Goal: Task Accomplishment & Management: Complete application form

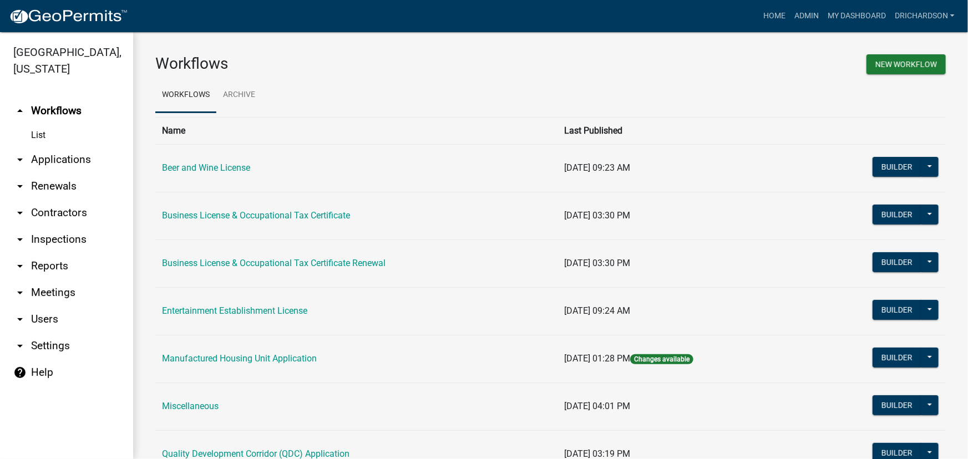
click at [66, 226] on link "arrow_drop_down Inspections" at bounding box center [66, 239] width 133 height 27
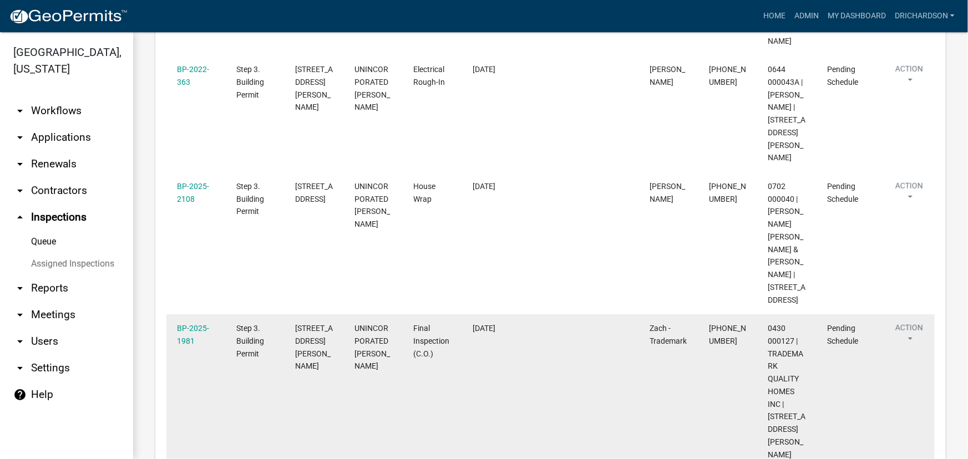
scroll to position [384, 0]
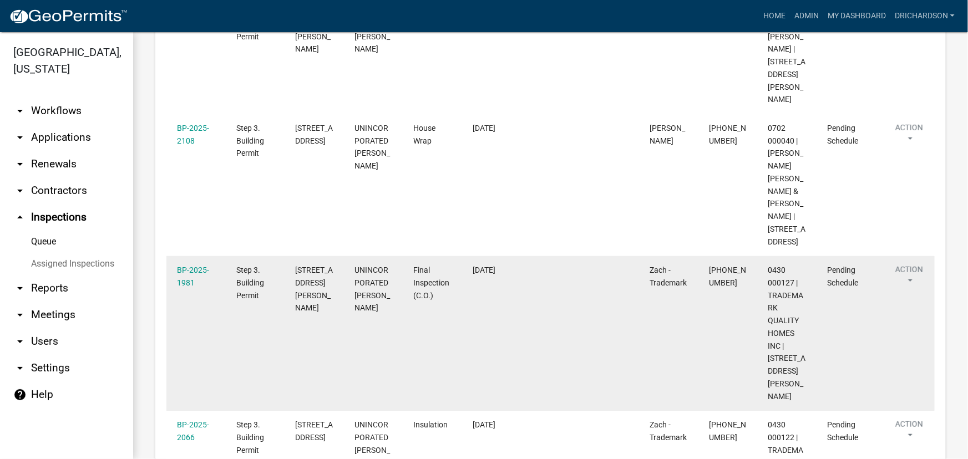
click at [911, 264] on button "Action" at bounding box center [908, 278] width 45 height 28
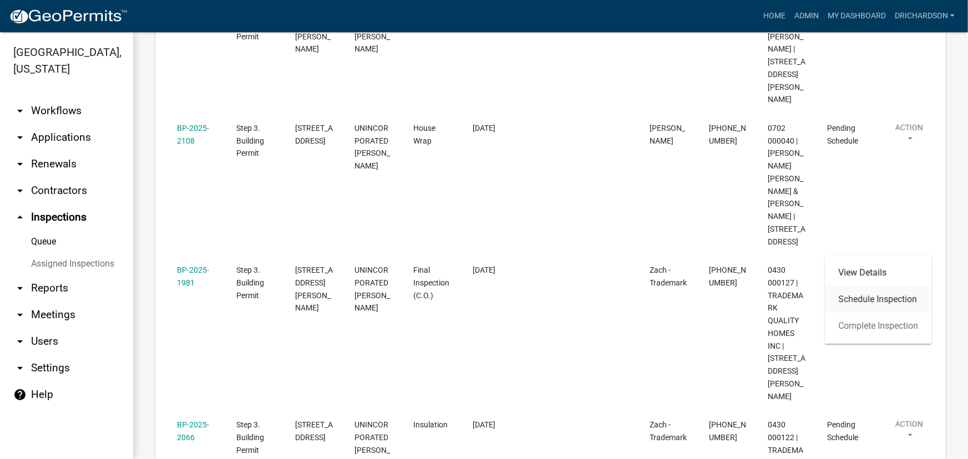
click at [880, 303] on link "Schedule Inspection" at bounding box center [878, 299] width 106 height 27
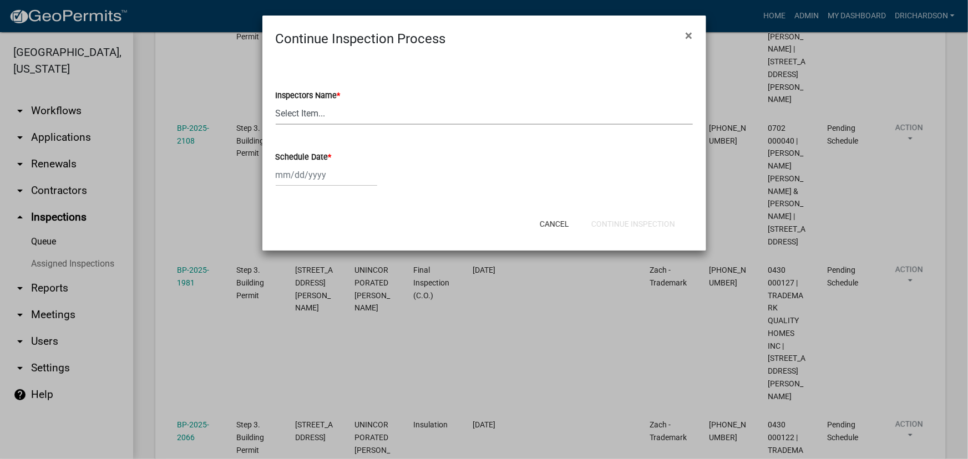
click at [311, 116] on select "Select Item... whuff (William Huff) drichardson (Douglas Richardson) knorred (K…" at bounding box center [484, 113] width 417 height 23
select select "e20251c8-f858-4aed-a4a0-52e27fd5066e"
click at [276, 102] on select "Select Item... whuff (William Huff) drichardson (Douglas Richardson) knorred (K…" at bounding box center [484, 113] width 417 height 23
select select "10"
select select "2025"
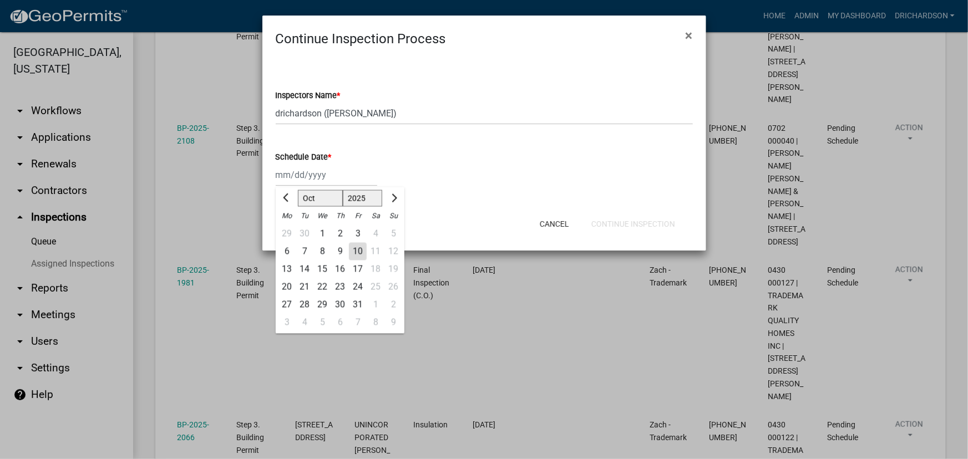
drag, startPoint x: 309, startPoint y: 178, endPoint x: 311, endPoint y: 196, distance: 18.4
click at [309, 178] on div "Jan Feb Mar Apr May Jun Jul Aug Sep Oct Nov Dec 1525 1526 1527 1528 1529 1530 1…" at bounding box center [327, 175] width 102 height 23
click at [353, 251] on div "10" at bounding box center [358, 252] width 18 height 18
type input "[DATE]"
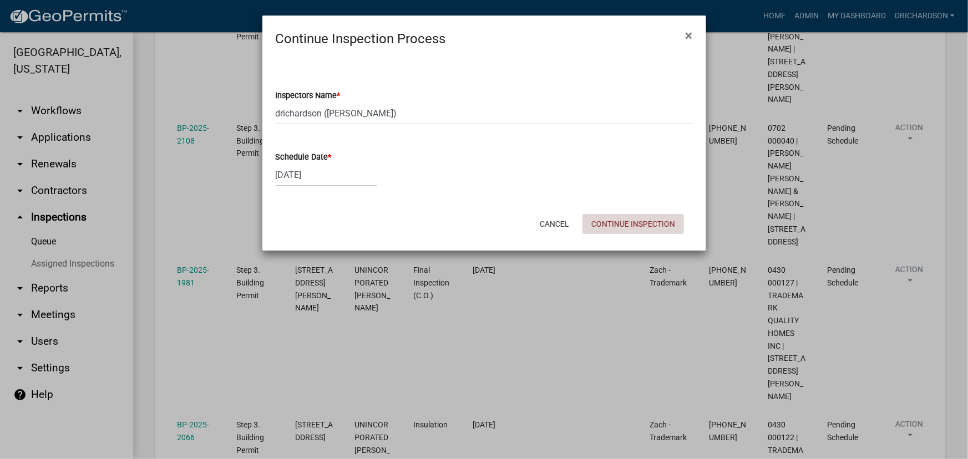
click at [613, 233] on button "Continue Inspection" at bounding box center [633, 224] width 102 height 20
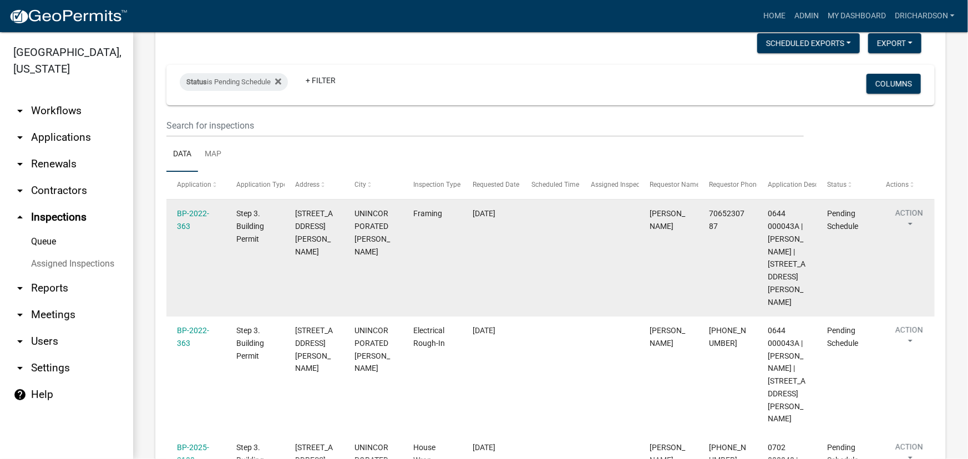
scroll to position [50, 0]
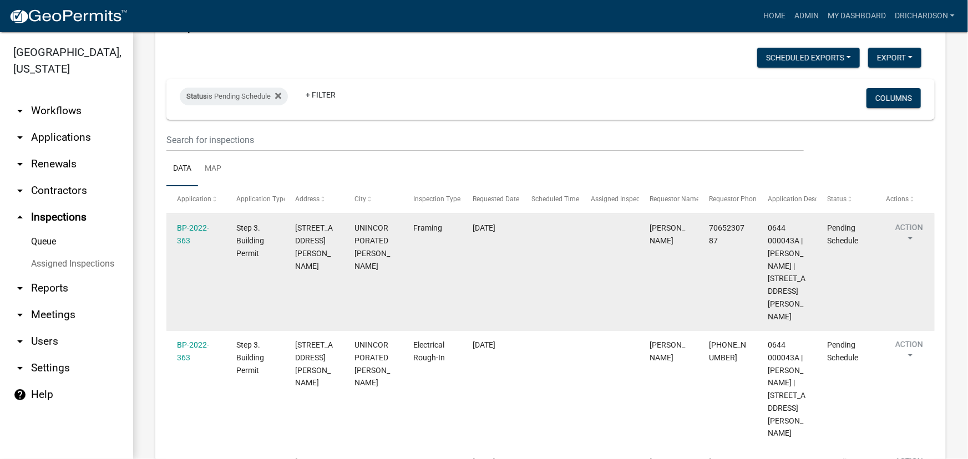
click at [910, 226] on button "Action" at bounding box center [908, 236] width 45 height 28
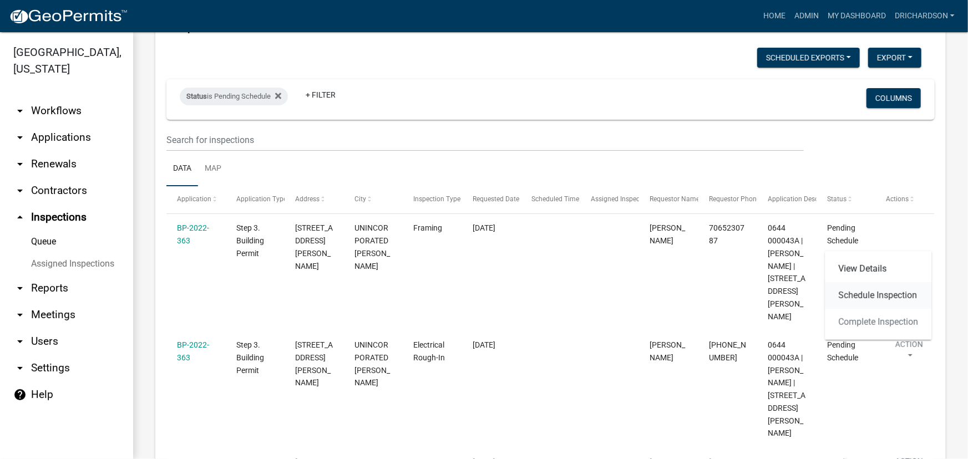
click at [855, 291] on link "Schedule Inspection" at bounding box center [878, 295] width 106 height 27
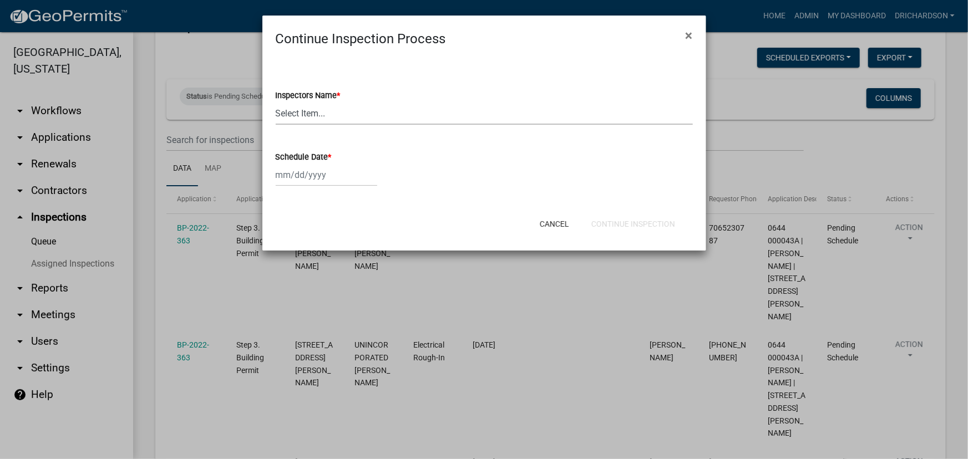
click at [305, 116] on select "Select Item... [PERSON_NAME] ([PERSON_NAME]) drichardson ([PERSON_NAME]) knorre…" at bounding box center [484, 113] width 417 height 23
select select "e20251c8-f858-4aed-a4a0-52e27fd5066e"
click at [276, 102] on select "Select Item... whuff (William Huff) drichardson (Douglas Richardson) knorred (K…" at bounding box center [484, 113] width 417 height 23
select select "10"
select select "2025"
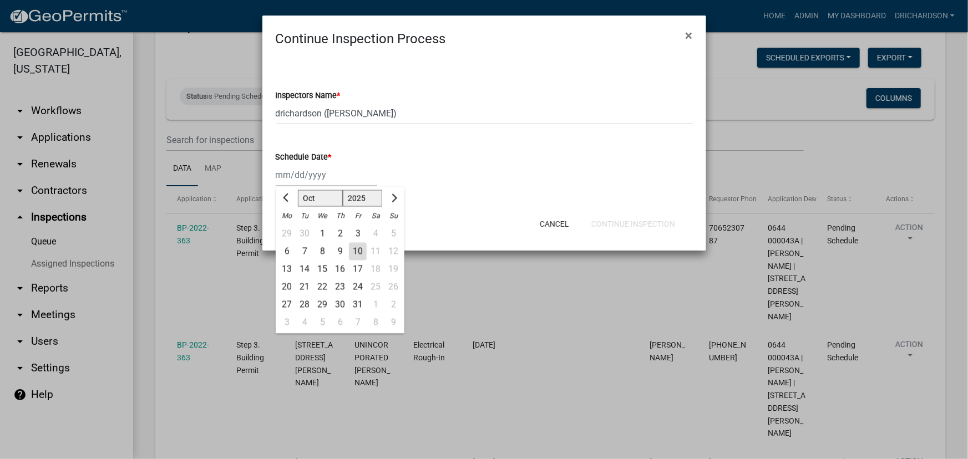
drag, startPoint x: 313, startPoint y: 172, endPoint x: 312, endPoint y: 180, distance: 7.8
click at [313, 172] on div "Jan Feb Mar Apr May Jun Jul Aug Sep Oct Nov Dec 1525 1526 1527 1528 1529 1530 1…" at bounding box center [327, 175] width 102 height 23
click at [354, 249] on div "10" at bounding box center [358, 252] width 18 height 18
type input "10/10/2025"
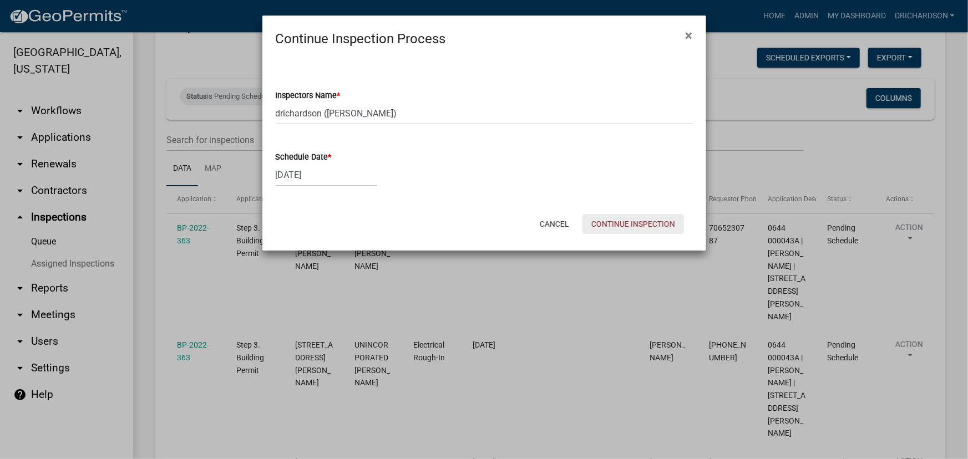
click at [605, 224] on button "Continue Inspection" at bounding box center [633, 224] width 102 height 20
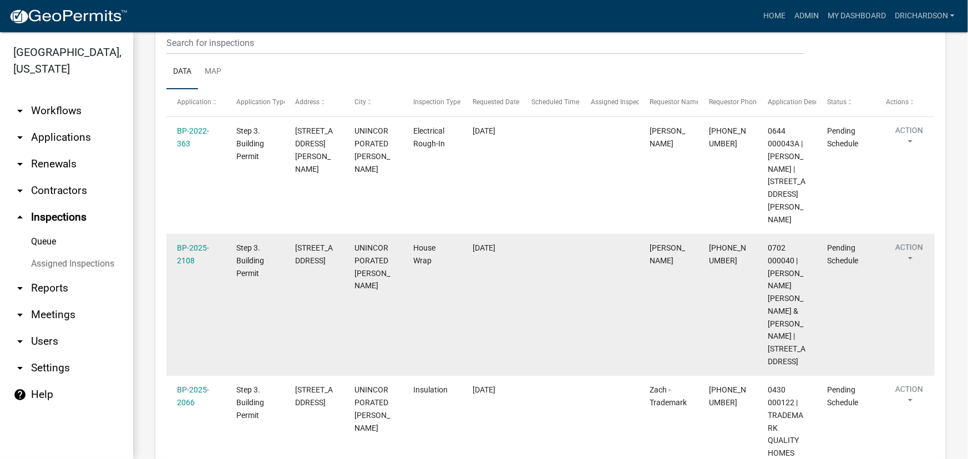
scroll to position [151, 0]
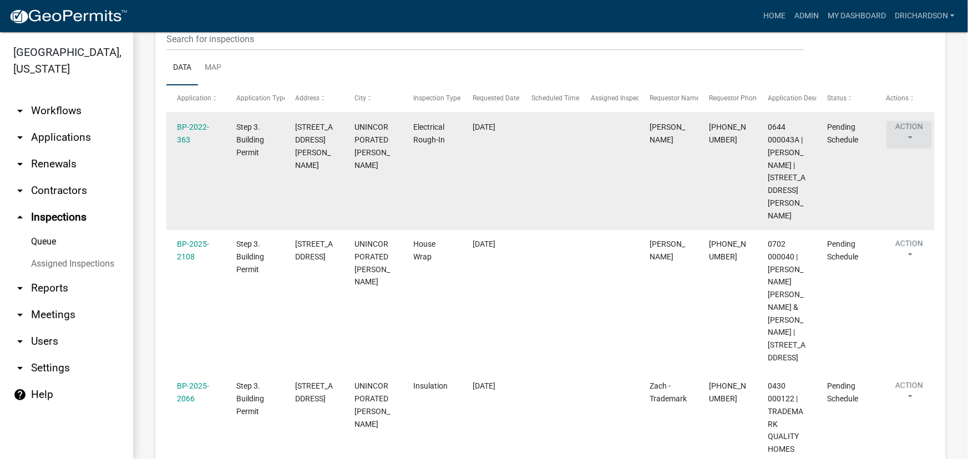
click at [904, 124] on button "Action" at bounding box center [908, 135] width 45 height 28
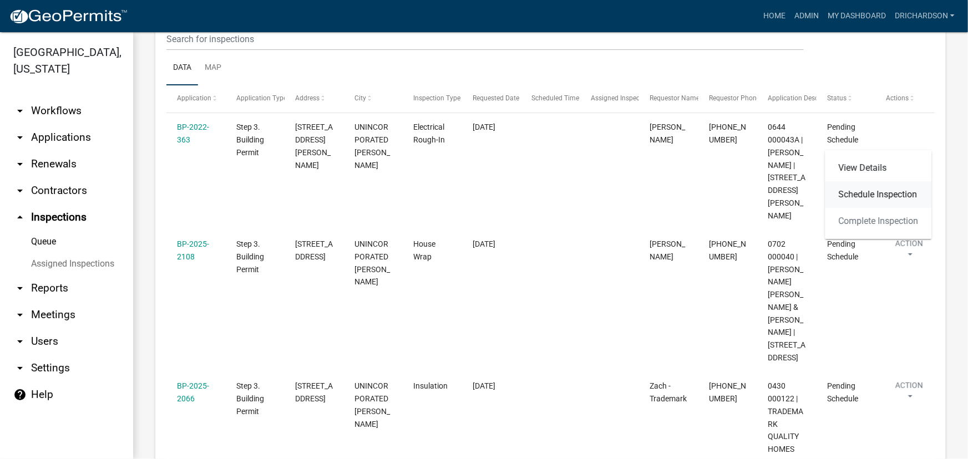
click at [882, 193] on link "Schedule Inspection" at bounding box center [878, 194] width 106 height 27
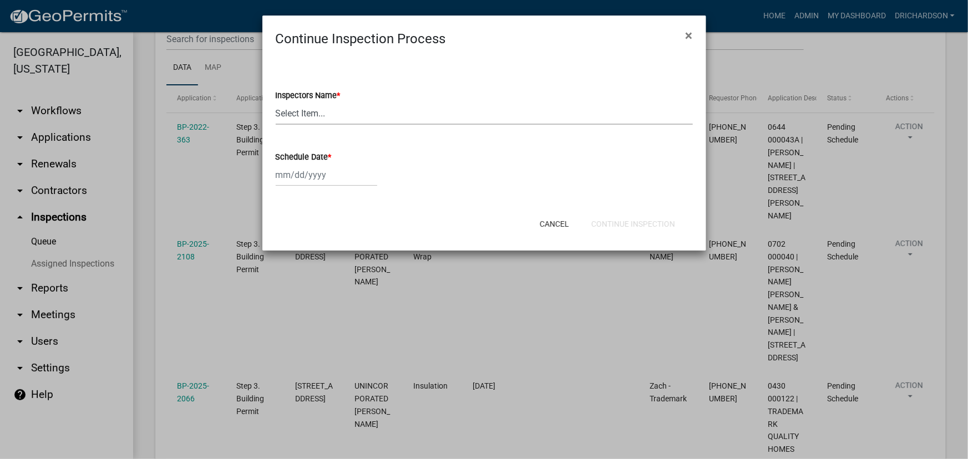
click at [314, 116] on select "Select Item... whuff (William Huff) drichardson (Douglas Richardson) knorred (K…" at bounding box center [484, 113] width 417 height 23
select select "e20251c8-f858-4aed-a4a0-52e27fd5066e"
click at [276, 102] on select "Select Item... whuff (William Huff) drichardson (Douglas Richardson) knorred (K…" at bounding box center [484, 113] width 417 height 23
click at [294, 172] on div at bounding box center [327, 175] width 102 height 23
select select "10"
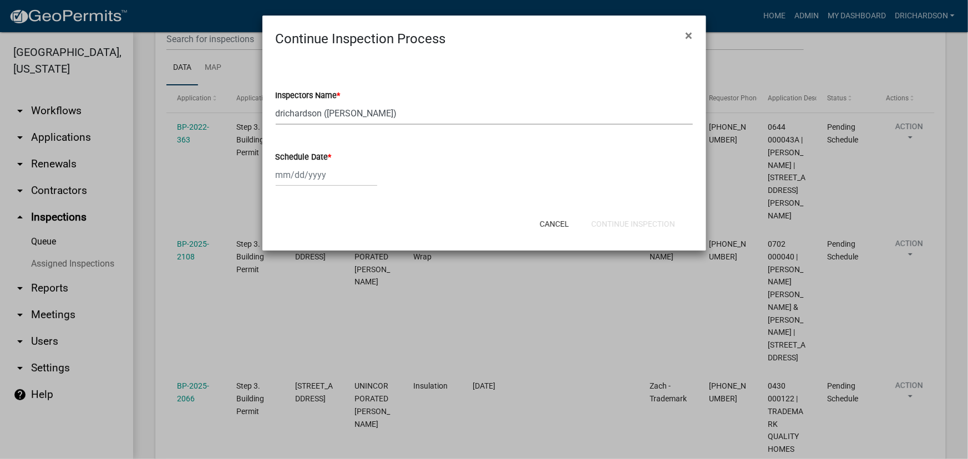
select select "2025"
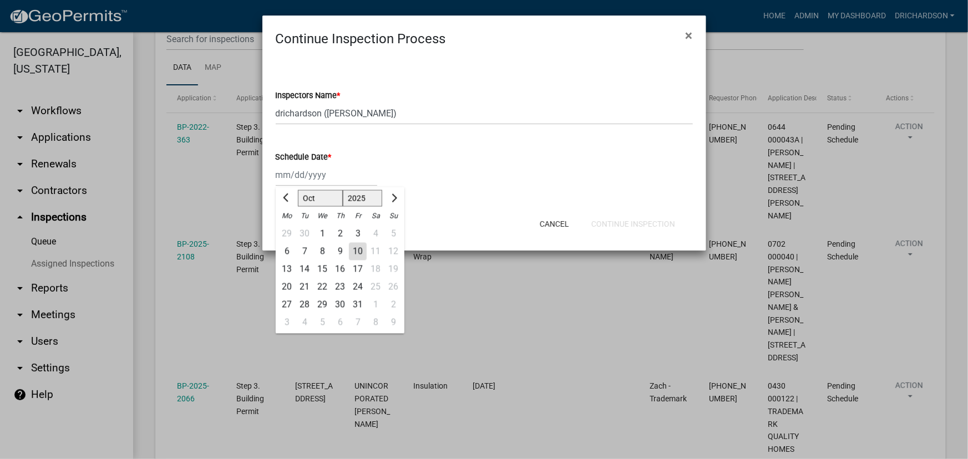
click at [358, 250] on div "10" at bounding box center [358, 252] width 18 height 18
type input "[DATE]"
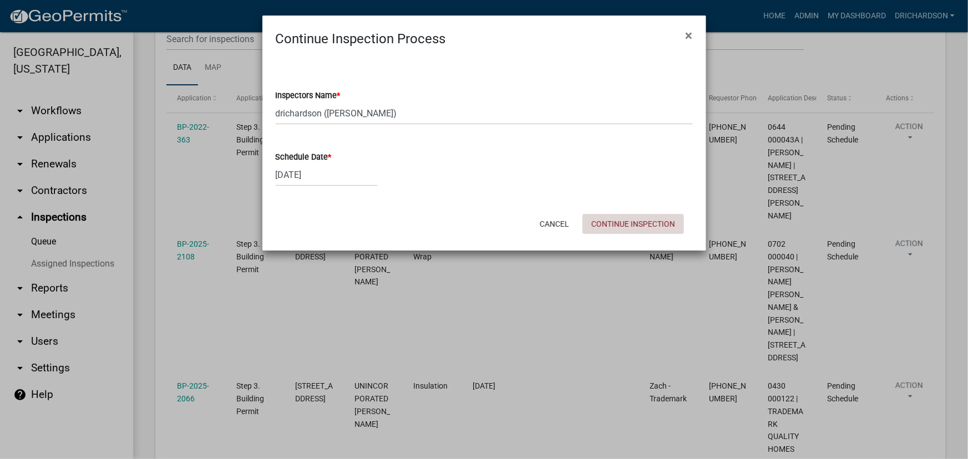
click at [634, 226] on button "Continue Inspection" at bounding box center [633, 224] width 102 height 20
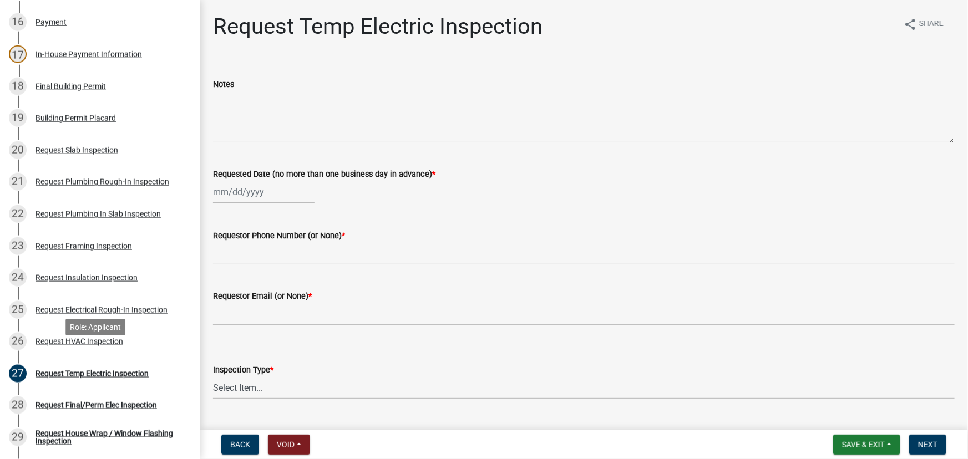
scroll to position [756, 0]
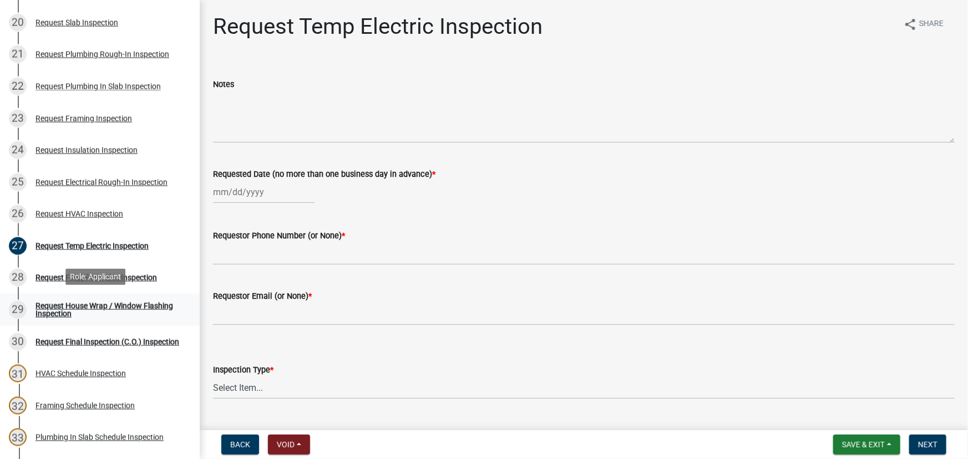
click at [89, 302] on div "Request House Wrap / Window Flashing Inspection" at bounding box center [108, 310] width 146 height 16
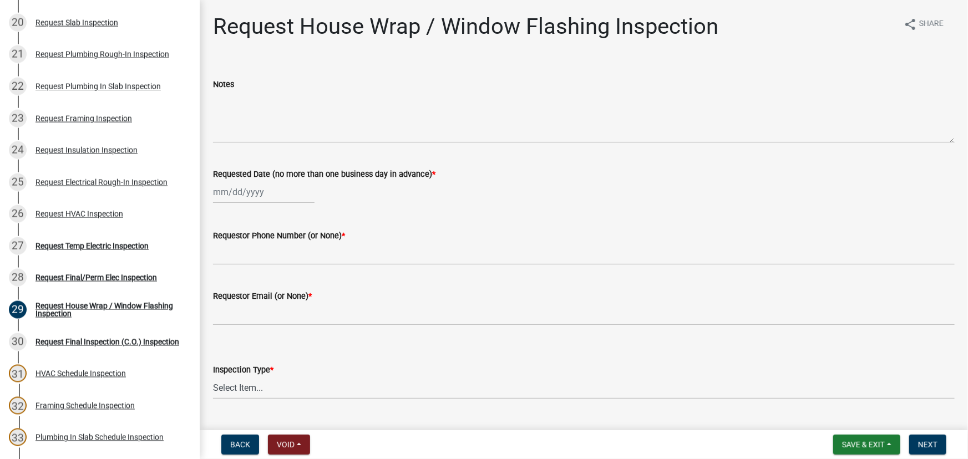
click at [264, 192] on div at bounding box center [264, 192] width 102 height 23
select select "10"
select select "2025"
click at [295, 270] on div "10" at bounding box center [295, 269] width 18 height 18
type input "[DATE]"
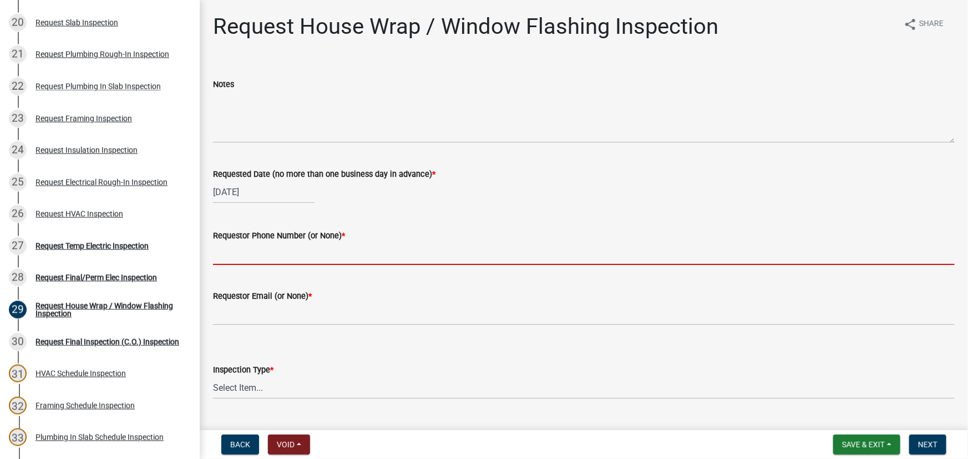
click at [232, 251] on input "Requestor Phone Number (or None) *" at bounding box center [584, 253] width 742 height 23
type input "none"
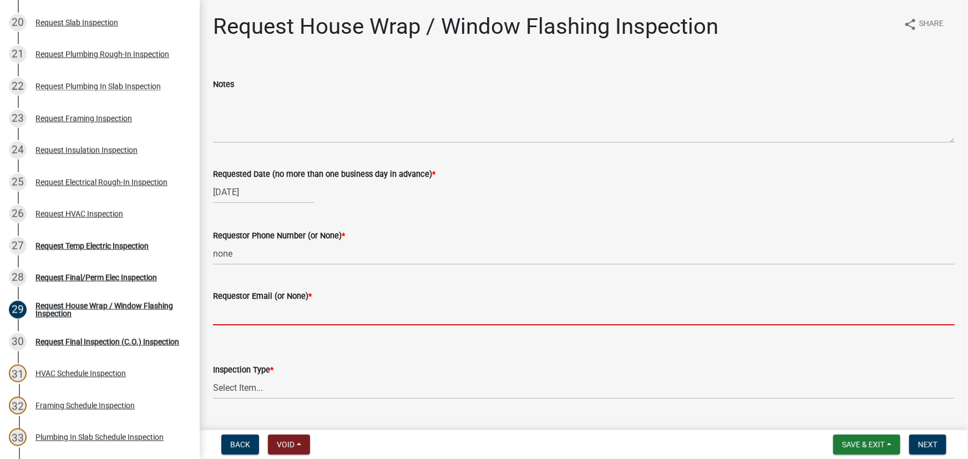
click at [254, 314] on input "Requestor Email (or None) *" at bounding box center [584, 314] width 742 height 23
type input "none"
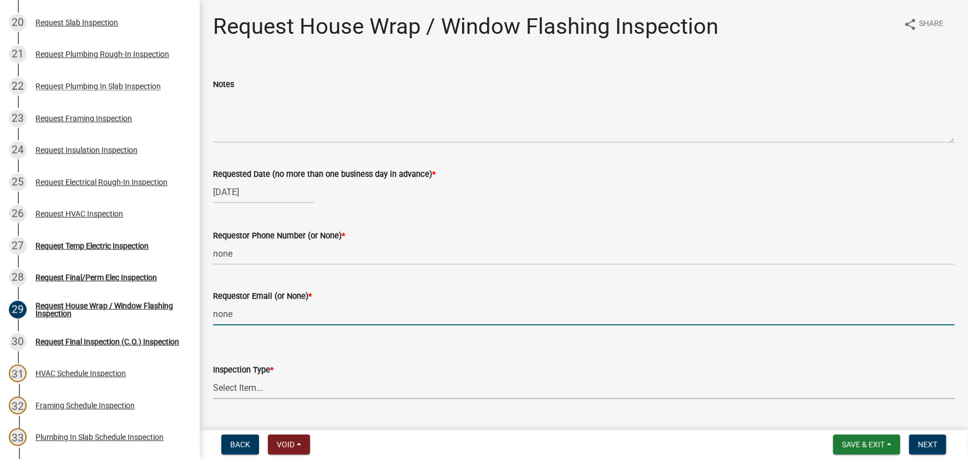
click at [247, 394] on select "Select Item... House Wrap" at bounding box center [584, 388] width 742 height 23
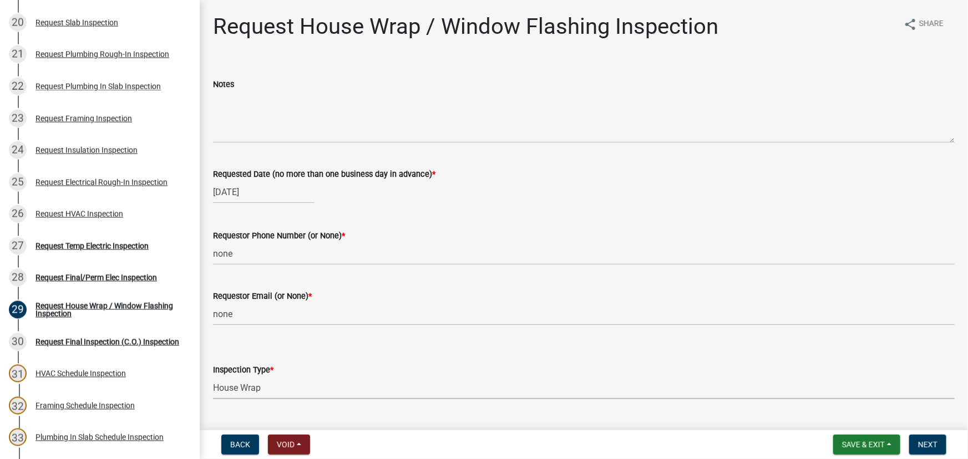
click at [213, 377] on select "Select Item... House Wrap" at bounding box center [584, 388] width 742 height 23
select select "d4a63920-dc66-4969-b180-05bf52efcb3d"
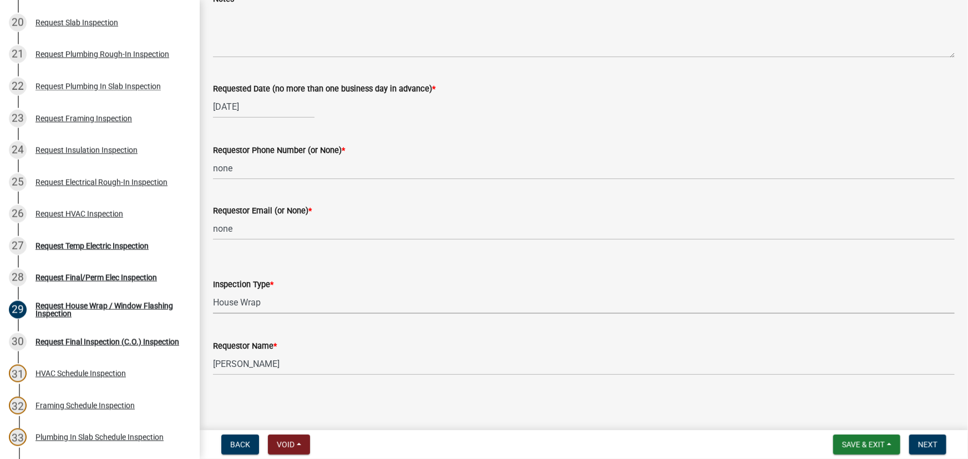
scroll to position [87, 0]
click at [931, 444] on span "Next" at bounding box center [927, 444] width 19 height 9
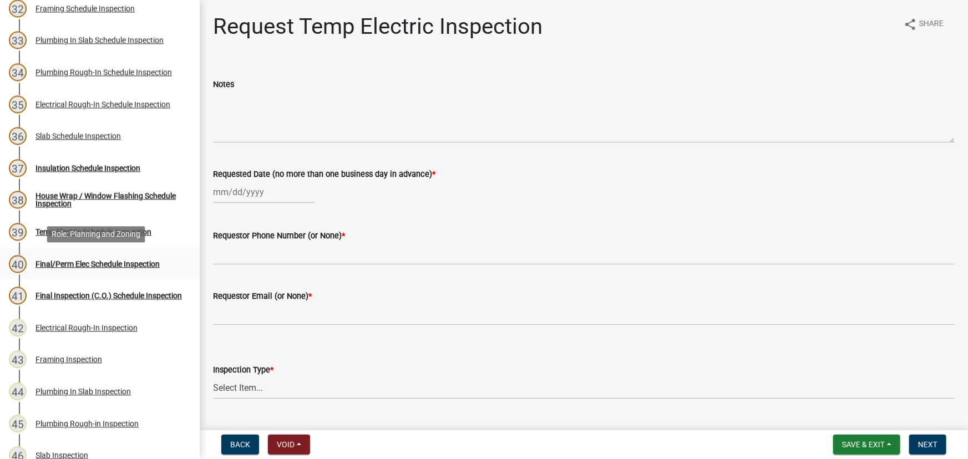
scroll to position [1159, 0]
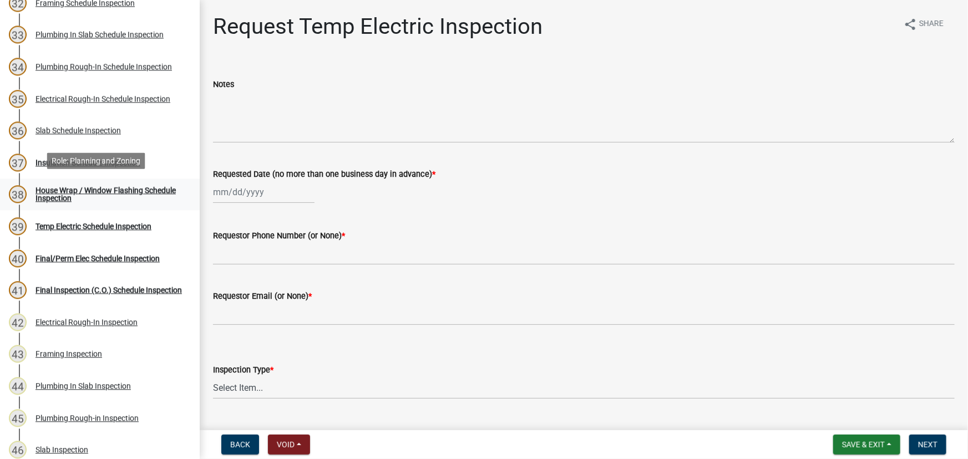
click at [81, 194] on div "House Wrap / Window Flashing Schedule Inspection" at bounding box center [108, 194] width 146 height 16
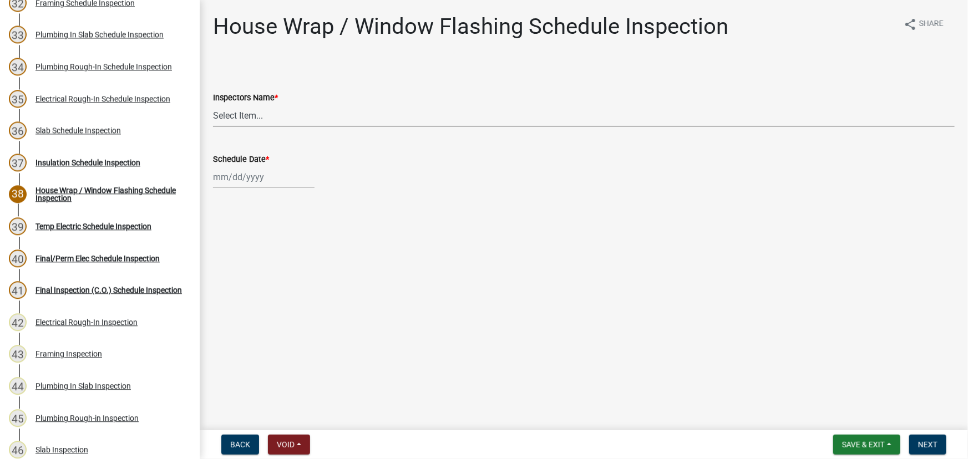
click at [218, 122] on select "Select Item... whuff (William Huff) drichardson (Douglas Richardson) knorred (K…" at bounding box center [584, 115] width 742 height 23
select select "e20251c8-f858-4aed-a4a0-52e27fd5066e"
click at [213, 104] on select "Select Item... whuff (William Huff) drichardson (Douglas Richardson) knorred (K…" at bounding box center [584, 115] width 742 height 23
click at [238, 180] on div at bounding box center [264, 177] width 102 height 23
select select "10"
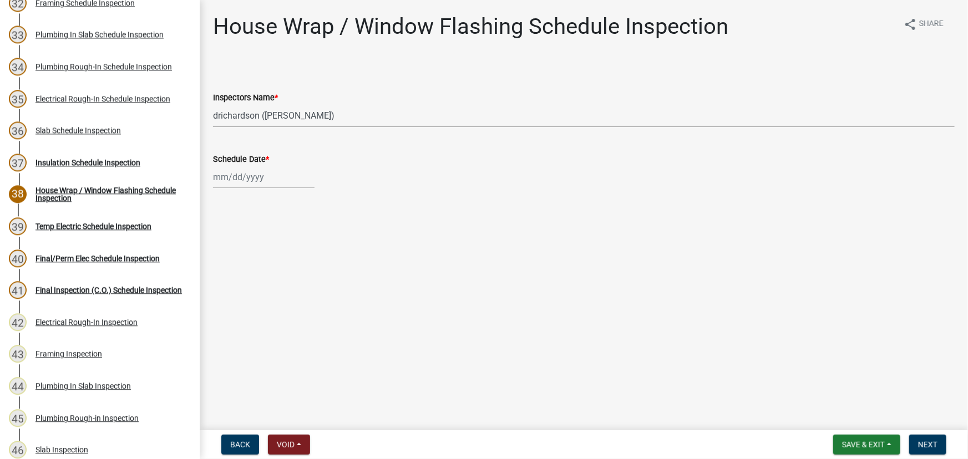
select select "2025"
click at [294, 256] on div "10" at bounding box center [295, 254] width 18 height 18
type input "[DATE]"
click at [937, 449] on button "Next" at bounding box center [927, 445] width 37 height 20
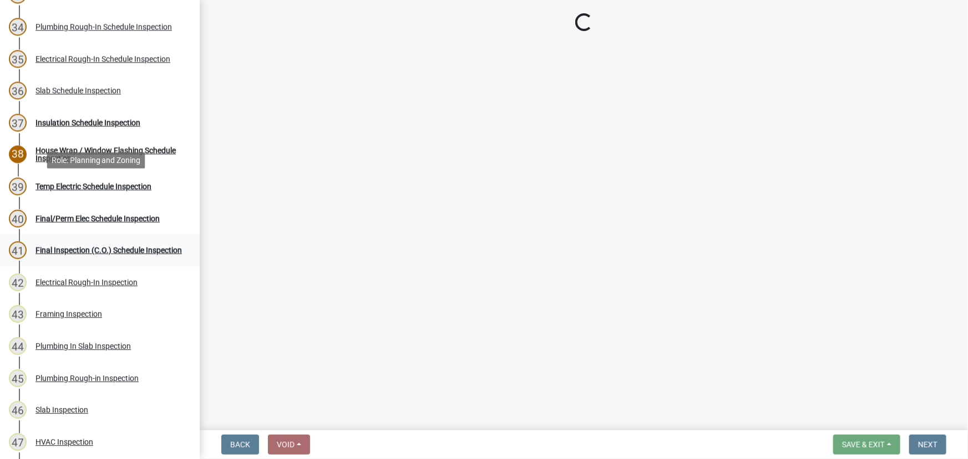
scroll to position [1260, 0]
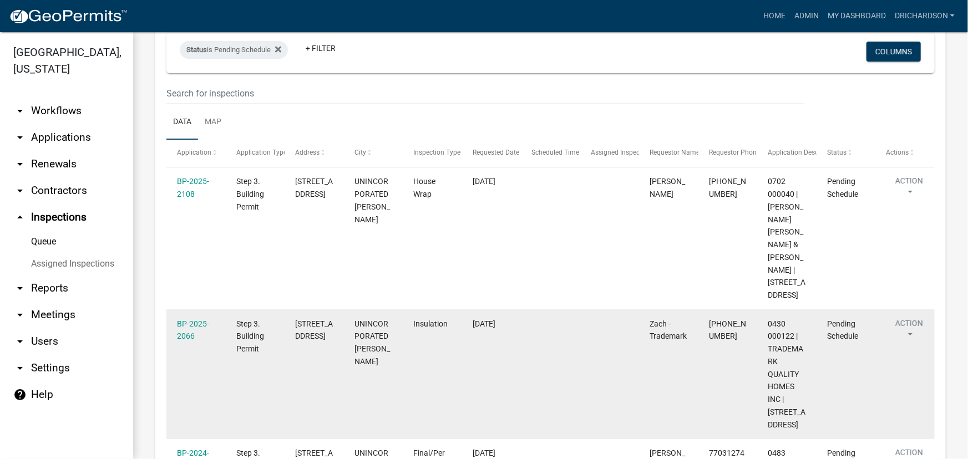
scroll to position [96, 0]
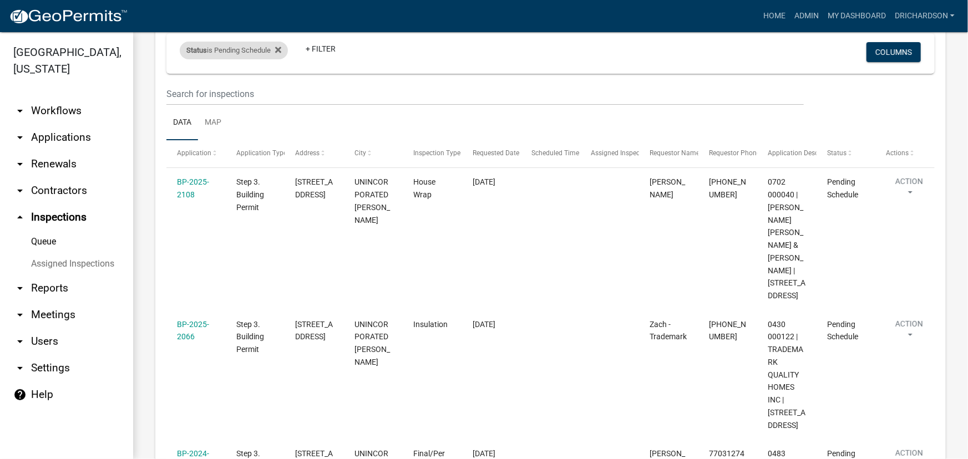
click at [235, 52] on div "Status is Pending Schedule" at bounding box center [234, 51] width 108 height 18
click at [234, 89] on select "Select an option Pending Schedule Pending Inspection Approved Denied Deleted Vo…" at bounding box center [235, 91] width 111 height 23
select select "1"
click at [181, 80] on select "Select an option Pending Schedule Pending Inspection Approved Denied Deleted Vo…" at bounding box center [235, 91] width 111 height 23
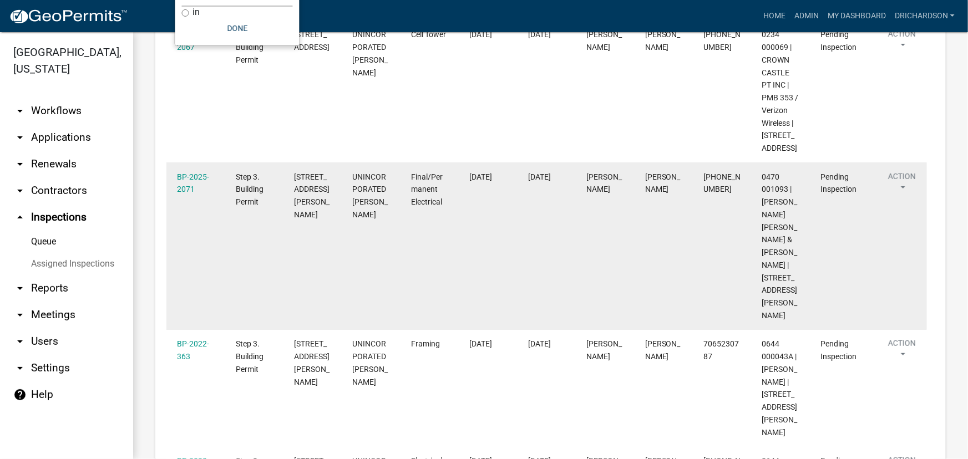
scroll to position [191, 0]
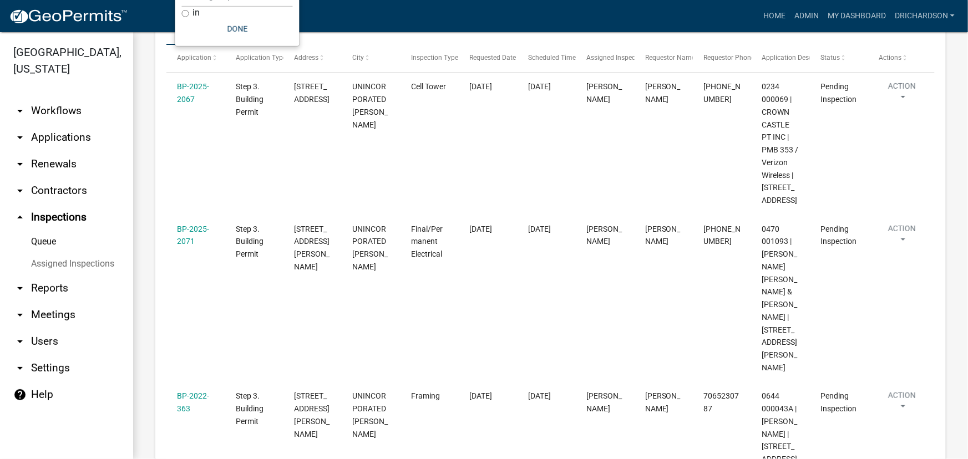
click at [145, 146] on div "Inspection Queue Scheduled Exports + Create New Daily Inspection List Export Ex…" at bounding box center [550, 409] width 835 height 1136
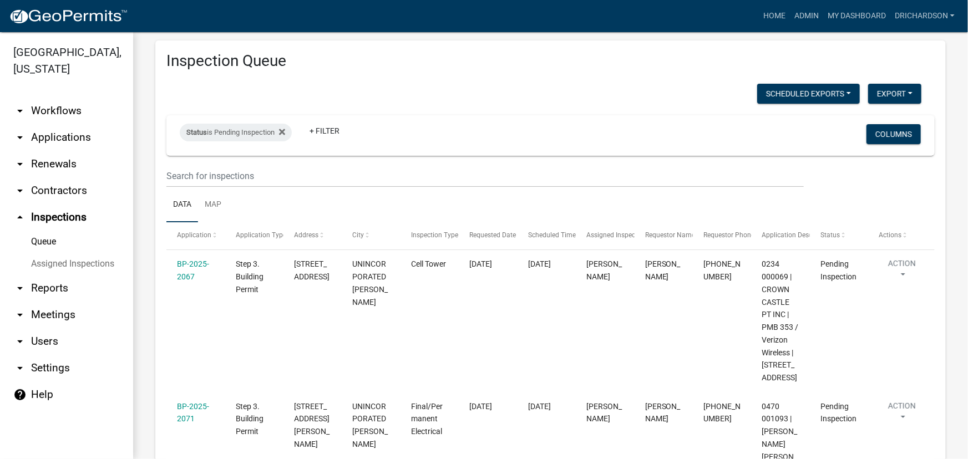
scroll to position [0, 0]
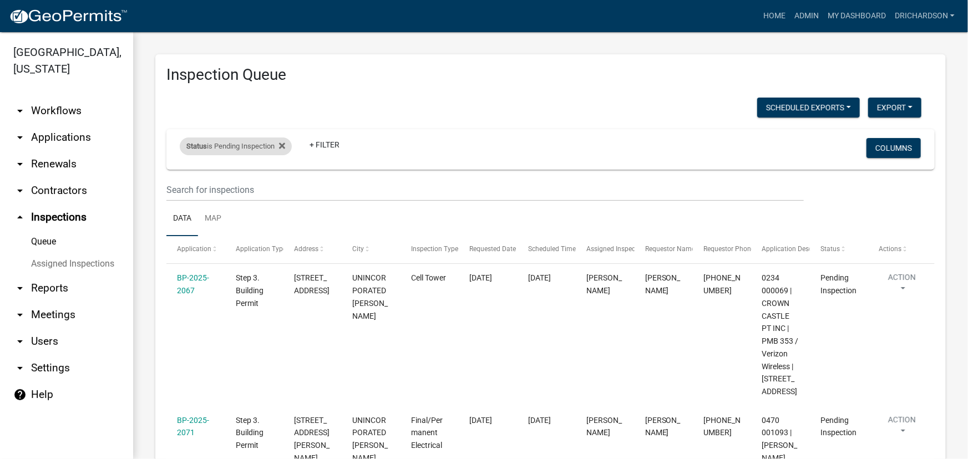
click at [236, 145] on div "Status is Pending Inspection" at bounding box center [236, 147] width 112 height 18
click at [242, 192] on select "Select an option Pending Schedule Pending Inspection Approved Denied Deleted Vo…" at bounding box center [237, 187] width 111 height 23
select select "0"
click at [182, 176] on select "Select an option Pending Schedule Pending Inspection Approved Denied Deleted Vo…" at bounding box center [237, 187] width 111 height 23
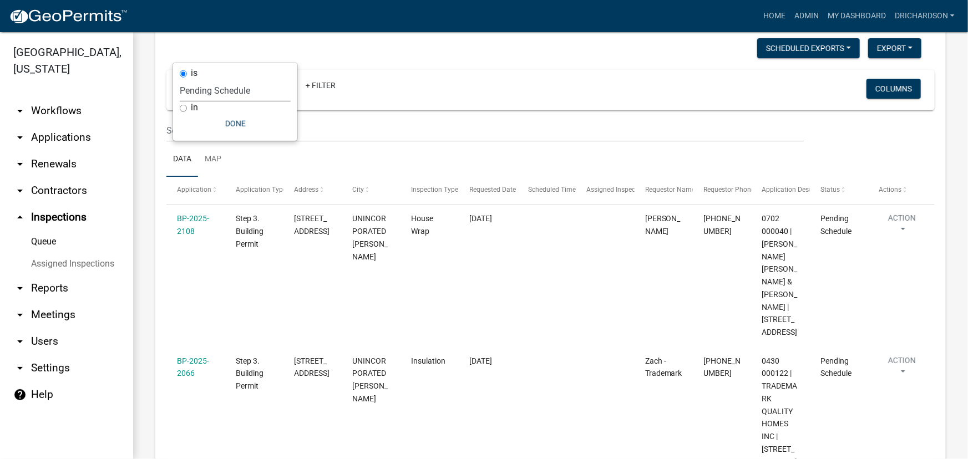
scroll to position [50, 0]
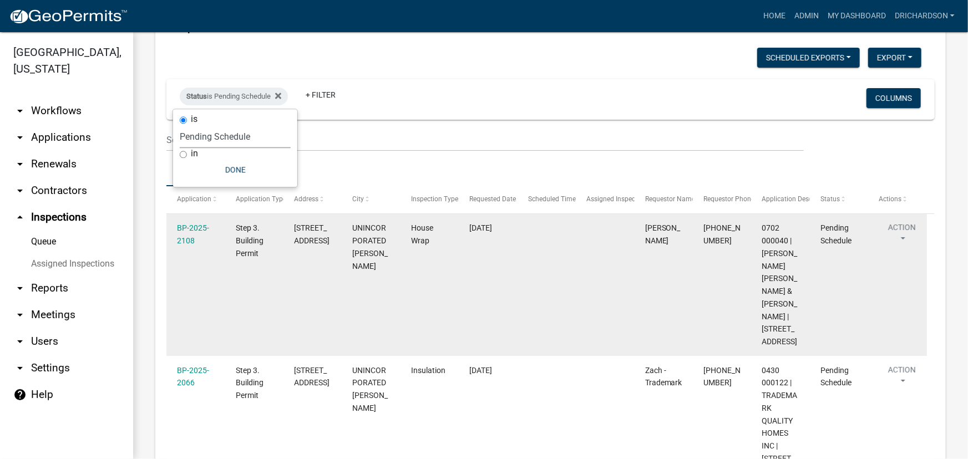
click at [901, 227] on button "Action" at bounding box center [901, 236] width 45 height 28
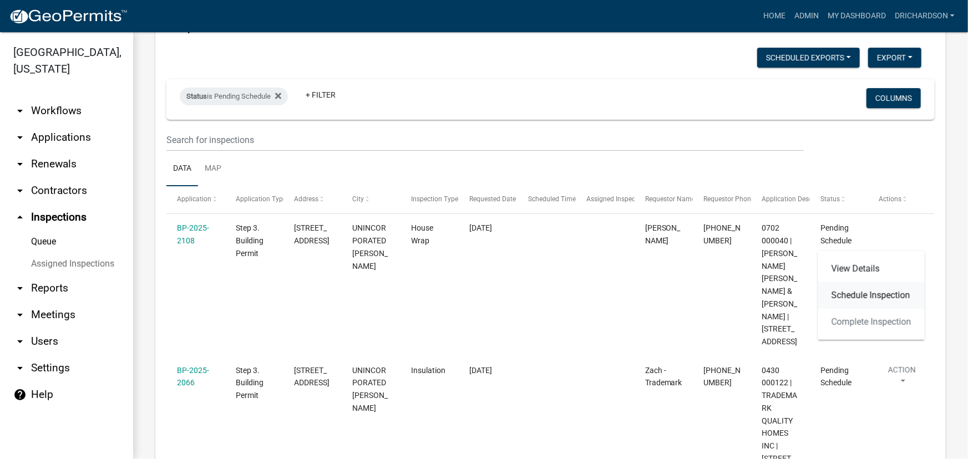
click at [884, 293] on link "Schedule Inspection" at bounding box center [871, 295] width 106 height 27
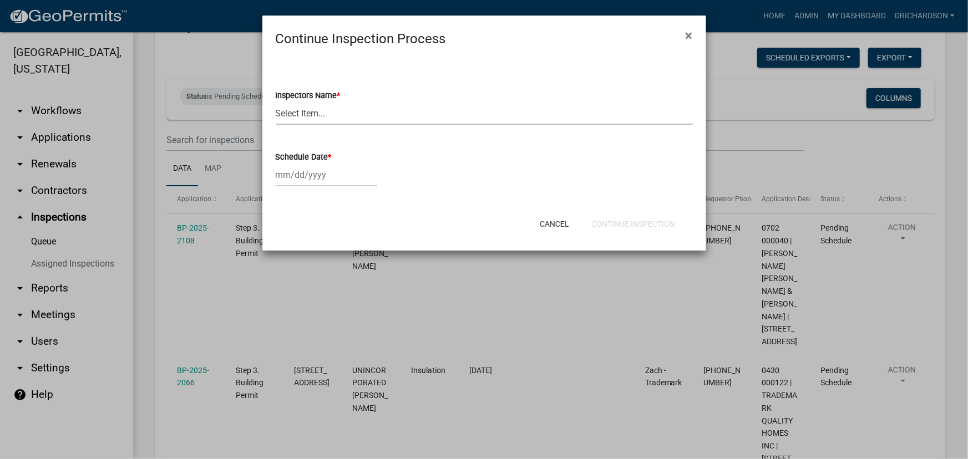
click at [299, 115] on select "Select Item... whuff (William Huff) drichardson (Douglas Richardson) knorred (K…" at bounding box center [484, 113] width 417 height 23
select select "e20251c8-f858-4aed-a4a0-52e27fd5066e"
click at [276, 102] on select "Select Item... whuff (William Huff) drichardson (Douglas Richardson) knorred (K…" at bounding box center [484, 113] width 417 height 23
click at [307, 174] on div at bounding box center [327, 175] width 102 height 23
select select "10"
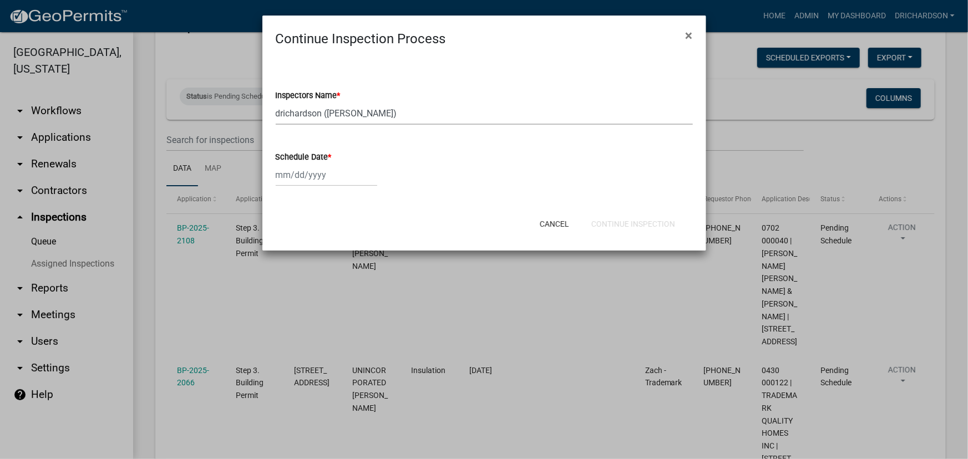
select select "2025"
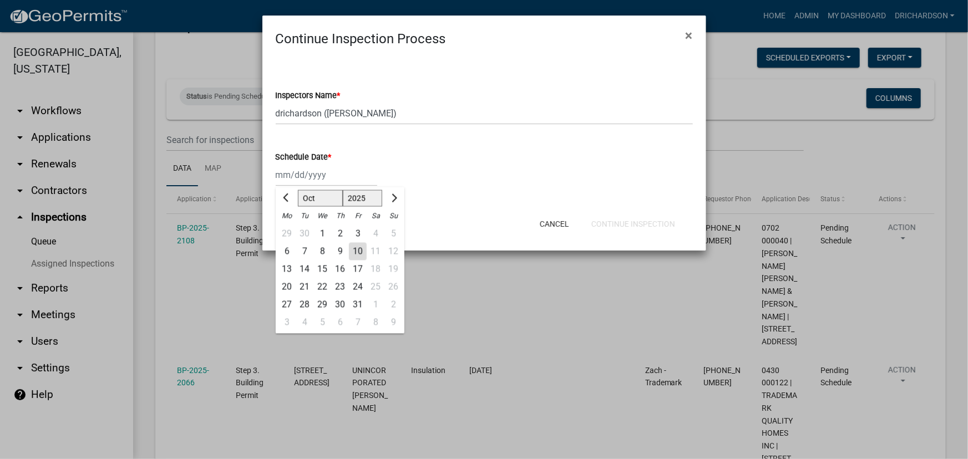
click at [361, 252] on div "10" at bounding box center [358, 252] width 18 height 18
type input "[DATE]"
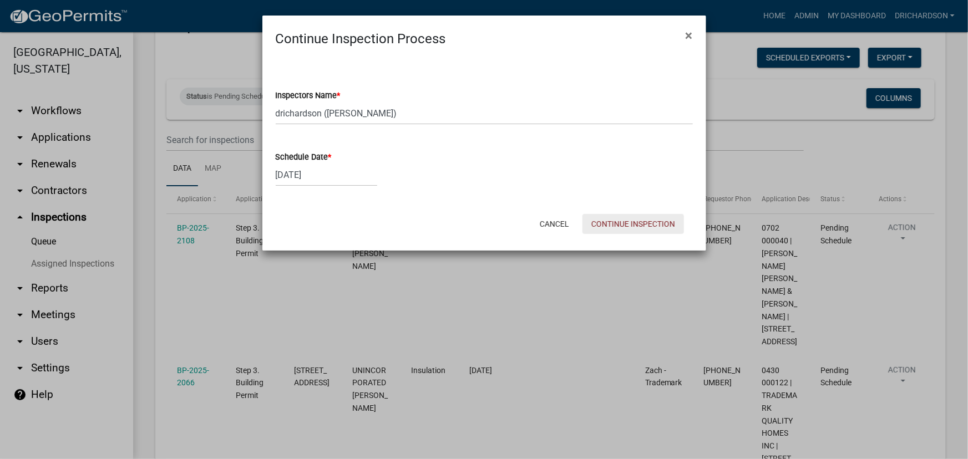
click at [617, 227] on button "Continue Inspection" at bounding box center [633, 224] width 102 height 20
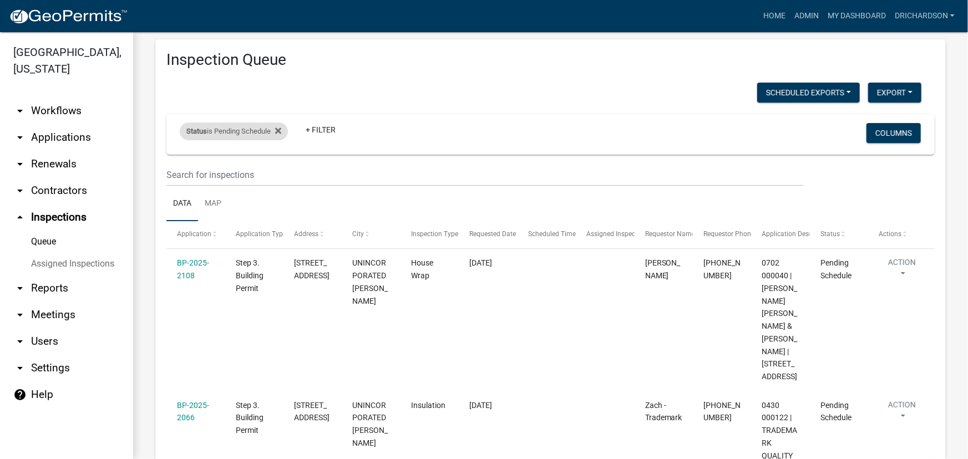
scroll to position [0, 0]
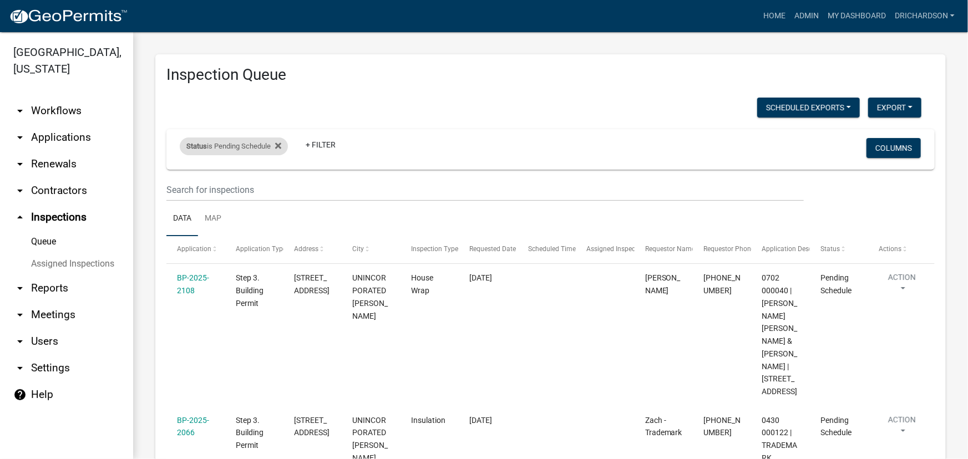
click at [227, 141] on div "Status is Pending Schedule" at bounding box center [234, 147] width 108 height 18
click at [232, 190] on select "Select an option Pending Schedule Pending Inspection Approved Denied Deleted Vo…" at bounding box center [235, 187] width 111 height 23
select select "1"
click at [181, 176] on select "Select an option Pending Schedule Pending Inspection Approved Denied Deleted Vo…" at bounding box center [235, 187] width 111 height 23
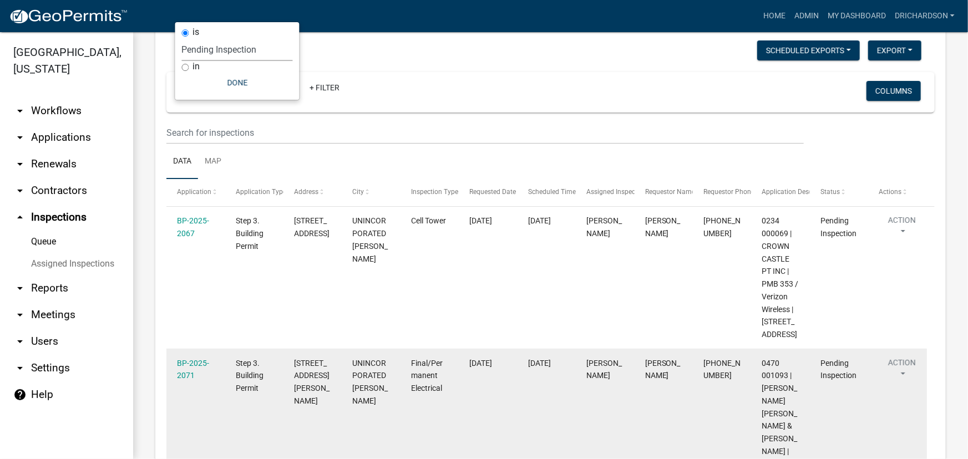
scroll to position [201, 0]
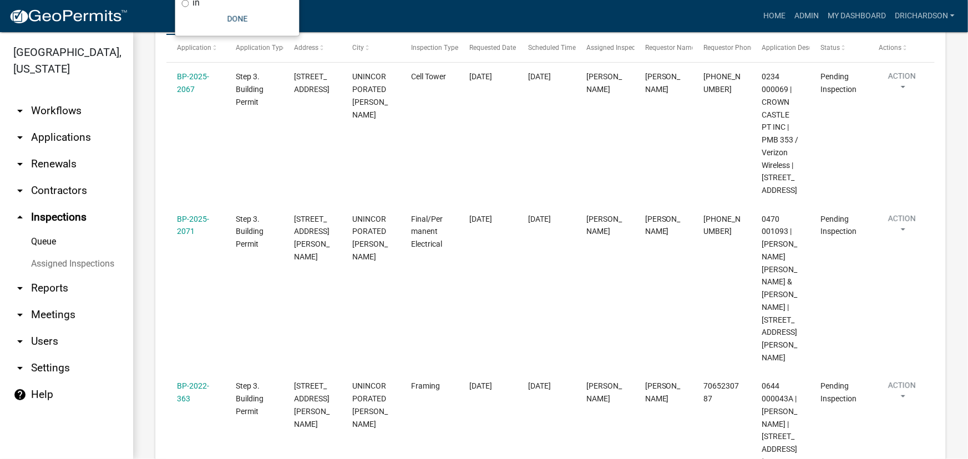
click at [158, 160] on div "Inspection Queue Scheduled Exports + Create New Daily Inspection List Export Ex…" at bounding box center [550, 399] width 790 height 1092
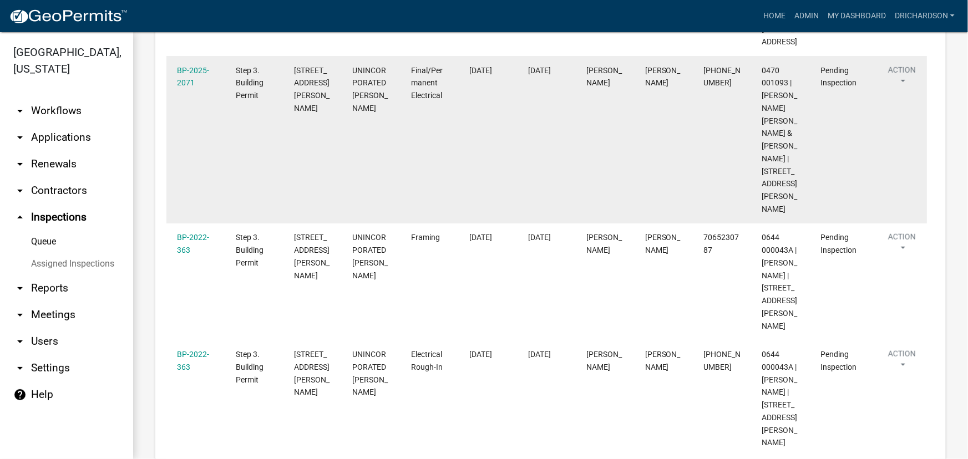
scroll to position [343, 0]
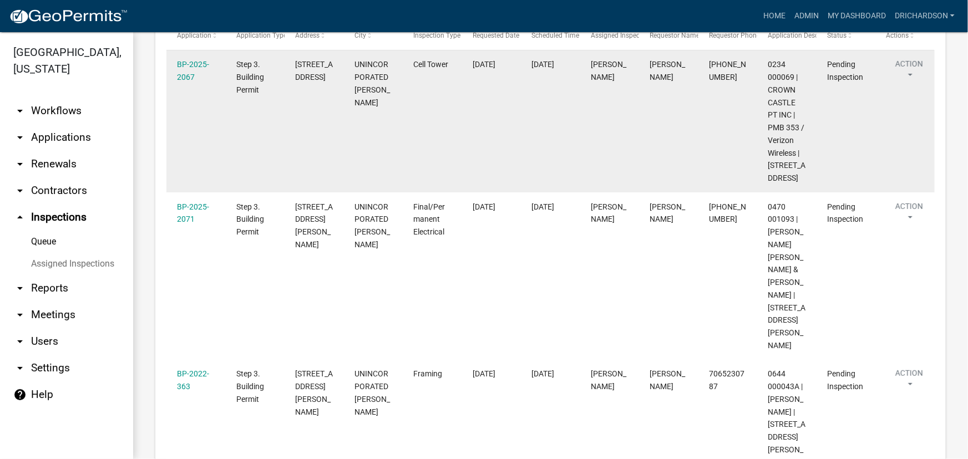
scroll to position [40, 0]
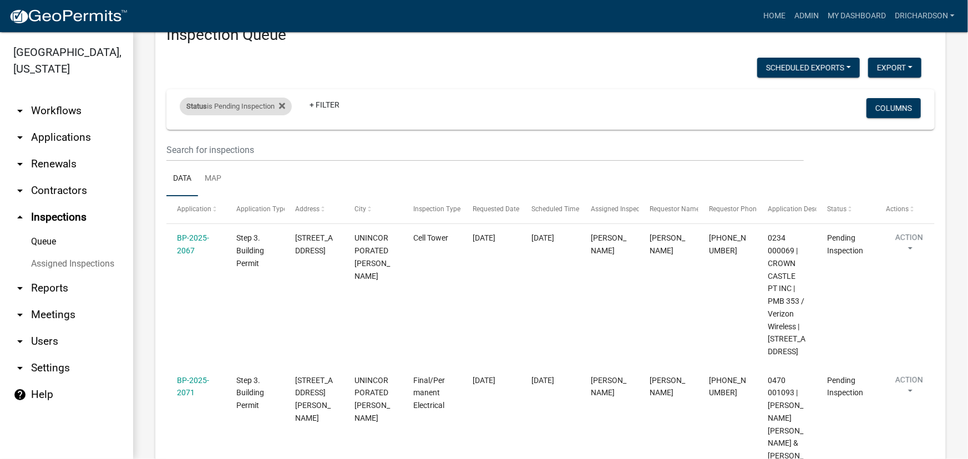
click at [254, 109] on div "Status is Pending Inspection" at bounding box center [236, 107] width 112 height 18
click at [241, 146] on select "Select an option Pending Schedule Pending Inspection Approved Denied Deleted Vo…" at bounding box center [237, 147] width 111 height 23
click at [182, 136] on select "Select an option Pending Schedule Pending Inspection Approved Denied Deleted Vo…" at bounding box center [237, 147] width 111 height 23
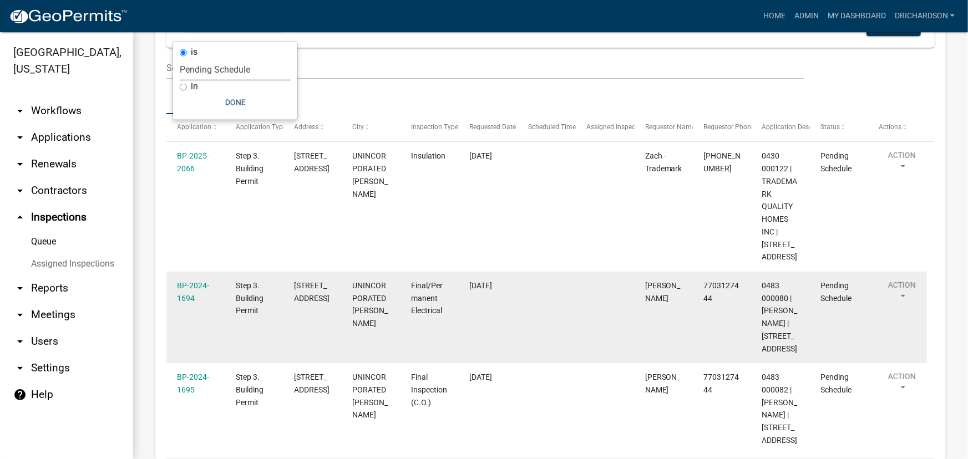
scroll to position [118, 0]
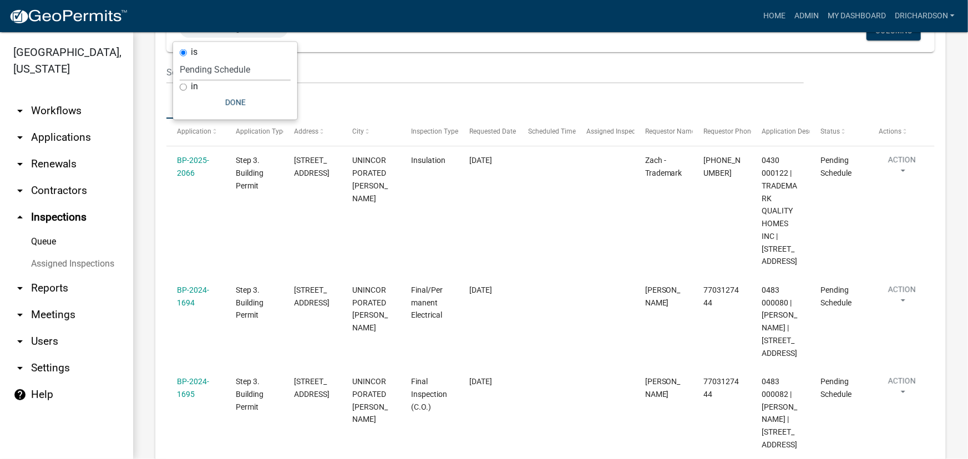
click at [220, 60] on select "Select an option Pending Schedule Pending Inspection Approved Denied Deleted Vo…" at bounding box center [235, 69] width 111 height 23
select select "1"
click at [181, 58] on select "Select an option Pending Schedule Pending Inspection Approved Denied Deleted Vo…" at bounding box center [235, 69] width 111 height 23
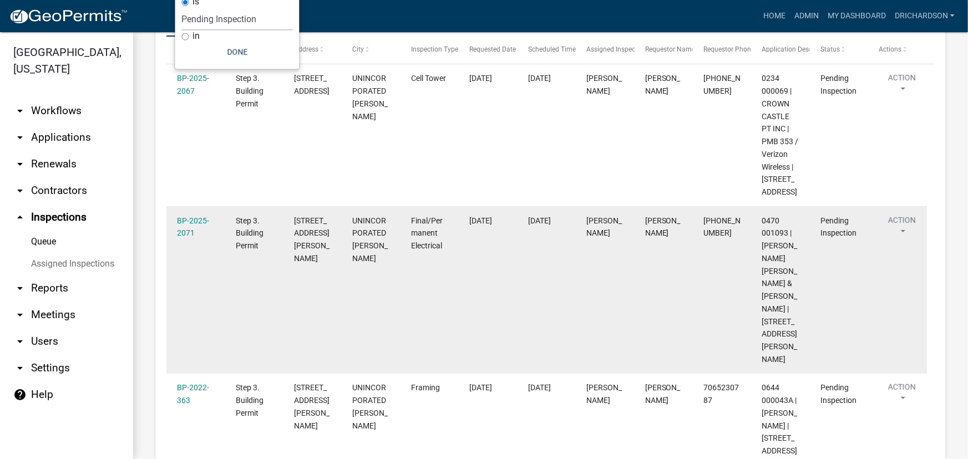
scroll to position [168, 0]
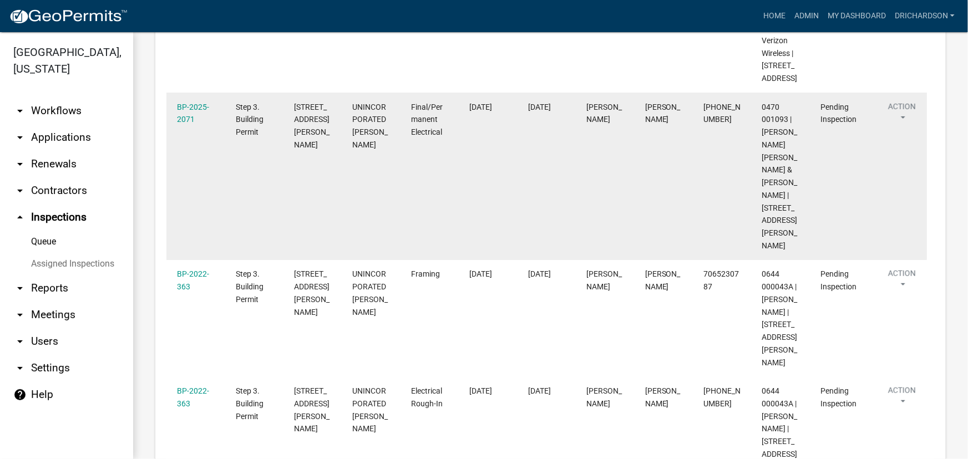
scroll to position [319, 0]
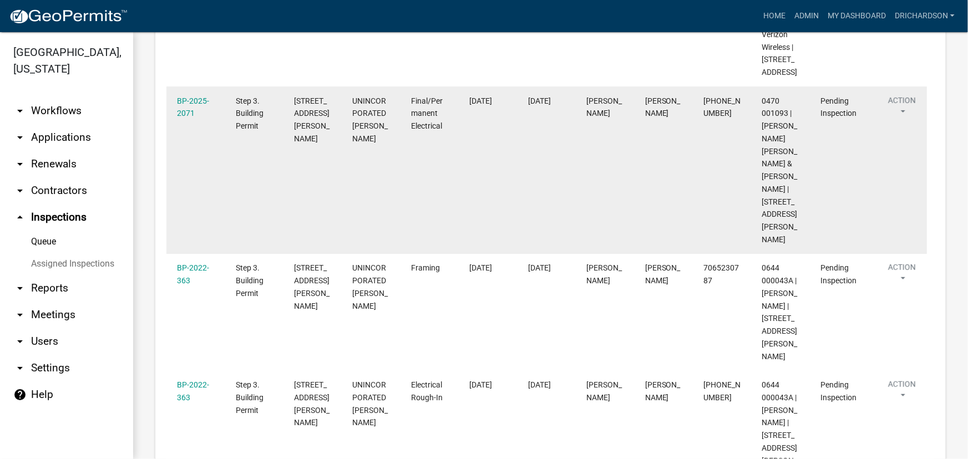
click at [899, 111] on button "Action" at bounding box center [901, 109] width 45 height 28
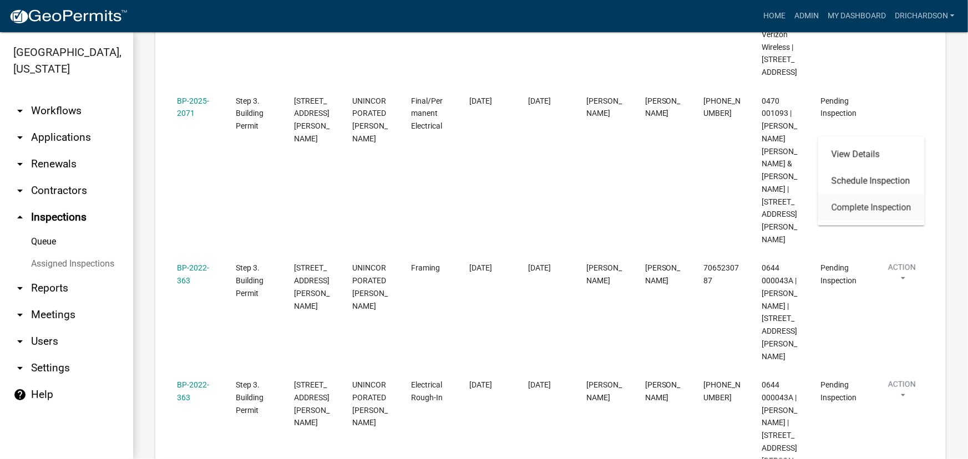
click at [869, 202] on link "Complete Inspection" at bounding box center [871, 208] width 106 height 27
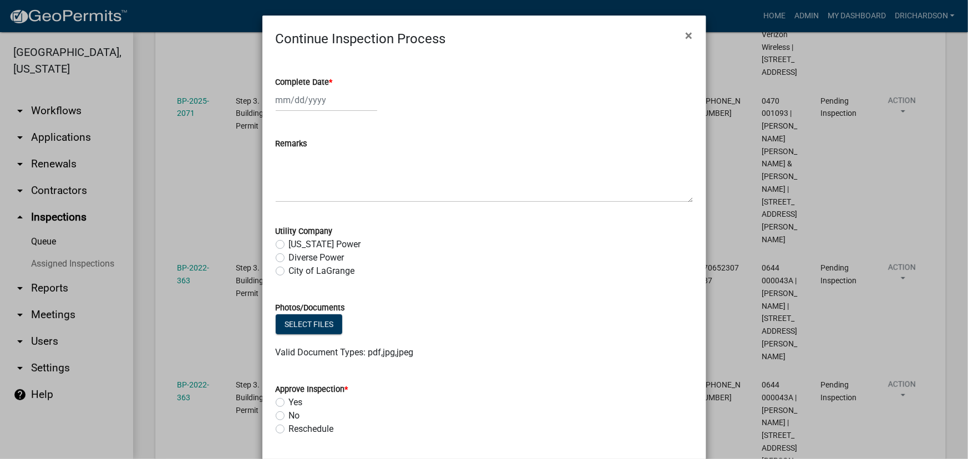
select select "10"
select select "2025"
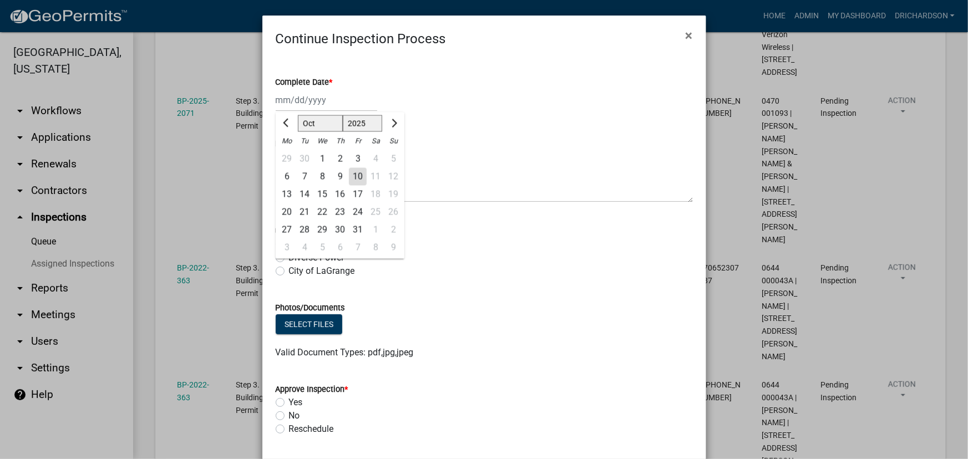
click at [298, 99] on div "[PERSON_NAME] Feb Mar Apr [PERSON_NAME][DATE] Oct Nov [DATE] 1526 1527 1528 152…" at bounding box center [327, 100] width 102 height 23
click at [352, 174] on div "10" at bounding box center [358, 177] width 18 height 18
type input "[DATE]"
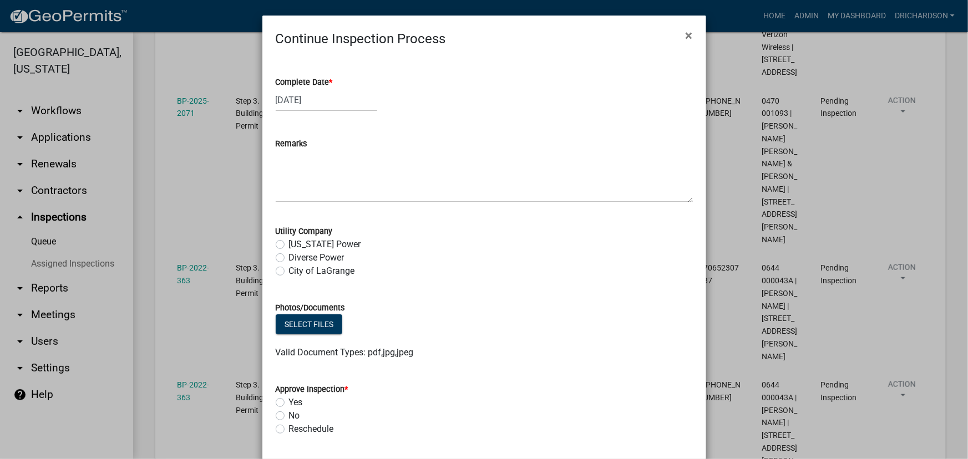
click at [289, 258] on label "Diverse Power" at bounding box center [316, 257] width 55 height 13
click at [289, 258] on input "Diverse Power" at bounding box center [292, 254] width 7 height 7
radio input "true"
click at [289, 403] on label "Yes" at bounding box center [296, 402] width 14 height 13
click at [289, 403] on input "Yes" at bounding box center [292, 399] width 7 height 7
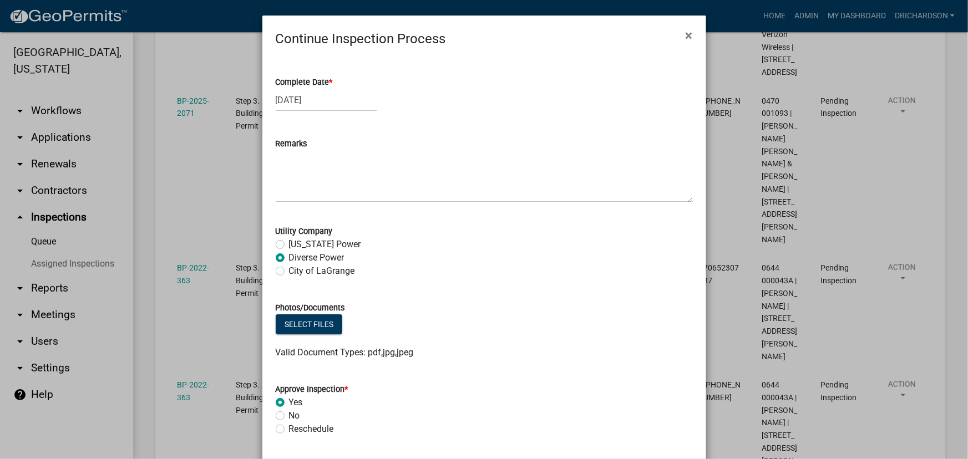
radio input "true"
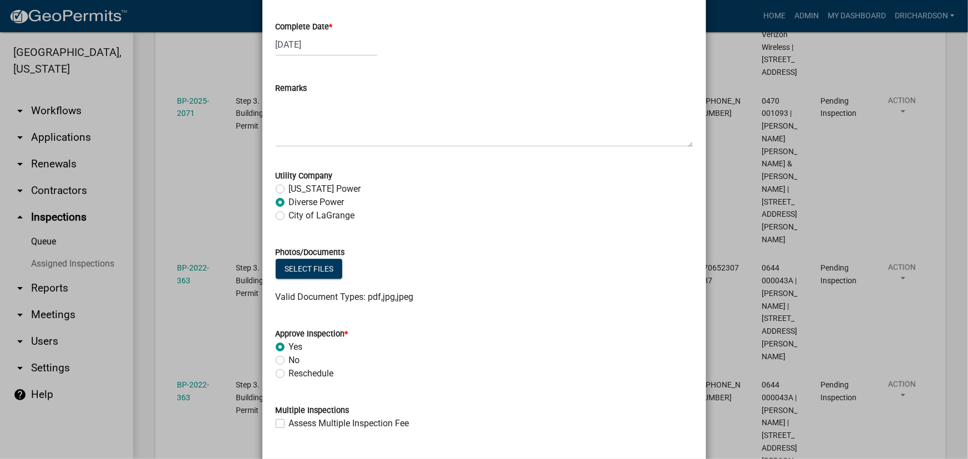
scroll to position [0, 0]
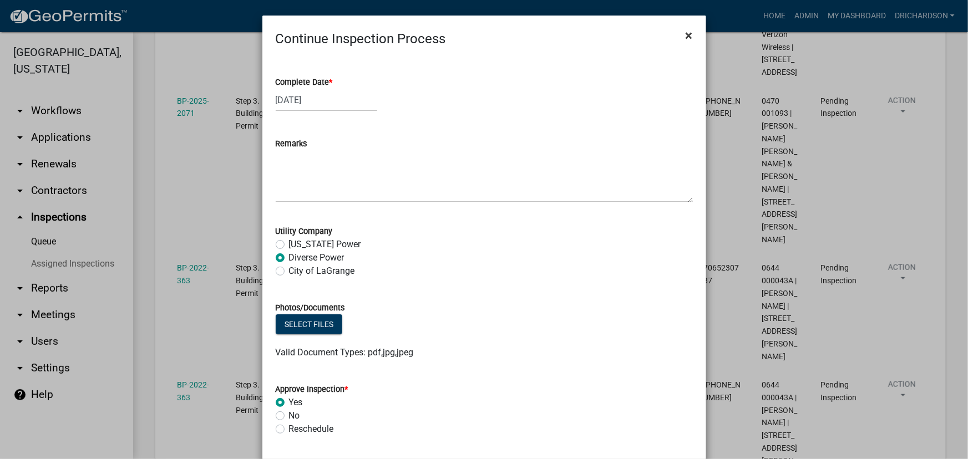
click at [688, 39] on span "×" at bounding box center [689, 36] width 7 height 16
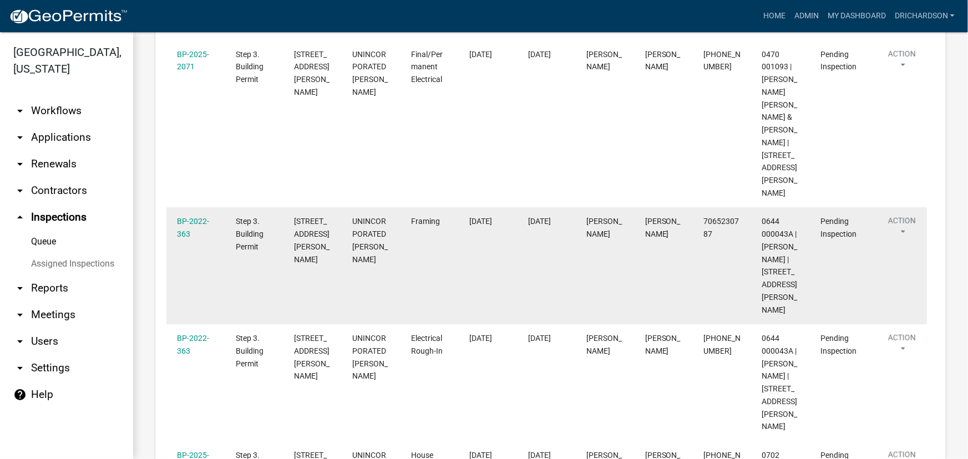
scroll to position [370, 0]
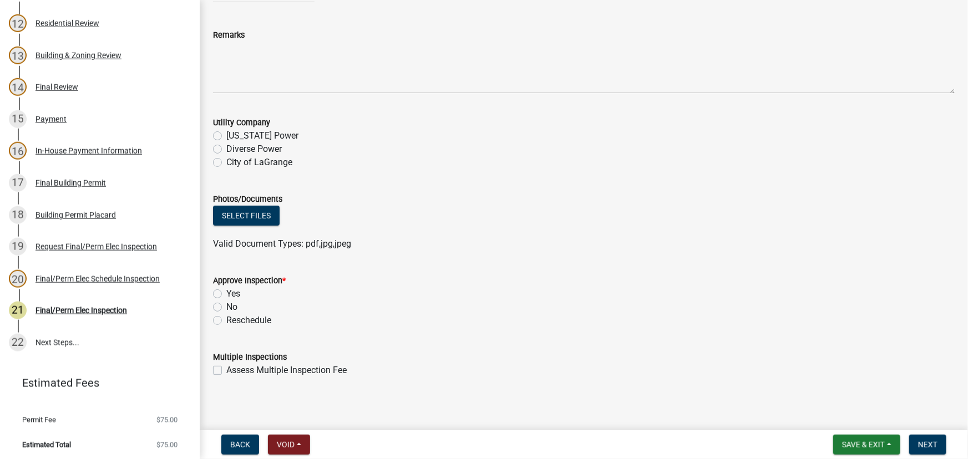
scroll to position [115, 0]
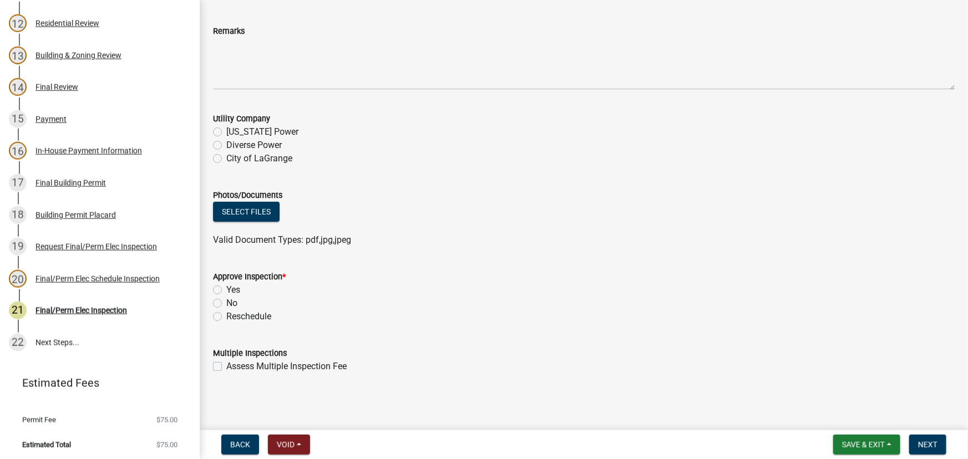
click at [226, 290] on label "Yes" at bounding box center [233, 289] width 14 height 13
click at [226, 290] on input "Yes" at bounding box center [229, 286] width 7 height 7
radio input "true"
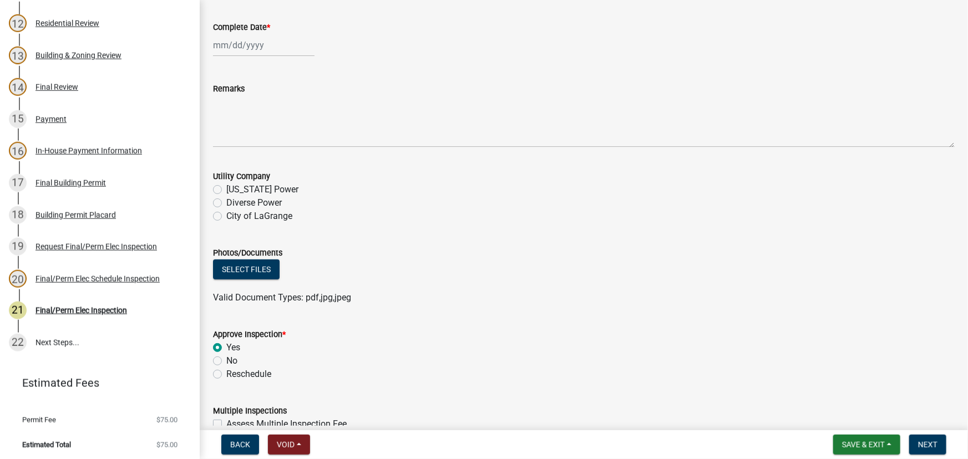
scroll to position [0, 0]
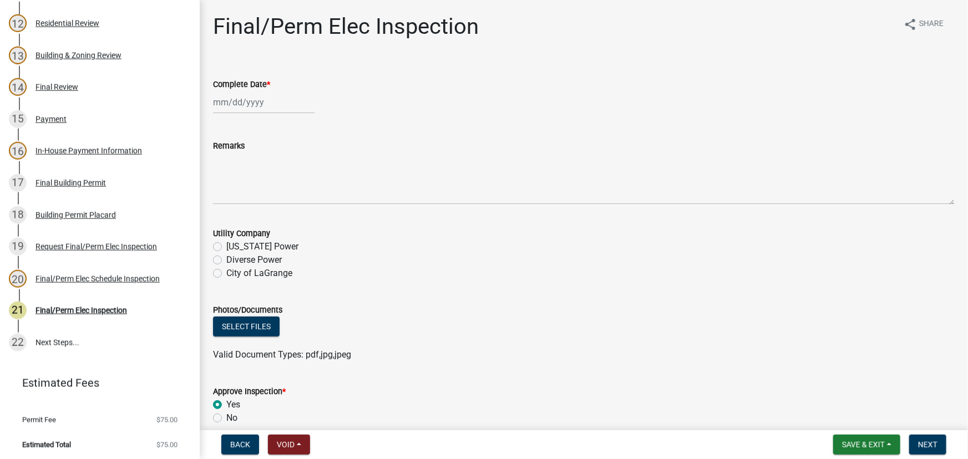
click at [226, 260] on label "Diverse Power" at bounding box center [253, 259] width 55 height 13
click at [226, 260] on input "Diverse Power" at bounding box center [229, 256] width 7 height 7
radio input "true"
click at [237, 102] on div at bounding box center [264, 102] width 102 height 23
select select "10"
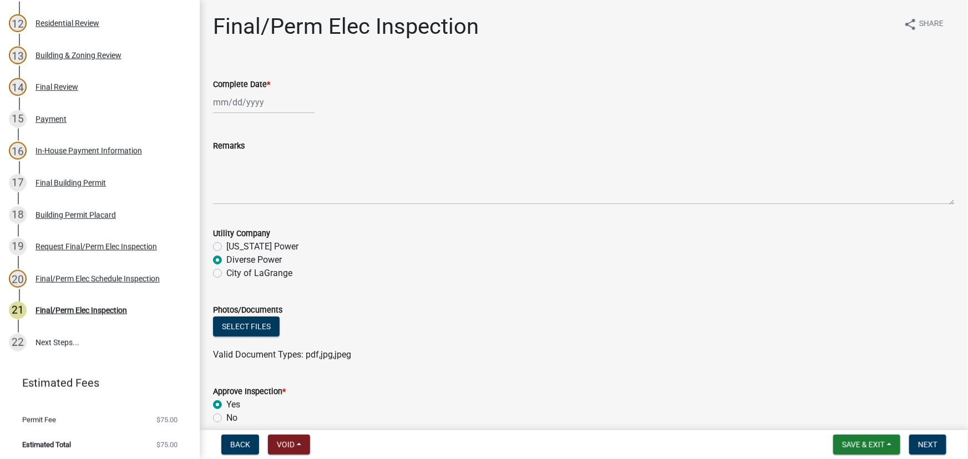
select select "2025"
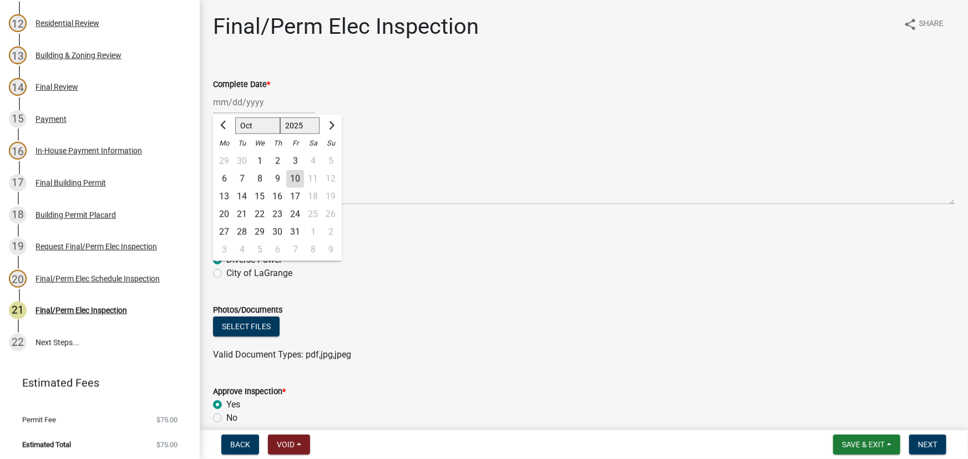
click at [293, 179] on div "10" at bounding box center [295, 179] width 18 height 18
type input "[DATE]"
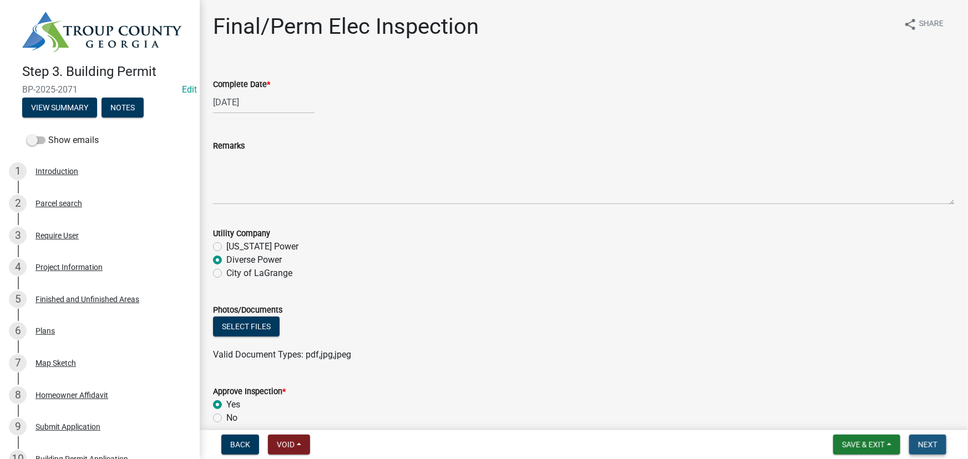
click at [930, 444] on span "Next" at bounding box center [927, 444] width 19 height 9
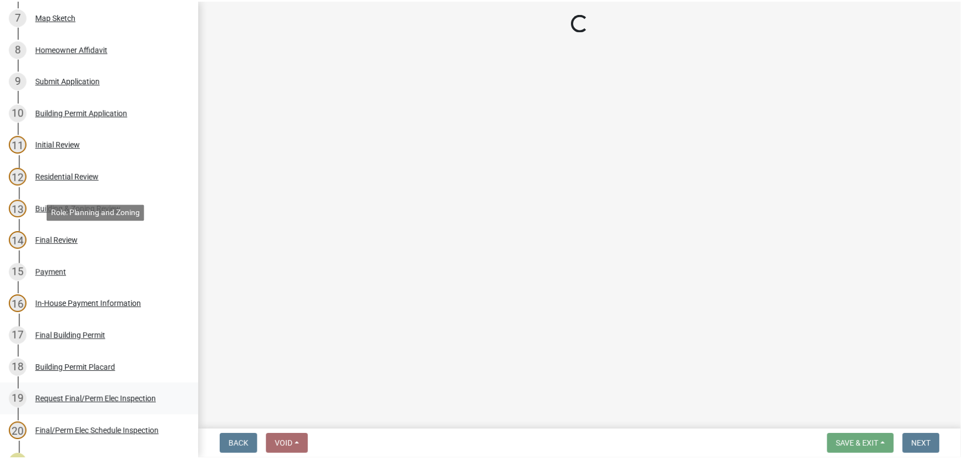
scroll to position [500, 0]
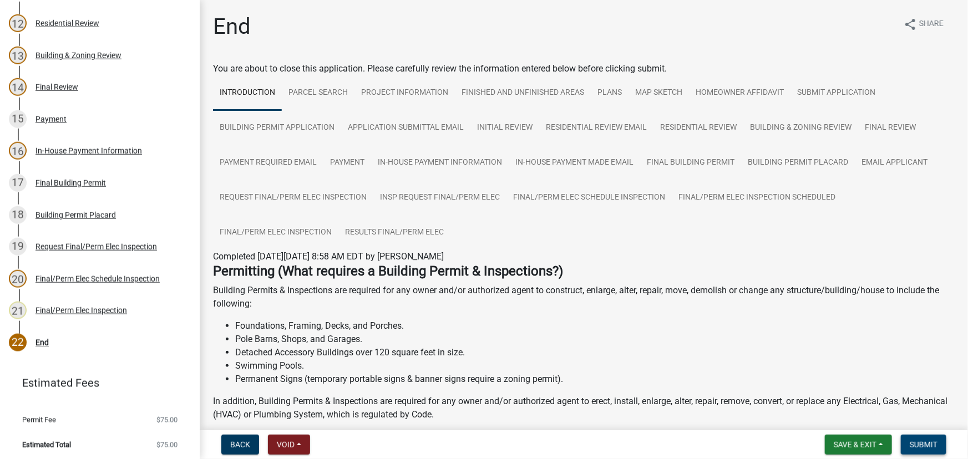
click at [928, 439] on button "Submit" at bounding box center [923, 445] width 45 height 20
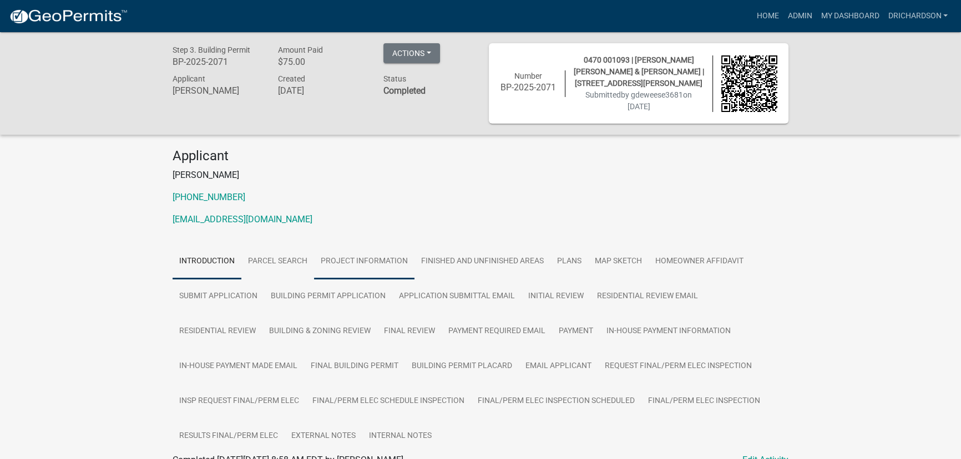
click at [369, 261] on link "Project Information" at bounding box center [364, 261] width 100 height 35
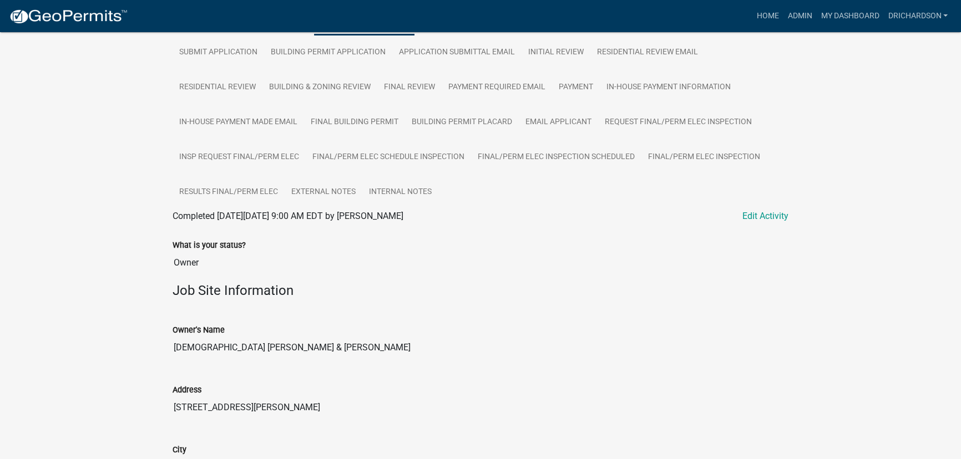
scroll to position [90, 0]
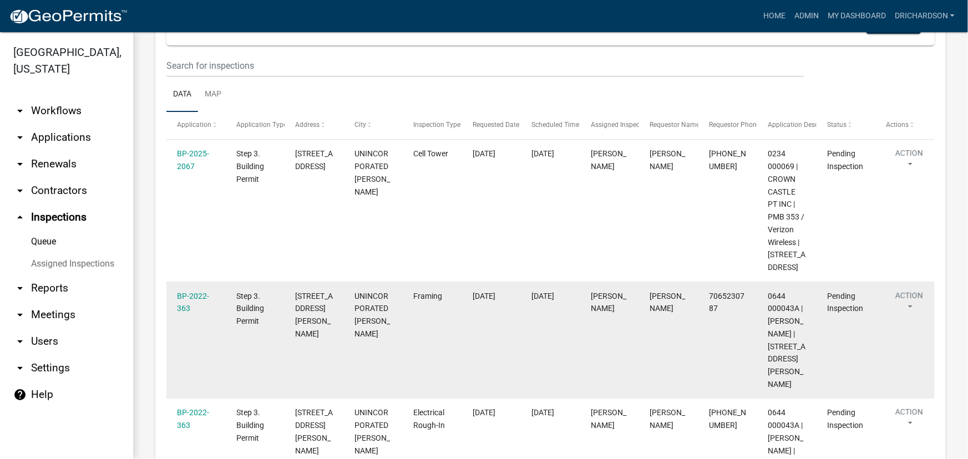
scroll to position [229, 0]
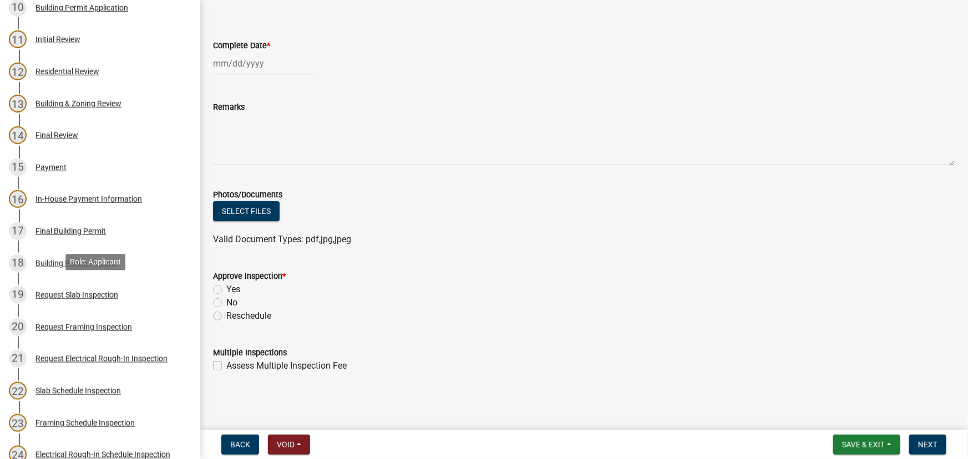
scroll to position [655, 0]
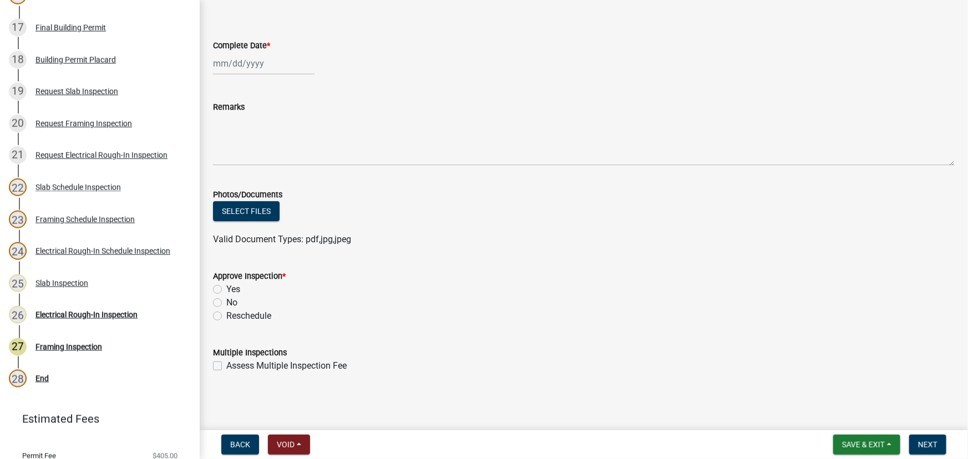
click at [226, 288] on label "Yes" at bounding box center [233, 289] width 14 height 13
click at [226, 288] on input "Yes" at bounding box center [229, 286] width 7 height 7
radio input "true"
click at [251, 66] on div at bounding box center [264, 63] width 102 height 23
select select "10"
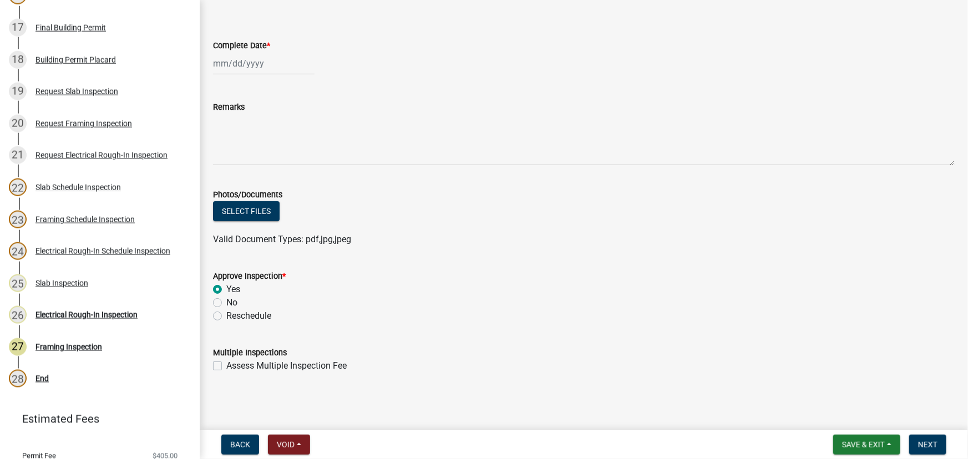
select select "2025"
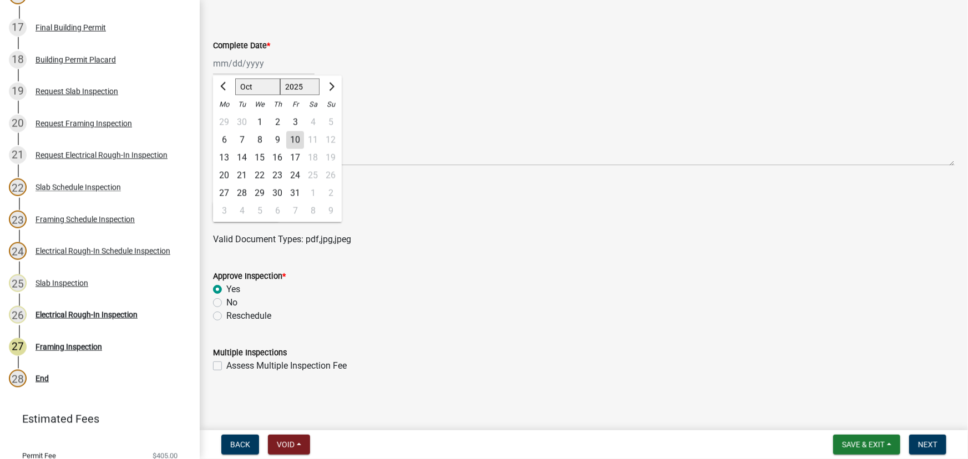
click at [299, 139] on div "10" at bounding box center [295, 140] width 18 height 18
type input "[DATE]"
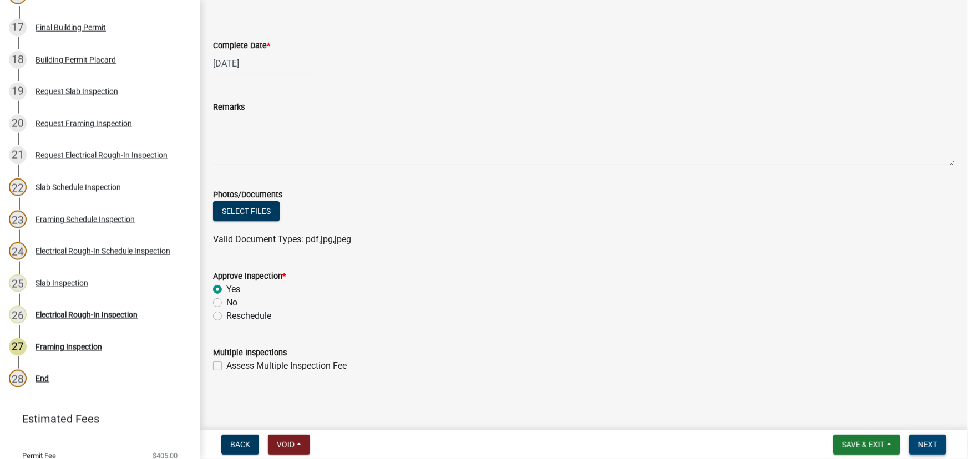
click at [927, 441] on span "Next" at bounding box center [927, 444] width 19 height 9
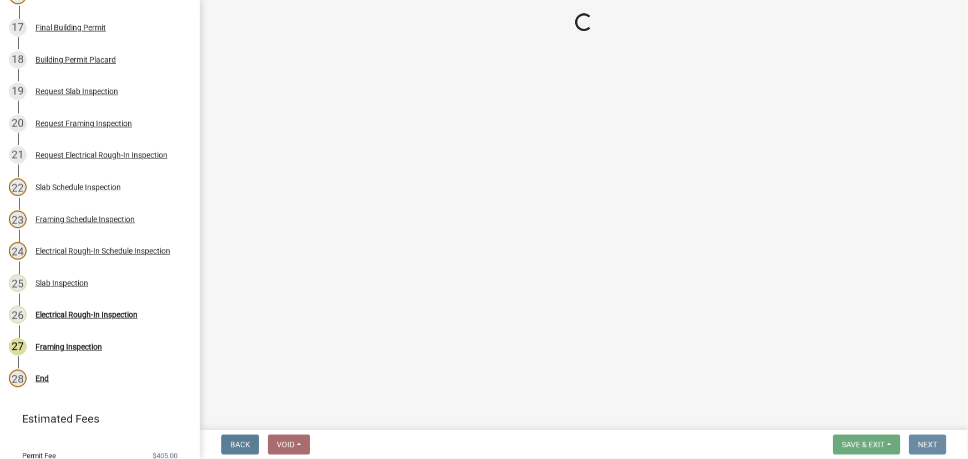
scroll to position [0, 0]
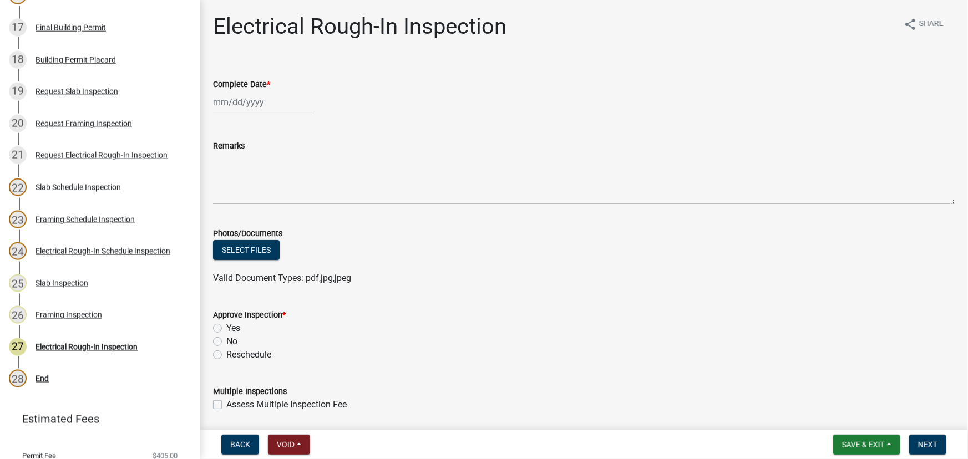
click at [226, 329] on label "Yes" at bounding box center [233, 328] width 14 height 13
click at [226, 329] on input "Yes" at bounding box center [229, 325] width 7 height 7
radio input "true"
select select "10"
select select "2025"
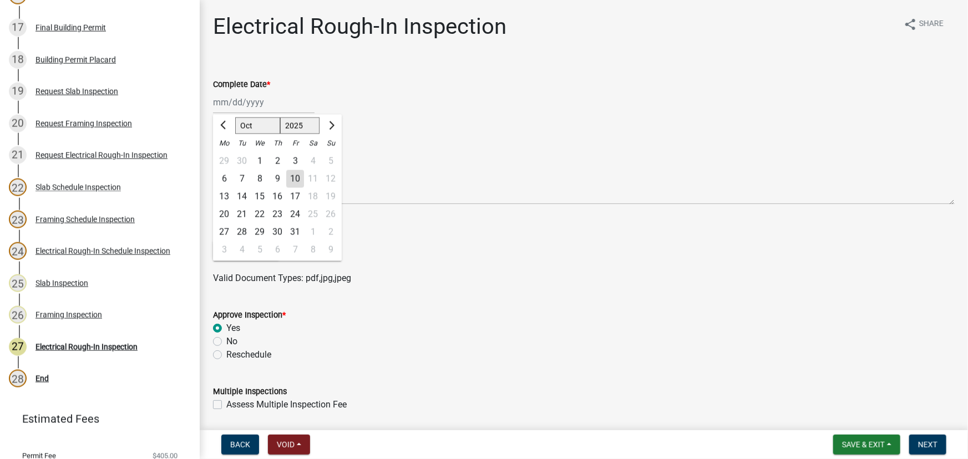
drag, startPoint x: 232, startPoint y: 101, endPoint x: 243, endPoint y: 150, distance: 50.1
click at [232, 101] on div "[PERSON_NAME] Feb Mar Apr [PERSON_NAME][DATE] Oct Nov [DATE] 1526 1527 1528 152…" at bounding box center [264, 102] width 102 height 23
click at [290, 172] on div "10" at bounding box center [295, 179] width 18 height 18
type input "[DATE]"
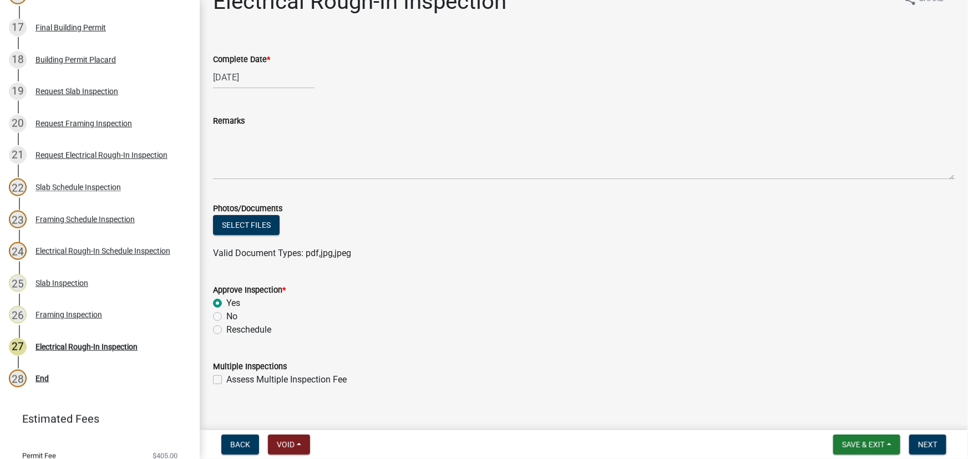
scroll to position [39, 0]
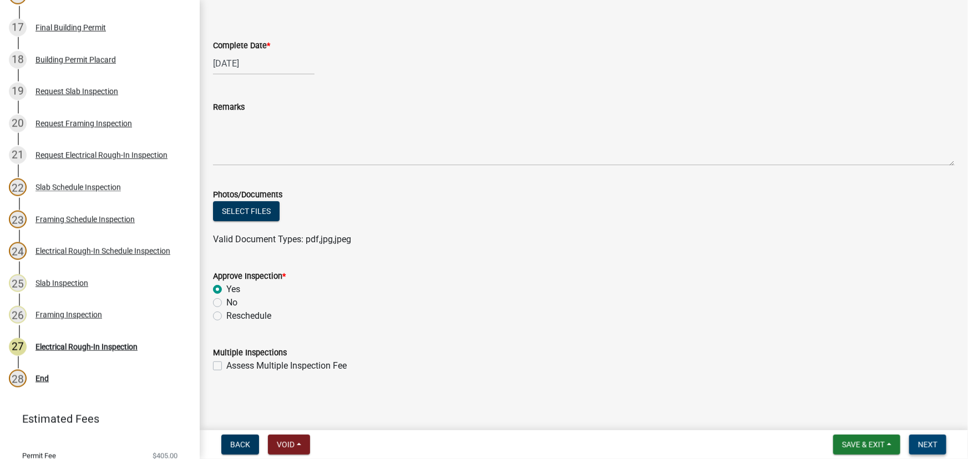
click at [927, 442] on span "Next" at bounding box center [927, 444] width 19 height 9
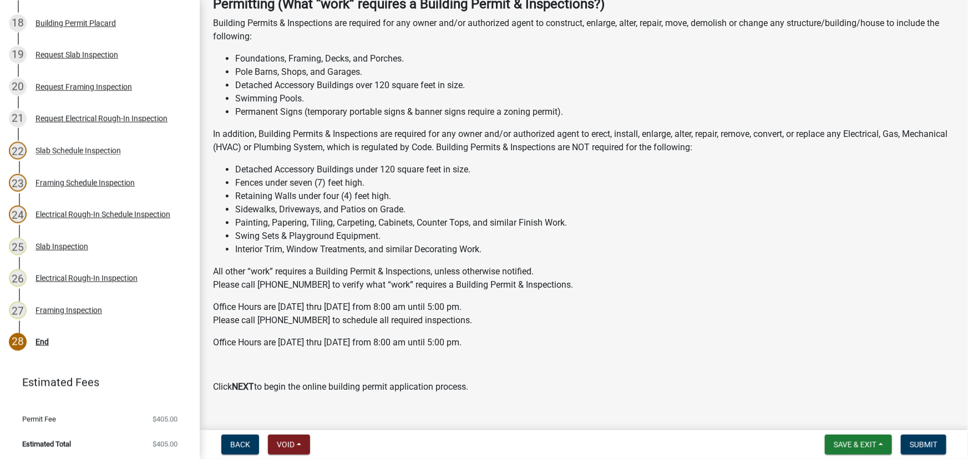
scroll to position [369, 0]
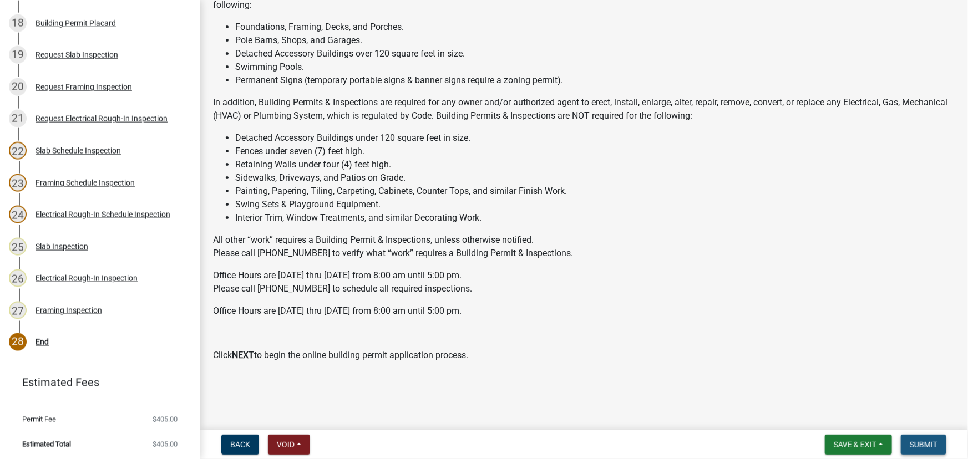
click at [937, 447] on span "Submit" at bounding box center [924, 444] width 28 height 9
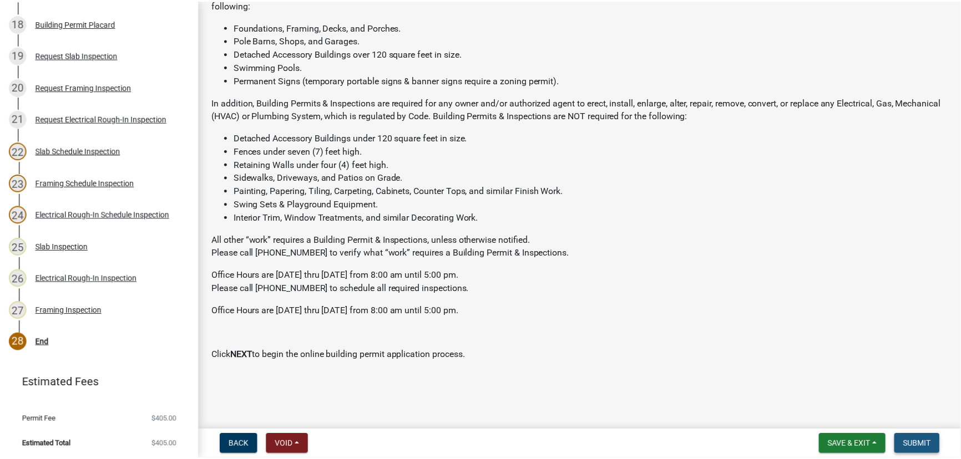
scroll to position [0, 0]
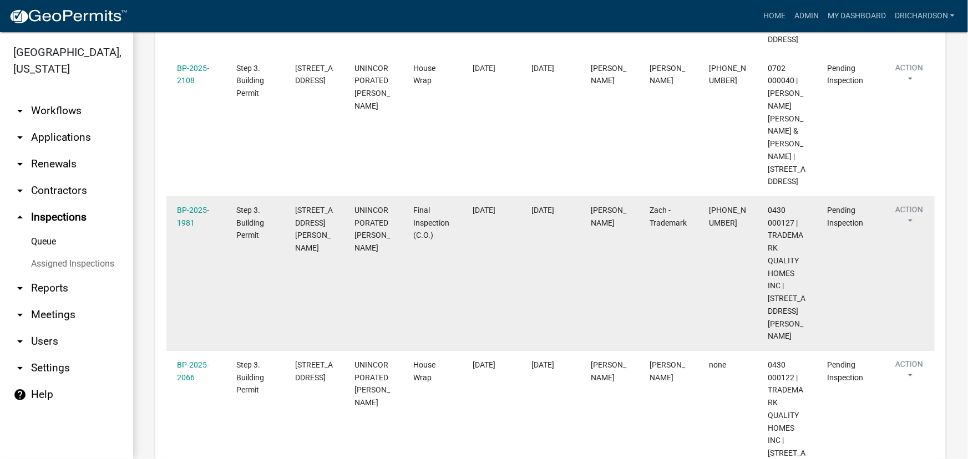
scroll to position [252, 0]
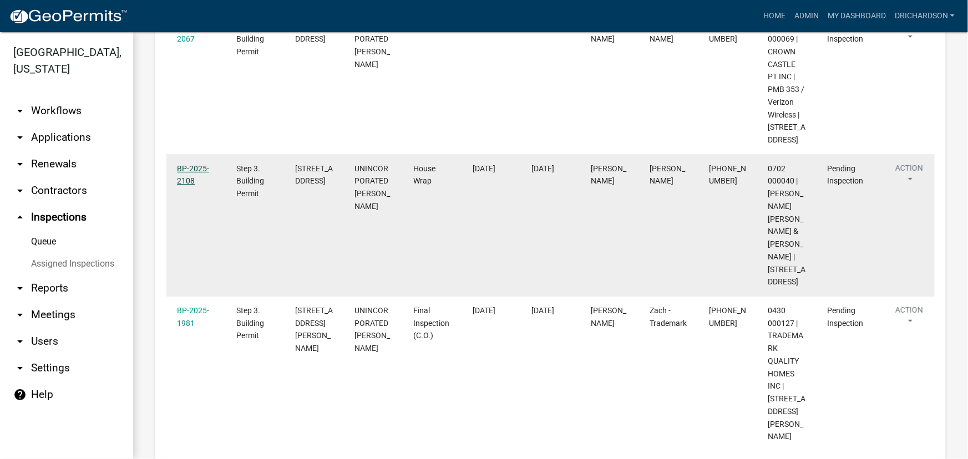
drag, startPoint x: 196, startPoint y: 175, endPoint x: 189, endPoint y: 181, distance: 9.0
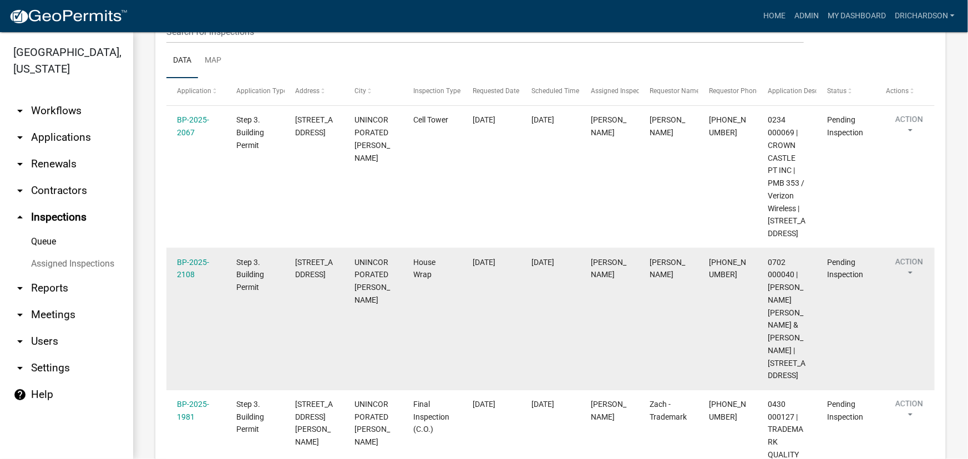
scroll to position [151, 0]
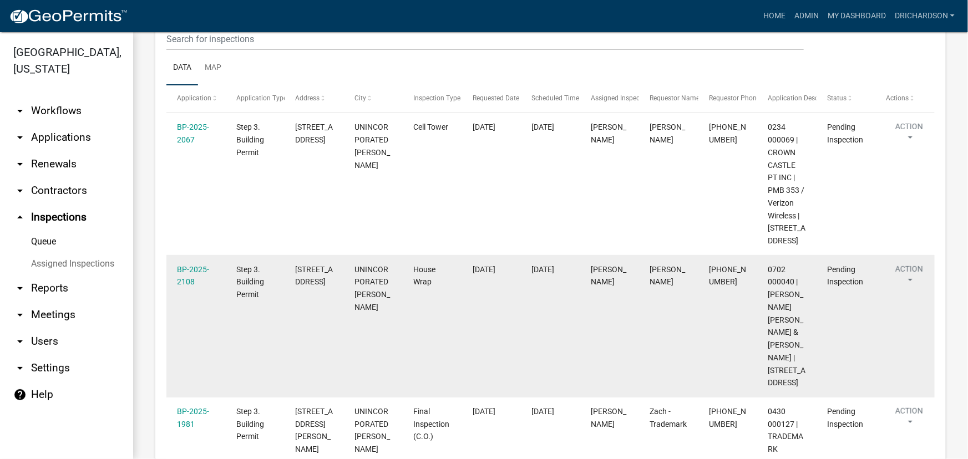
click at [899, 280] on button "Action" at bounding box center [908, 277] width 45 height 28
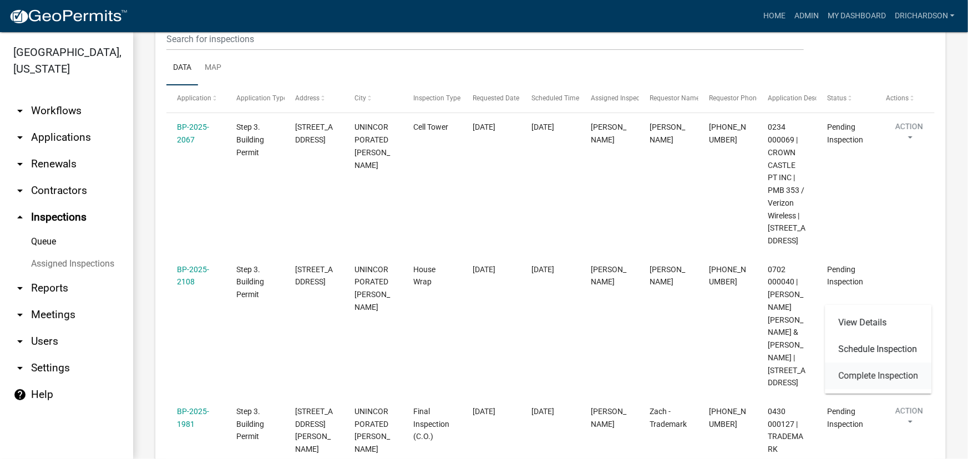
click at [879, 373] on link "Complete Inspection" at bounding box center [878, 376] width 106 height 27
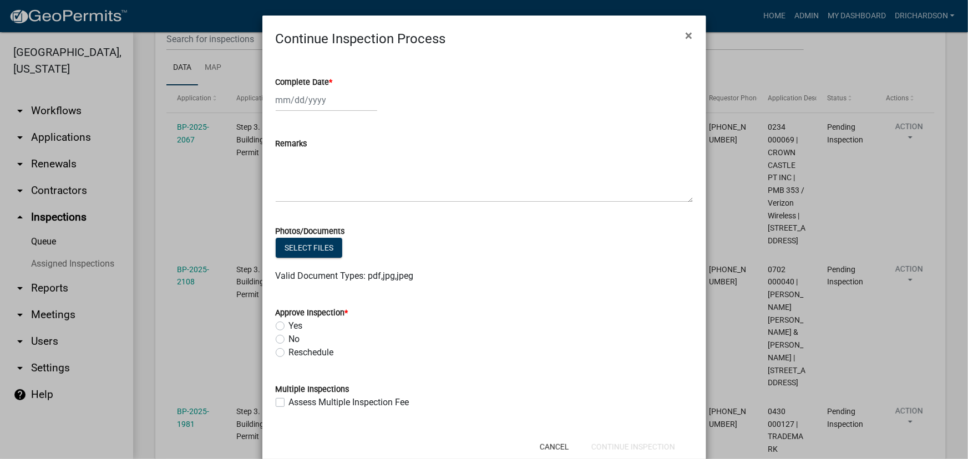
click at [313, 104] on div at bounding box center [327, 100] width 102 height 23
select select "10"
select select "2025"
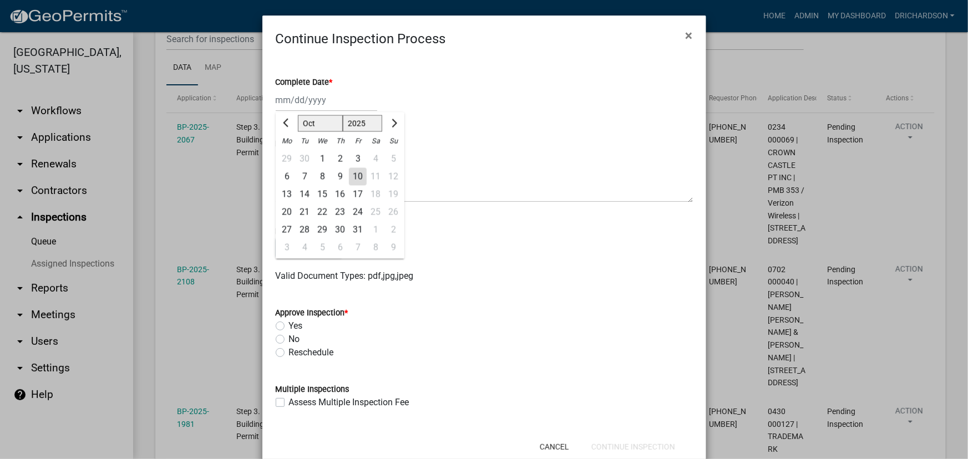
click at [354, 177] on div "10" at bounding box center [358, 177] width 18 height 18
type input "[DATE]"
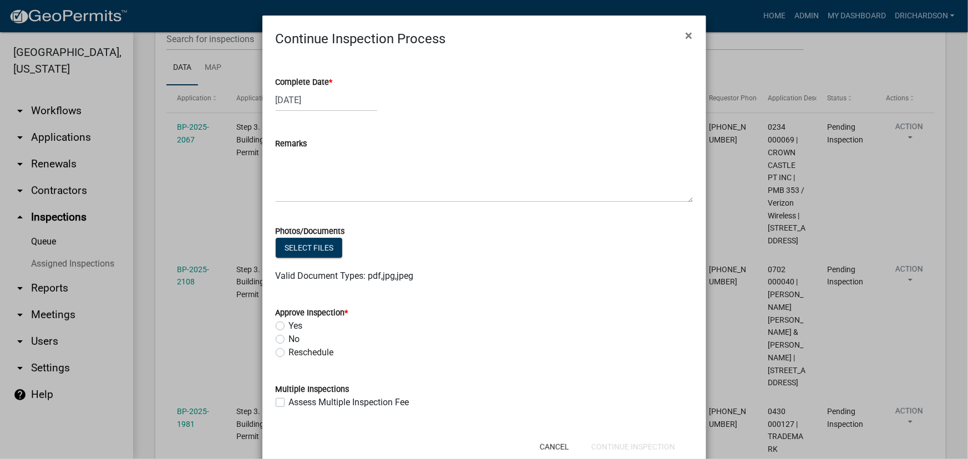
click at [289, 338] on label "No" at bounding box center [294, 339] width 11 height 13
click at [289, 338] on input "No" at bounding box center [292, 336] width 7 height 7
radio input "true"
click at [289, 323] on label "Yes" at bounding box center [296, 325] width 14 height 13
click at [289, 323] on input "Yes" at bounding box center [292, 322] width 7 height 7
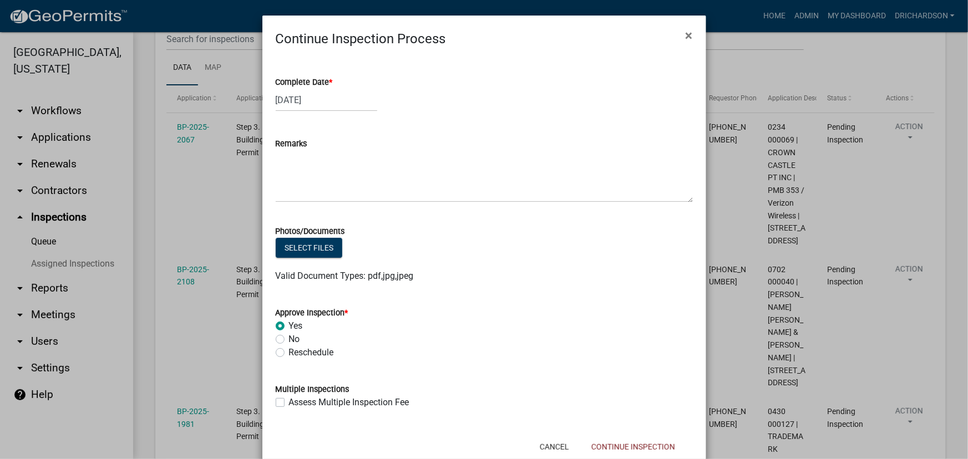
radio input "true"
click at [632, 445] on button "Continue Inspection" at bounding box center [633, 447] width 102 height 20
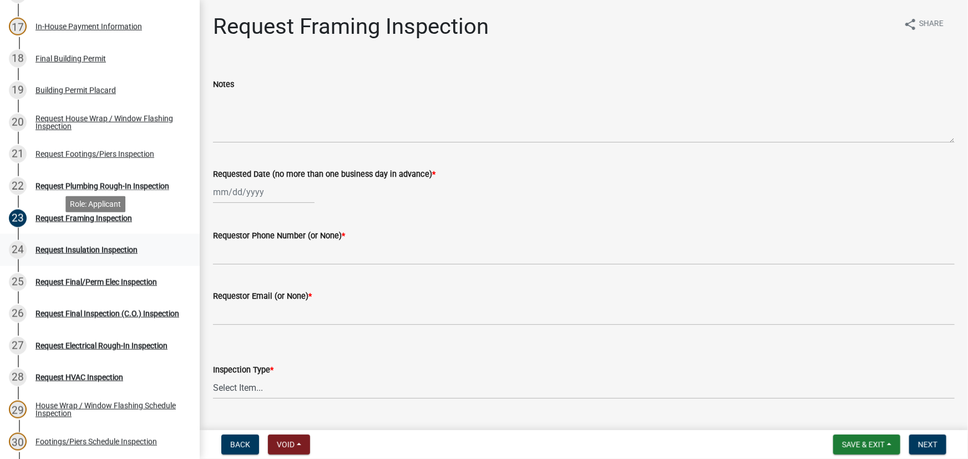
scroll to position [655, 0]
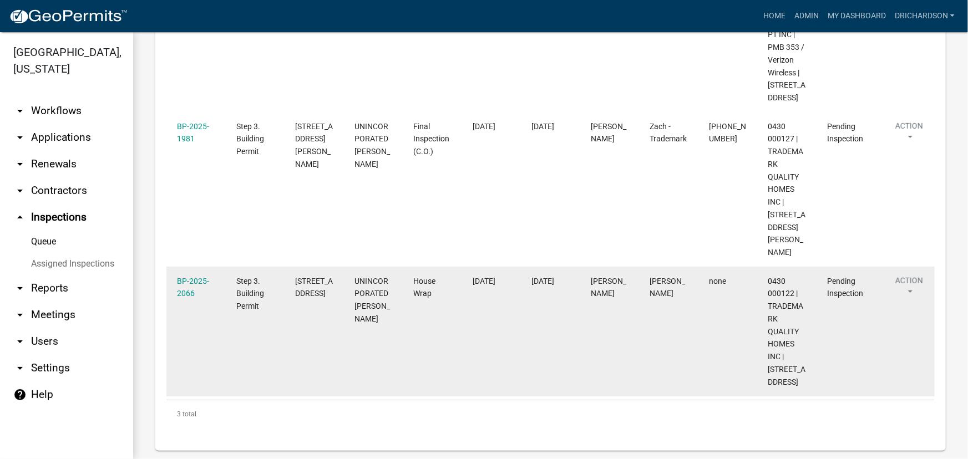
scroll to position [294, 0]
click at [903, 275] on button "Action" at bounding box center [908, 289] width 45 height 28
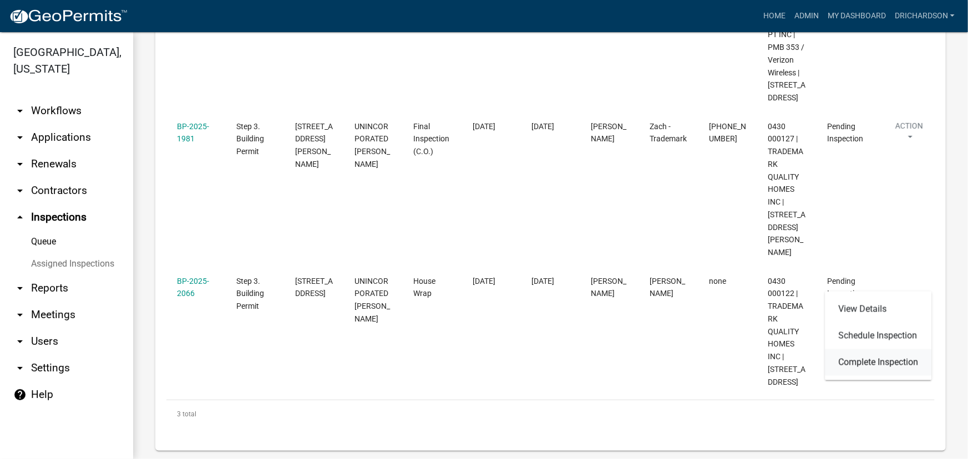
click at [854, 366] on link "Complete Inspection" at bounding box center [878, 362] width 106 height 27
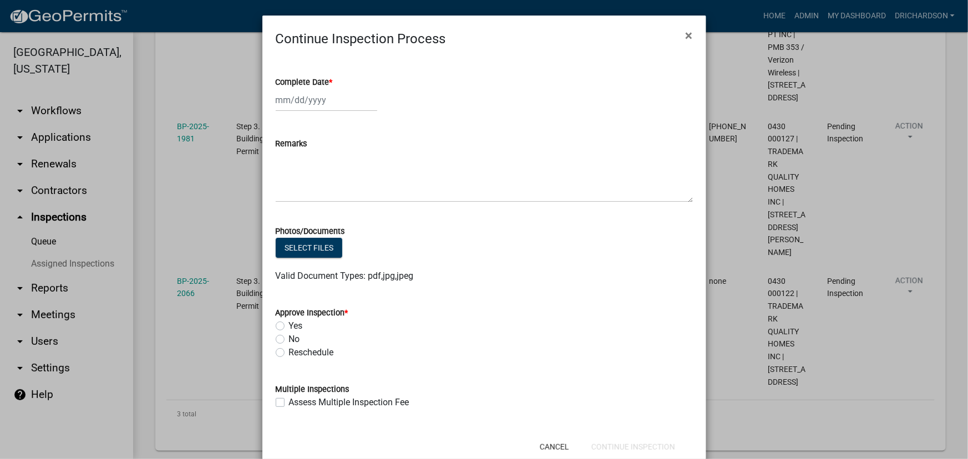
select select "10"
select select "2025"
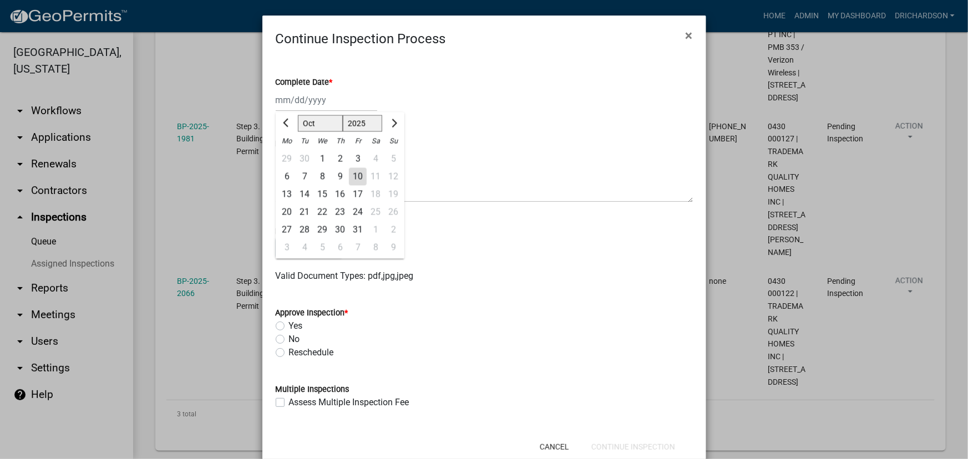
drag, startPoint x: 311, startPoint y: 104, endPoint x: 312, endPoint y: 111, distance: 7.8
click at [311, 104] on div "[PERSON_NAME] Feb Mar Apr [PERSON_NAME][DATE] Oct Nov [DATE] 1526 1527 1528 152…" at bounding box center [327, 100] width 102 height 23
click at [355, 180] on div "10" at bounding box center [358, 177] width 18 height 18
type input "[DATE]"
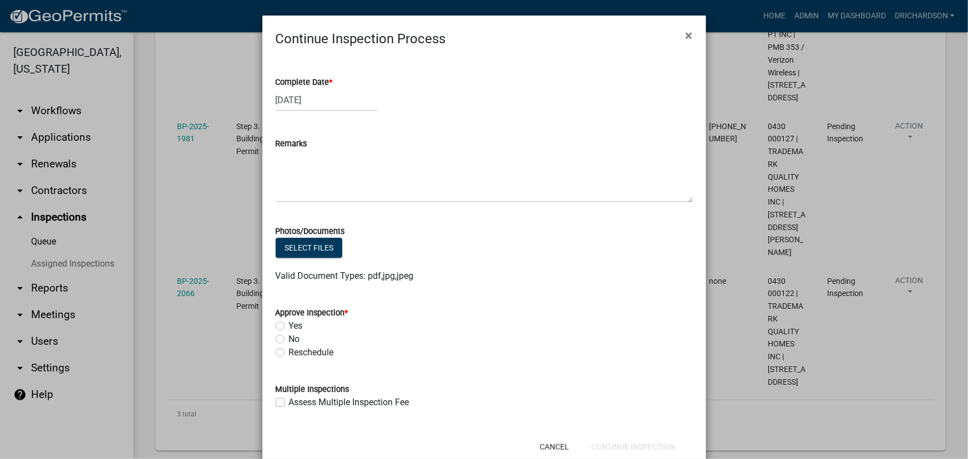
click at [289, 329] on label "Yes" at bounding box center [296, 325] width 14 height 13
click at [289, 327] on input "Yes" at bounding box center [292, 322] width 7 height 7
radio input "true"
click at [610, 443] on button "Continue Inspection" at bounding box center [633, 447] width 102 height 20
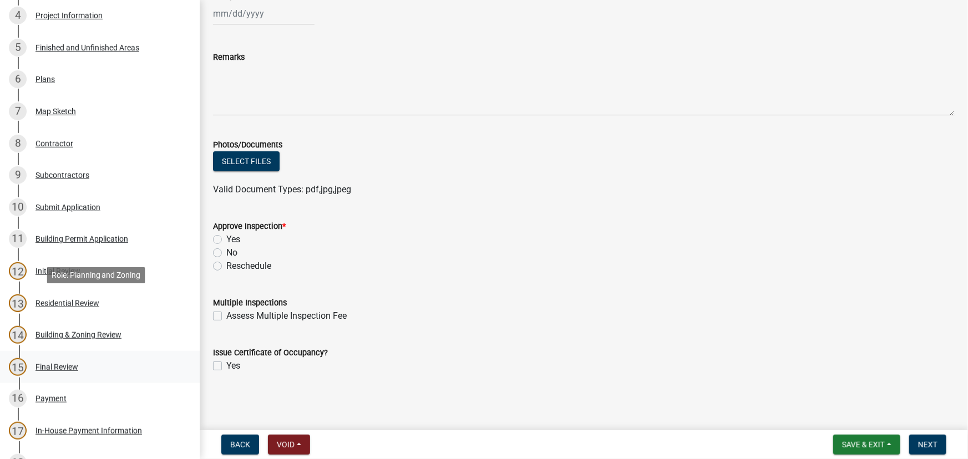
scroll to position [504, 0]
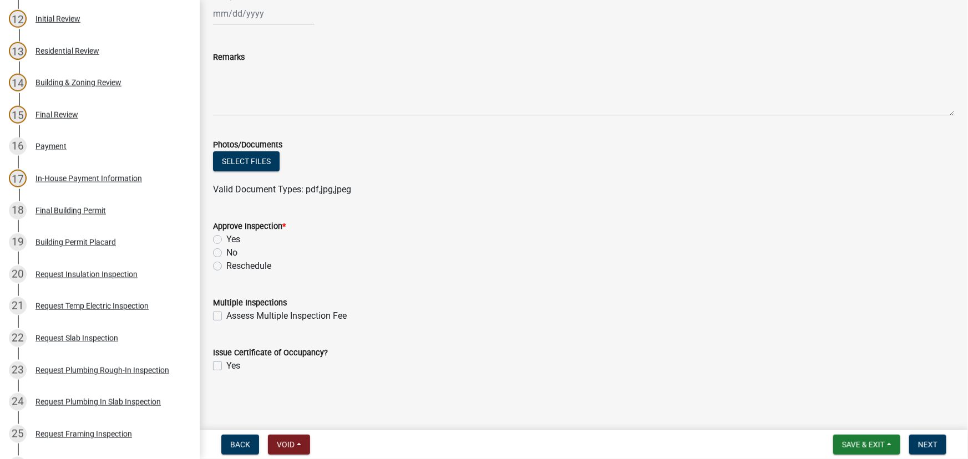
click at [215, 371] on div "Yes" at bounding box center [584, 365] width 742 height 13
click at [226, 368] on label "Yes" at bounding box center [233, 365] width 14 height 13
click at [226, 367] on input "Yes" at bounding box center [229, 362] width 7 height 7
checkbox input "true"
click at [226, 239] on label "Yes" at bounding box center [233, 239] width 14 height 13
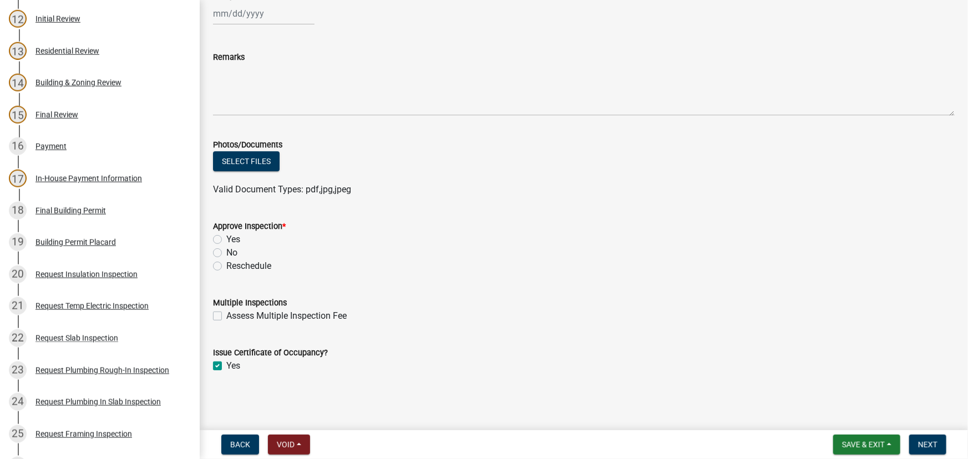
click at [226, 239] on input "Yes" at bounding box center [229, 236] width 7 height 7
radio input "true"
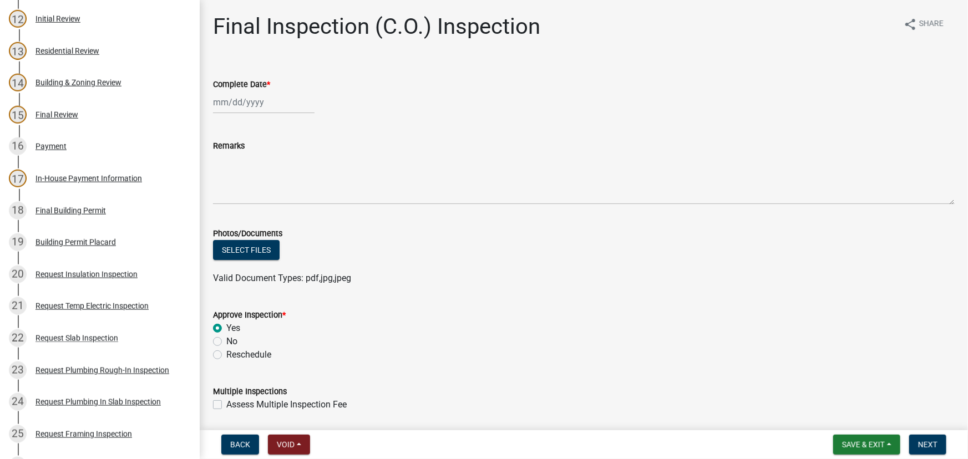
select select "10"
select select "2025"
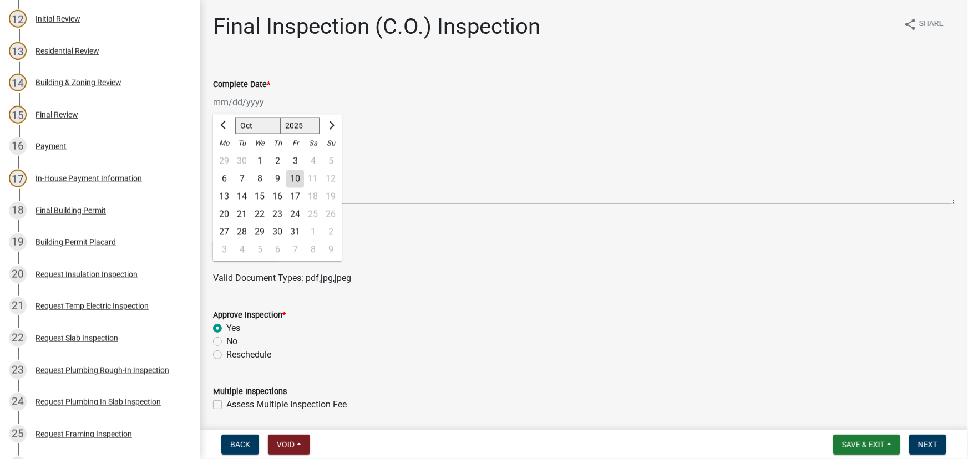
click at [255, 108] on div "[PERSON_NAME] Feb Mar Apr [PERSON_NAME][DATE] Oct Nov [DATE] 1526 1527 1528 152…" at bounding box center [264, 102] width 102 height 23
click at [299, 178] on div "10" at bounding box center [295, 179] width 18 height 18
type input "[DATE]"
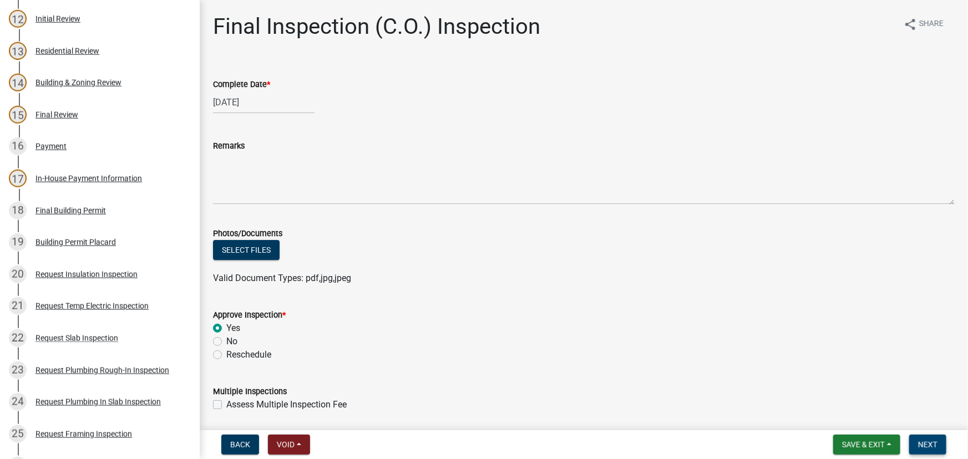
click at [936, 437] on button "Next" at bounding box center [927, 445] width 37 height 20
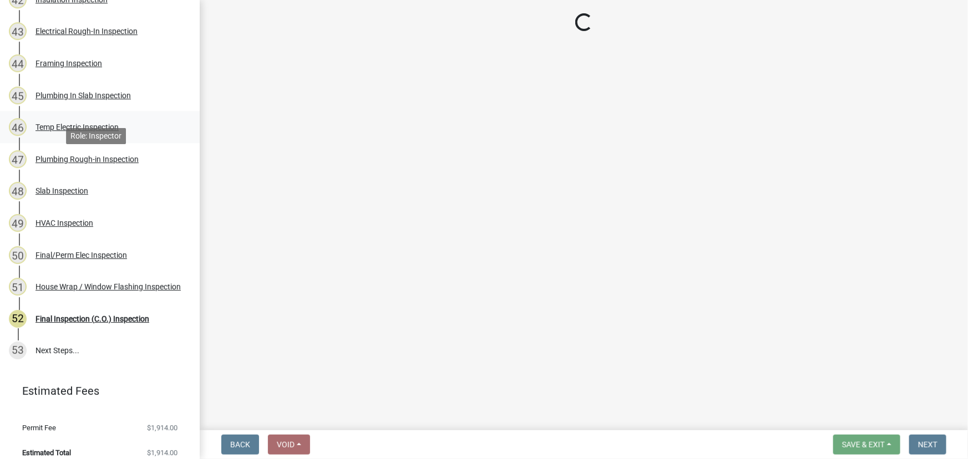
scroll to position [1490, 0]
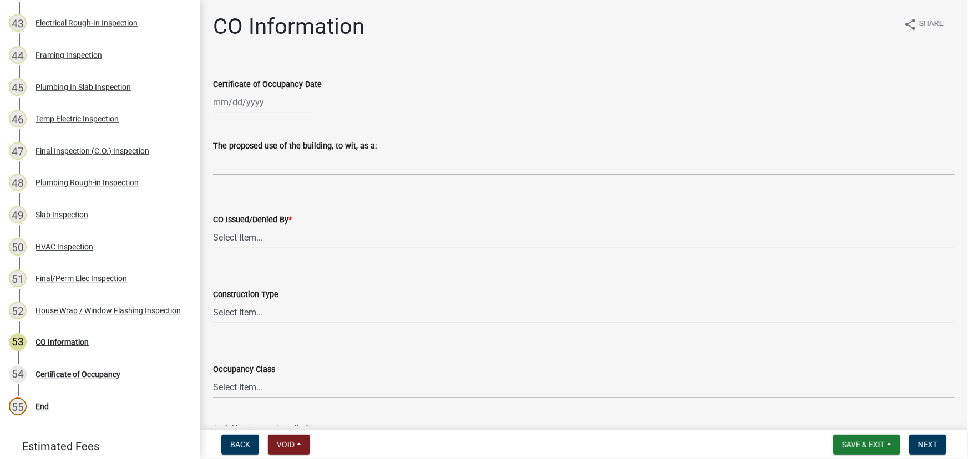
click at [242, 105] on div at bounding box center [264, 102] width 102 height 23
select select "10"
select select "2025"
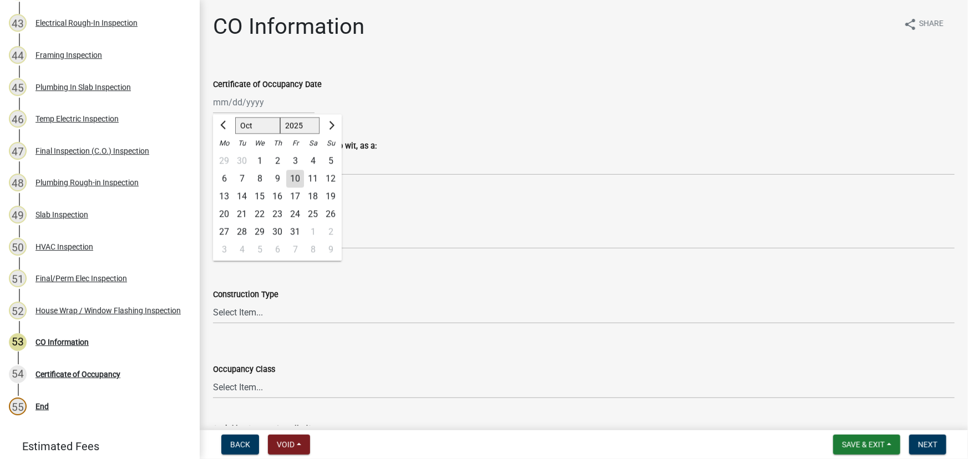
click at [298, 179] on div "10" at bounding box center [295, 179] width 18 height 18
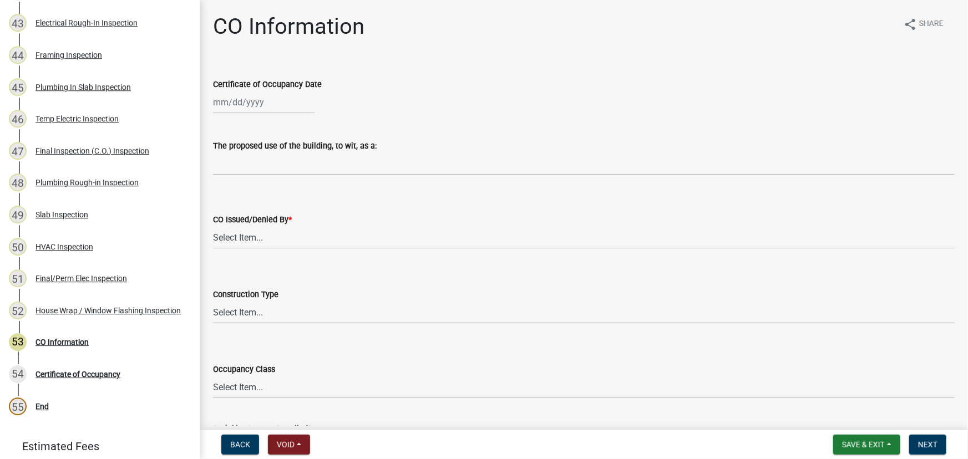
type input "[DATE]"
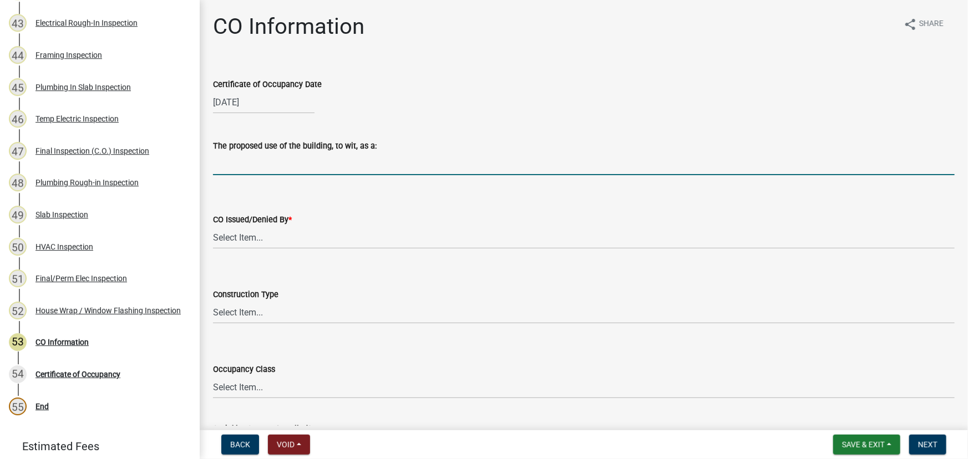
click at [249, 163] on input "The proposed use of the building, to wit, as a:" at bounding box center [584, 164] width 742 height 23
type input "Single Family Dwelling"
click at [263, 245] on select "Select Item... Douglas Richardson Kevin Norred William Huff" at bounding box center [584, 237] width 742 height 23
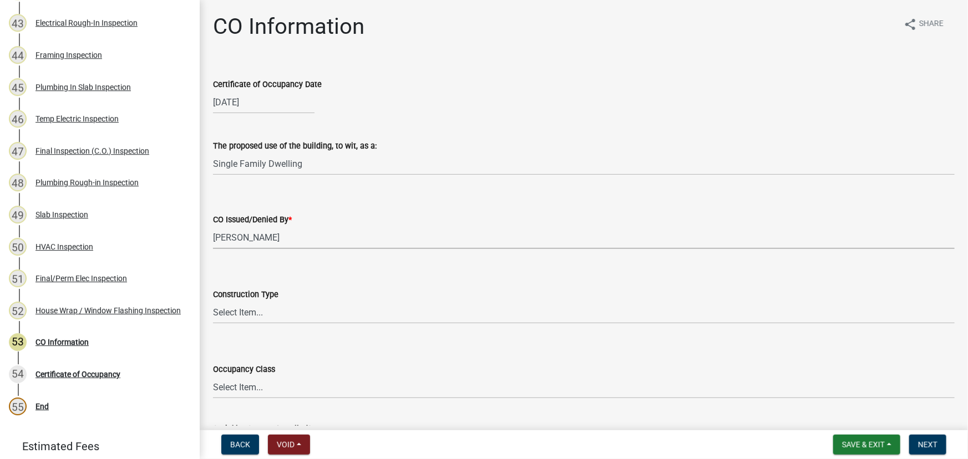
click at [213, 226] on select "Select Item... Douglas Richardson Kevin Norred William Huff" at bounding box center [584, 237] width 742 height 23
select select "ea213384-acee-4232-a46b-1cca64df1aeb"
click at [247, 317] on select "Select Item... IA IB IIA IIB IIIA IIIB IV VA VB" at bounding box center [584, 312] width 742 height 23
click at [213, 301] on select "Select Item... IA IB IIA IIB IIIA IIIB IV VA VB" at bounding box center [584, 312] width 742 height 23
select select "a6b52851-47ca-4562-924e-bc1e48662faf"
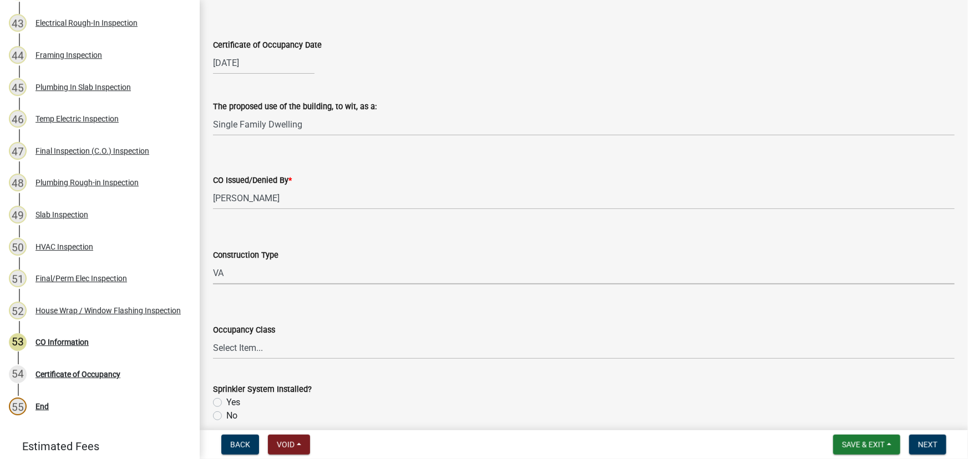
scroll to position [89, 0]
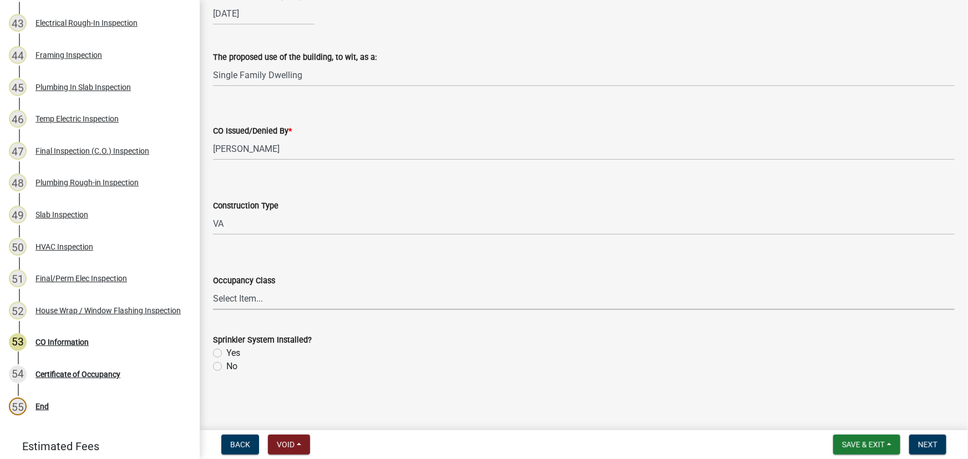
click at [239, 296] on select "Select Item... A-1 A-2 A-3 A-4 A-5 B E F-1 F-2 H-1 H-2 H-3 H-4 H-5 I-1 I-2 I-3 …" at bounding box center [584, 298] width 742 height 23
click at [213, 287] on select "Select Item... A-1 A-2 A-3 A-4 A-5 B E F-1 F-2 H-1 H-2 H-3 H-4 H-5 I-1 I-2 I-3 …" at bounding box center [584, 298] width 742 height 23
select select "200c632f-6558-45ce-8dcd-e6bfe067d1f2"
click at [226, 361] on label "No" at bounding box center [231, 366] width 11 height 13
click at [226, 361] on input "No" at bounding box center [229, 363] width 7 height 7
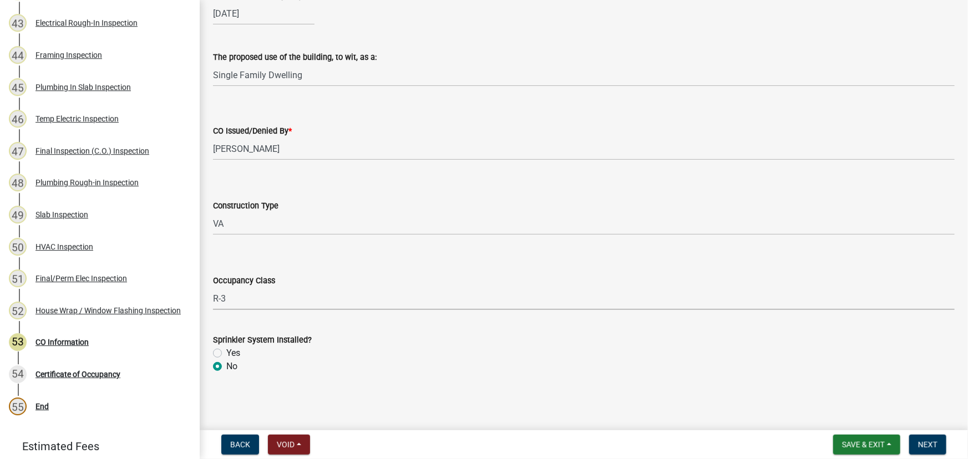
radio input "true"
click at [927, 447] on span "Next" at bounding box center [927, 444] width 19 height 9
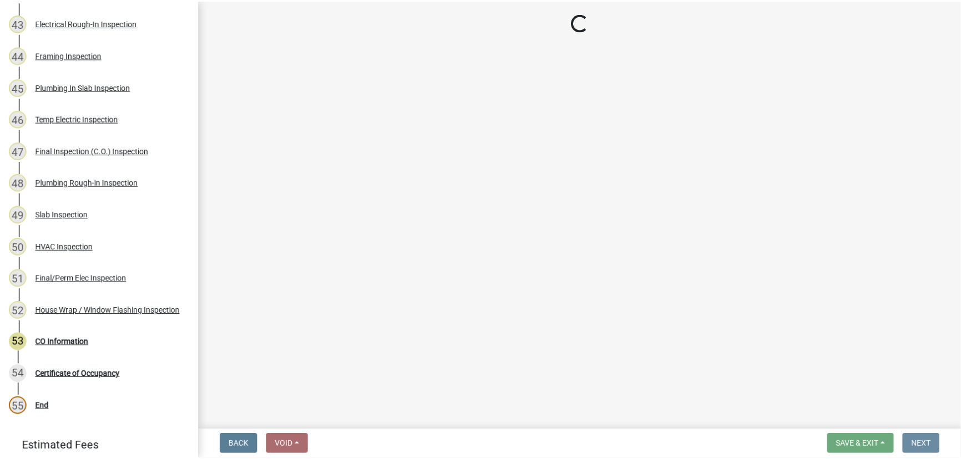
scroll to position [0, 0]
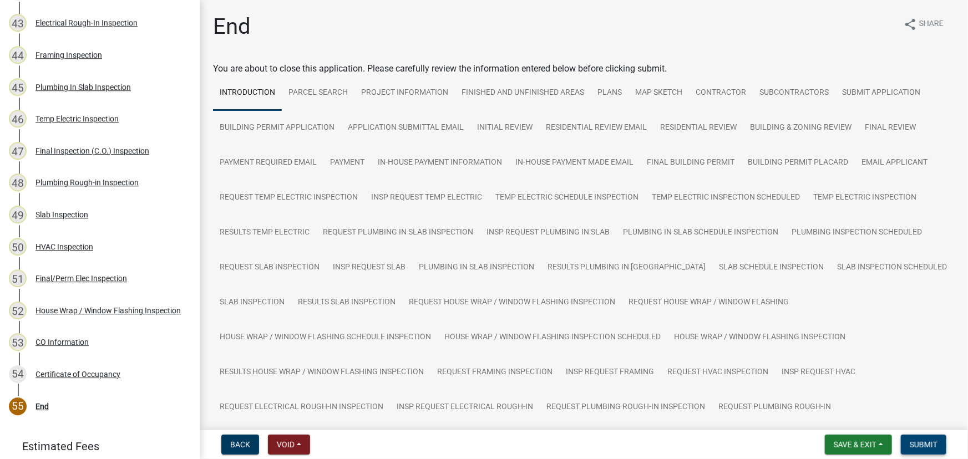
click at [920, 449] on span "Submit" at bounding box center [924, 444] width 28 height 9
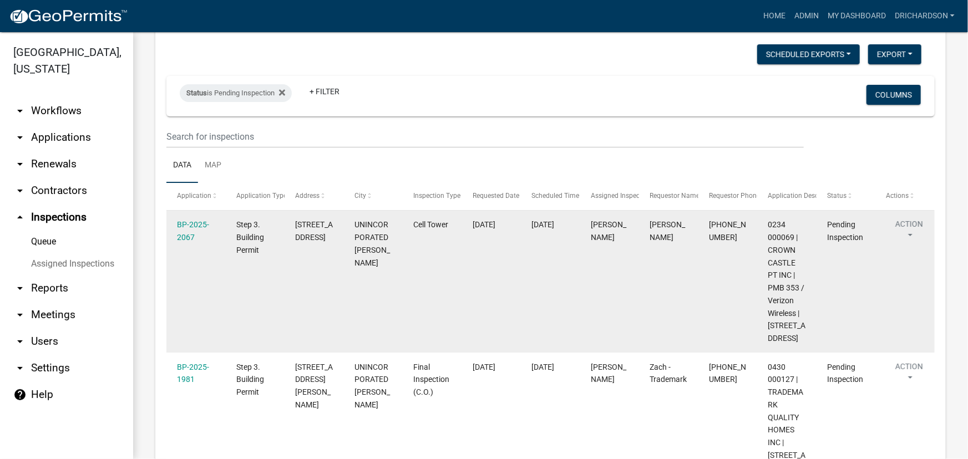
scroll to position [165, 0]
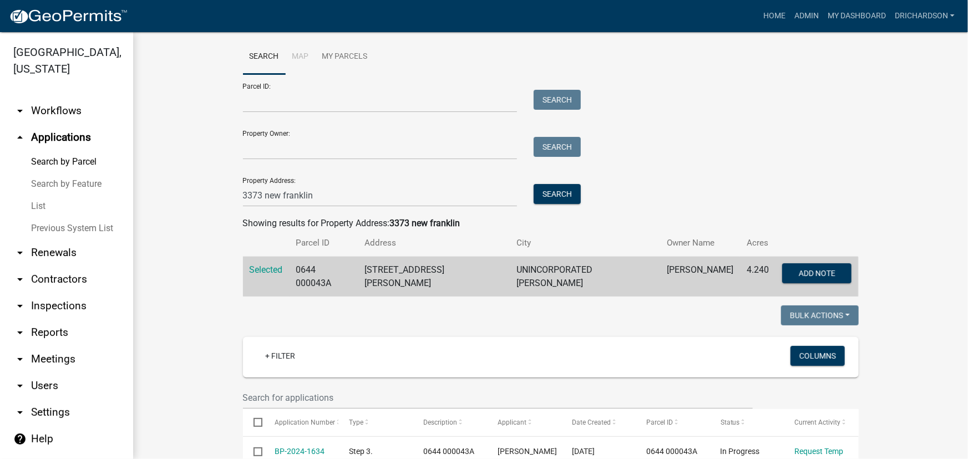
scroll to position [12, 0]
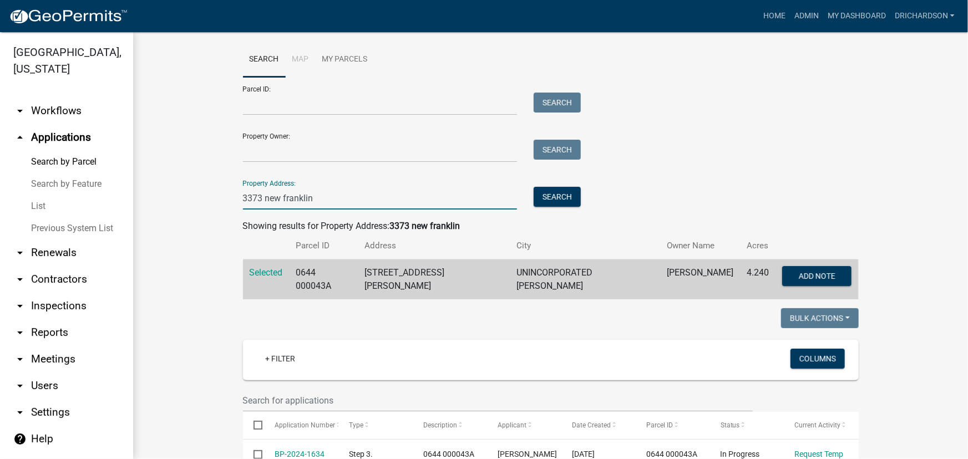
drag, startPoint x: 328, startPoint y: 191, endPoint x: 205, endPoint y: 197, distance: 123.3
click at [249, 197] on input "Property Address:" at bounding box center [380, 198] width 275 height 23
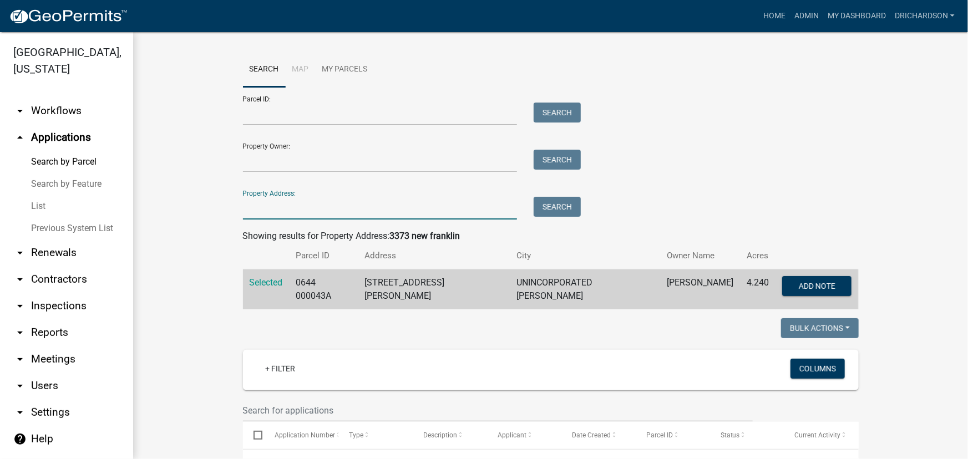
scroll to position [0, 0]
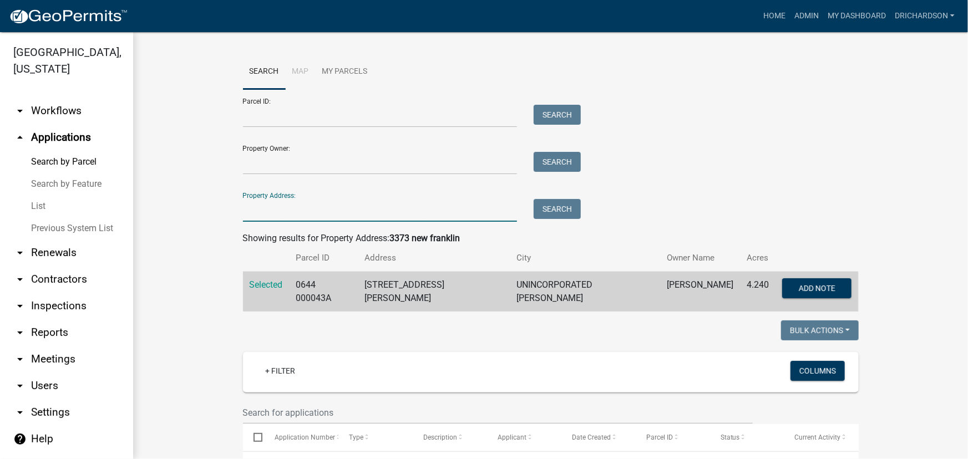
click at [55, 98] on link "arrow_drop_down Workflows" at bounding box center [66, 111] width 133 height 27
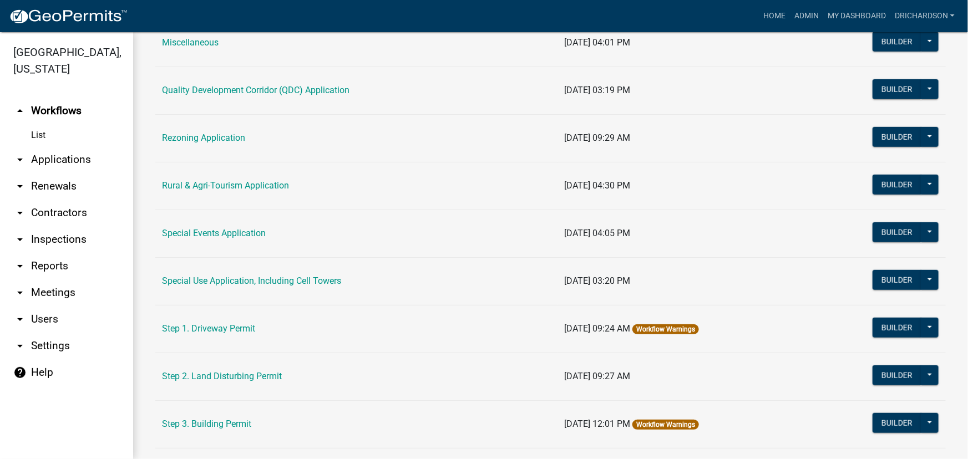
scroll to position [504, 0]
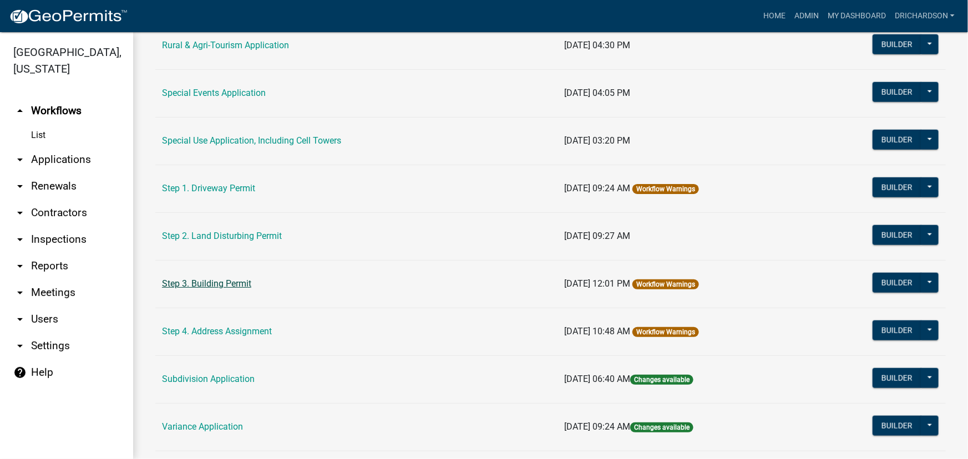
click at [224, 282] on link "Step 3. Building Permit" at bounding box center [206, 283] width 89 height 11
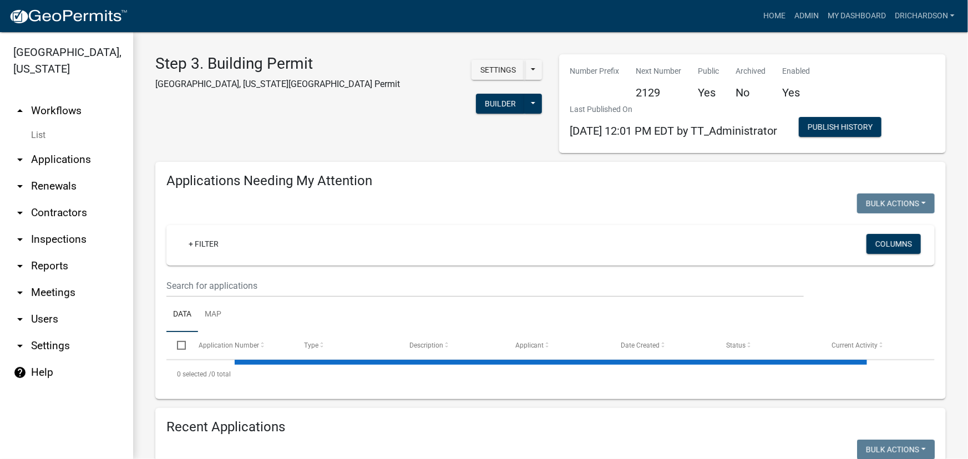
select select "1: 25"
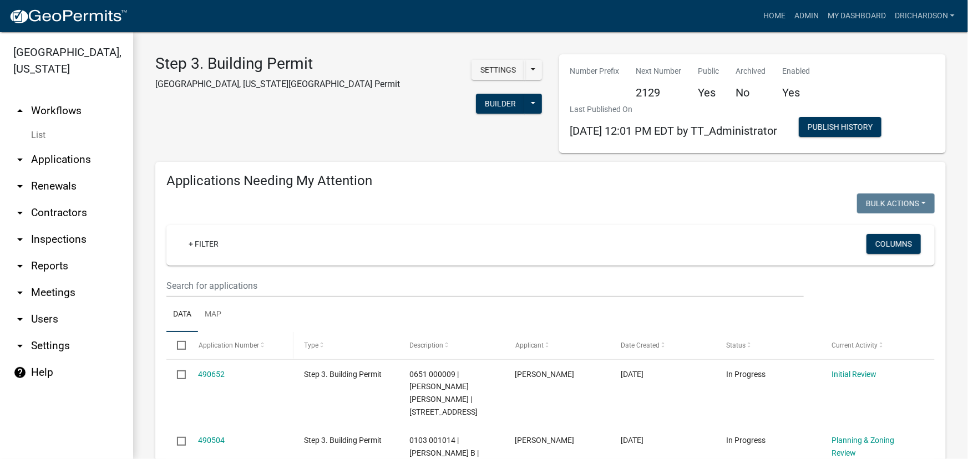
click at [227, 347] on span "Application Number" at bounding box center [229, 346] width 60 height 8
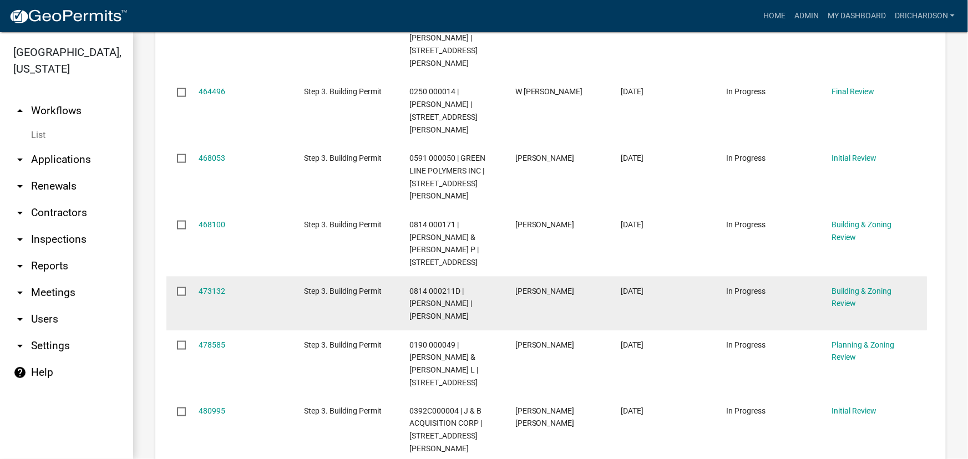
scroll to position [706, 0]
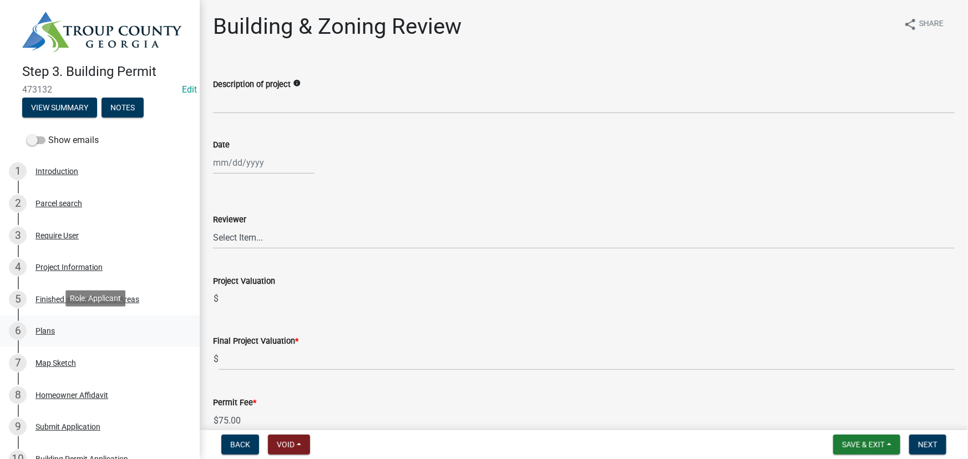
click at [62, 322] on div "6 Plans" at bounding box center [95, 331] width 173 height 18
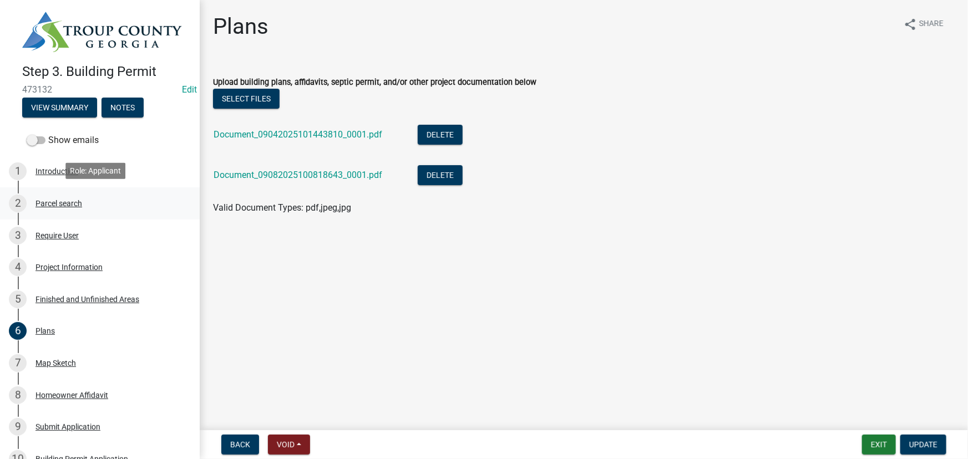
click at [60, 195] on div "2 Parcel search" at bounding box center [95, 204] width 173 height 18
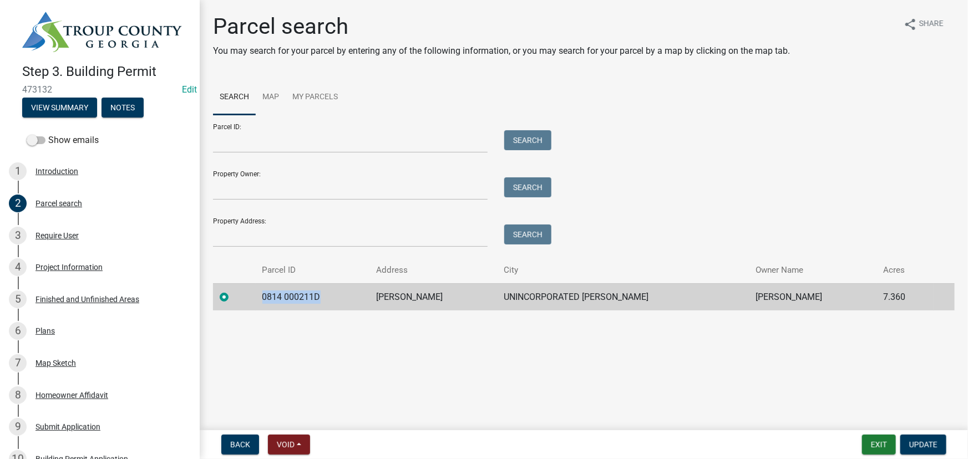
drag, startPoint x: 327, startPoint y: 296, endPoint x: 266, endPoint y: 302, distance: 61.9
click at [266, 302] on td "0814 000211D" at bounding box center [313, 296] width 114 height 27
copy td "0814 000211D"
click at [269, 148] on input "Parcel ID:" at bounding box center [350, 141] width 275 height 23
paste input "0814 000211D"
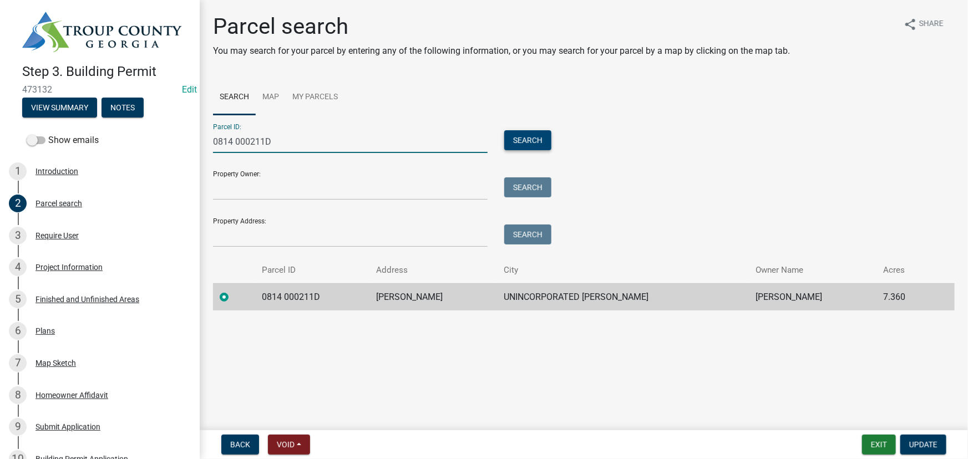
type input "0814 000211D"
click at [526, 139] on button "Search" at bounding box center [527, 140] width 47 height 20
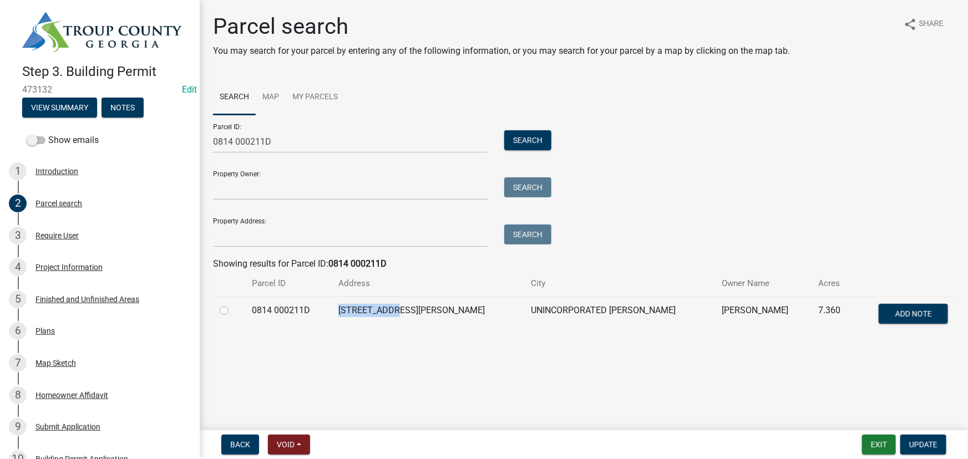
drag, startPoint x: 423, startPoint y: 310, endPoint x: 352, endPoint y: 314, distance: 71.7
click at [352, 314] on tr "0814 000211D [STREET_ADDRESS][PERSON_NAME][PERSON_NAME] SHELDON 7.360 Add Note" at bounding box center [584, 315] width 742 height 37
copy tr "[STREET_ADDRESS][PERSON_NAME]"
click at [233, 304] on label at bounding box center [233, 304] width 0 height 0
click at [233, 310] on 000211D "radio" at bounding box center [236, 307] width 7 height 7
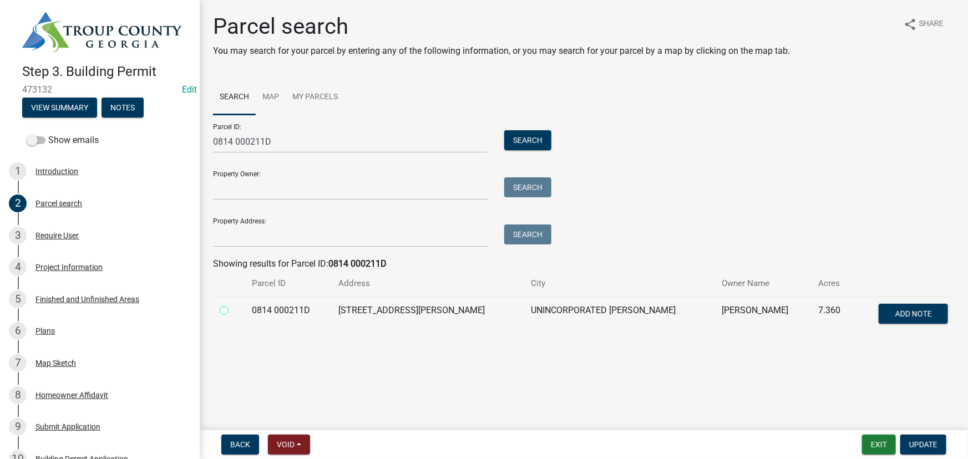
radio 000211D "true"
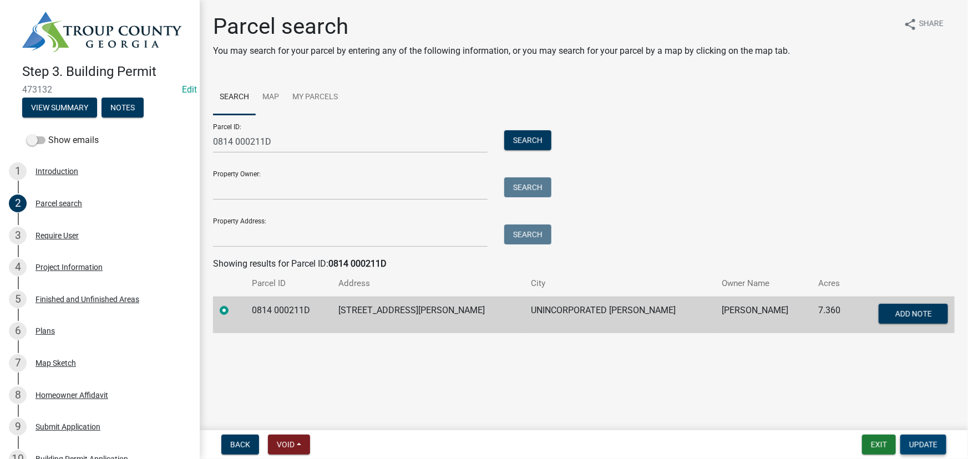
click at [929, 441] on span "Update" at bounding box center [923, 444] width 28 height 9
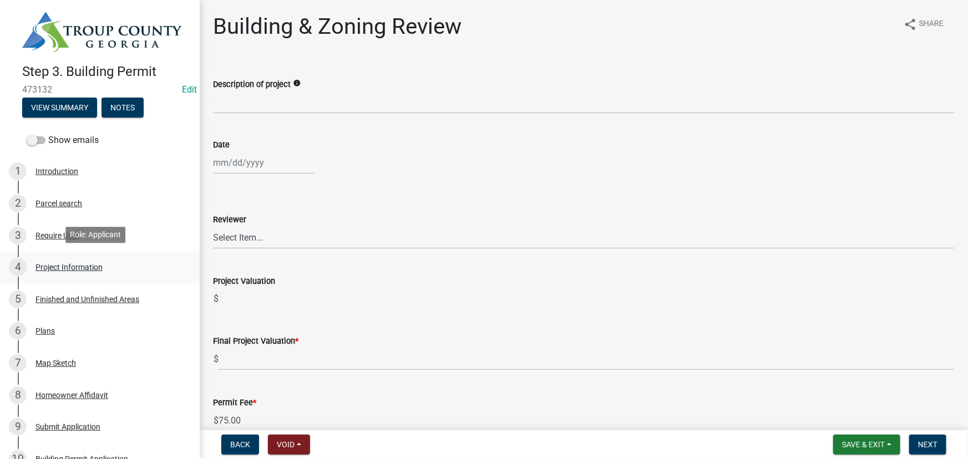
click at [70, 271] on div "4 Project Information" at bounding box center [95, 267] width 173 height 18
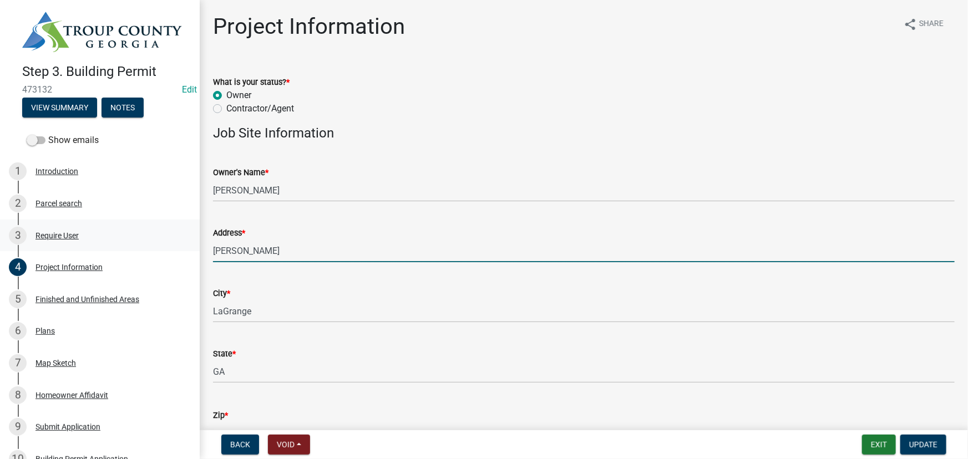
drag, startPoint x: 263, startPoint y: 254, endPoint x: 168, endPoint y: 248, distance: 96.1
click at [170, 250] on div "Step 3. Building Permit 473132 Edit View Summary Notes Show emails 1 Introducti…" at bounding box center [484, 229] width 968 height 459
paste input "94"
click at [230, 250] on input "94 SHIREY RD" at bounding box center [584, 251] width 742 height 23
type input "94 SHIREY RD"
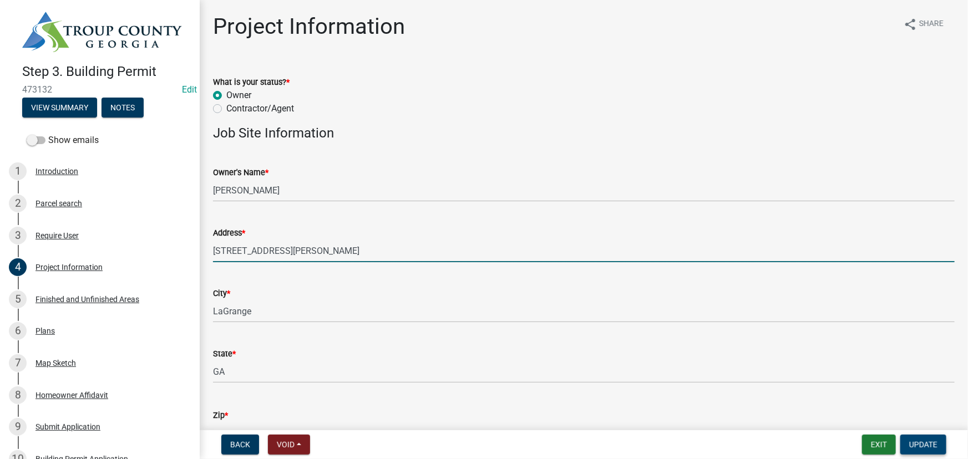
click at [925, 444] on span "Update" at bounding box center [923, 444] width 28 height 9
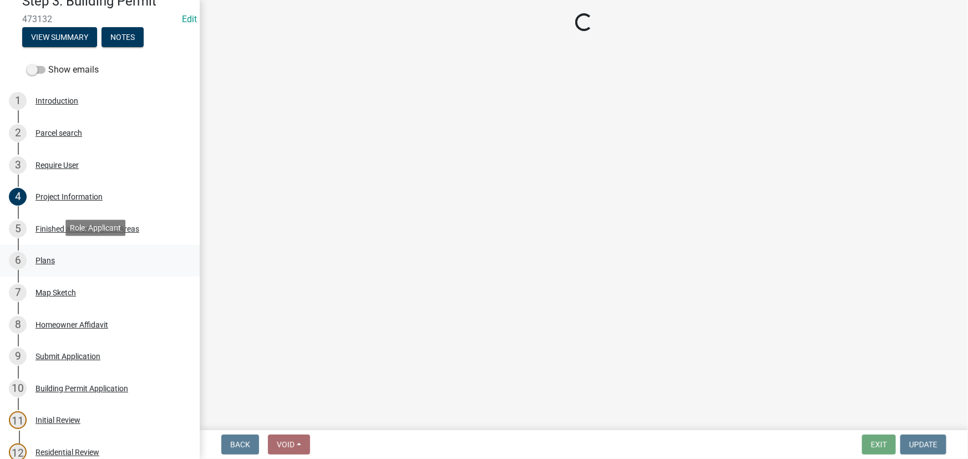
scroll to position [201, 0]
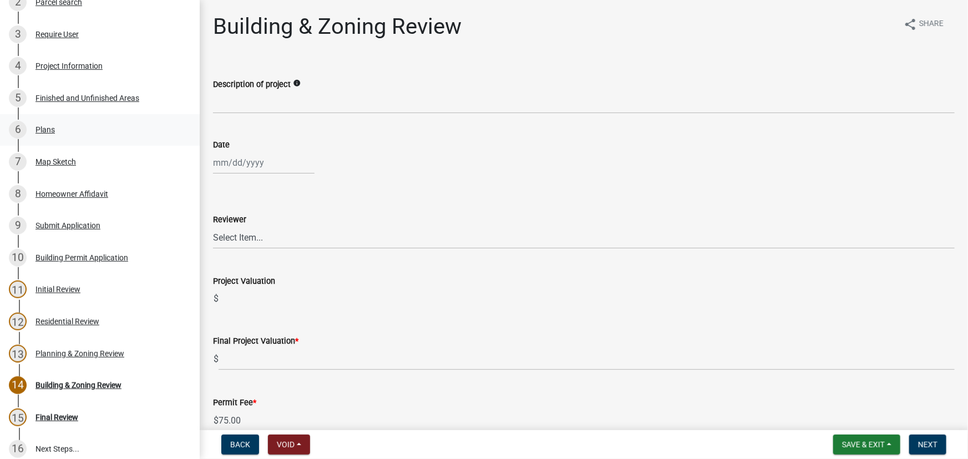
click at [79, 126] on div "6 Plans" at bounding box center [95, 130] width 173 height 18
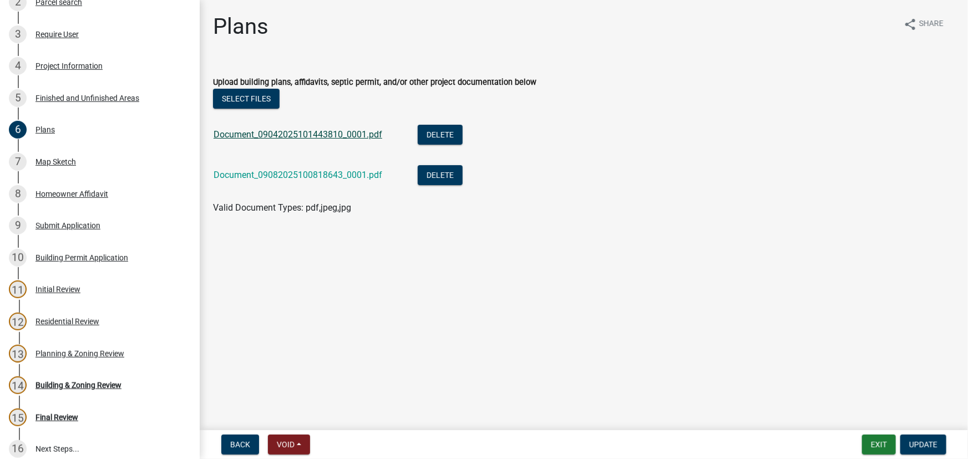
click at [255, 134] on link "Document_09042025101443810_0001.pdf" at bounding box center [298, 134] width 169 height 11
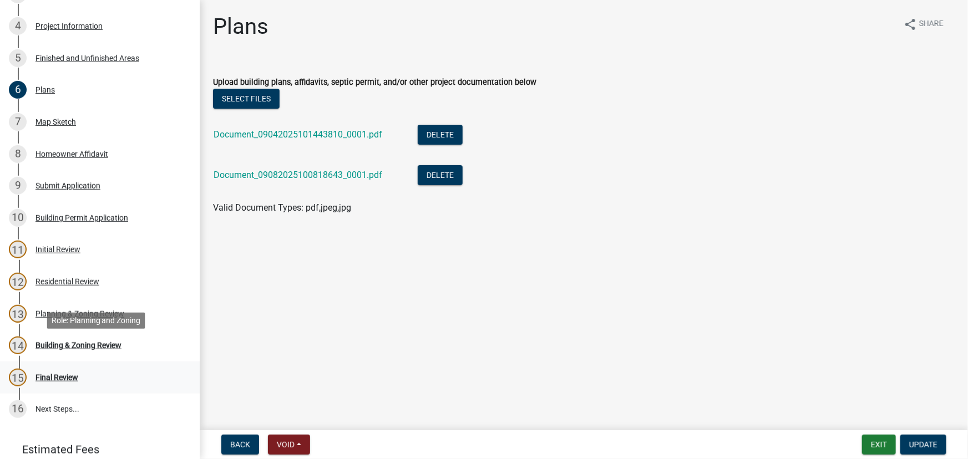
scroll to position [283, 0]
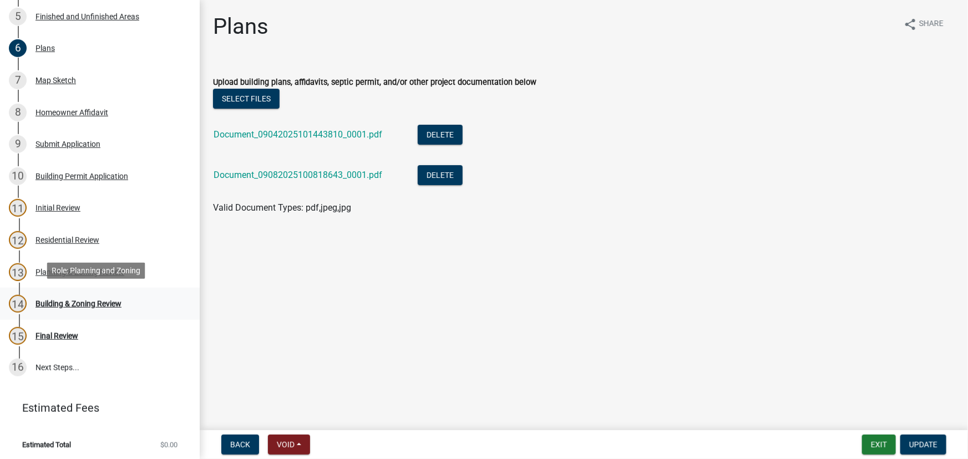
click at [68, 300] on div "Building & Zoning Review" at bounding box center [78, 304] width 86 height 8
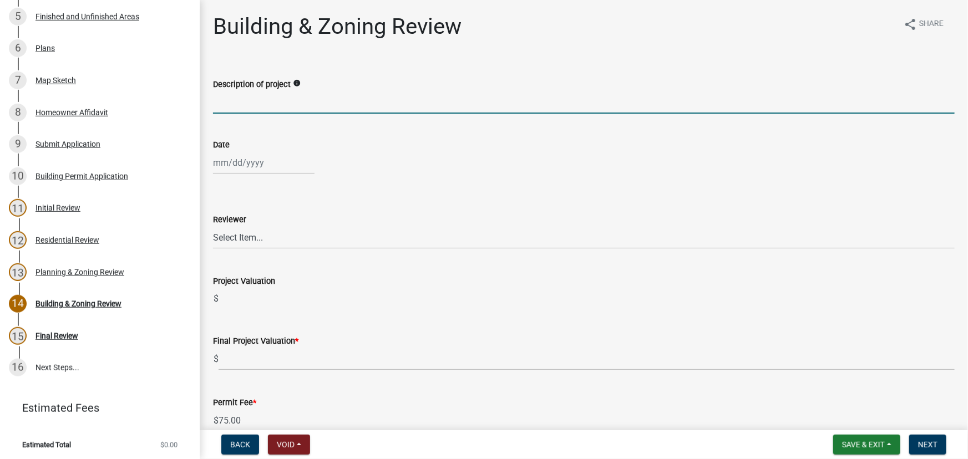
click at [243, 106] on input "Description of project" at bounding box center [584, 102] width 742 height 23
type input "New Single Family Dwelling"
click at [242, 163] on div at bounding box center [264, 162] width 102 height 23
select select "10"
select select "2025"
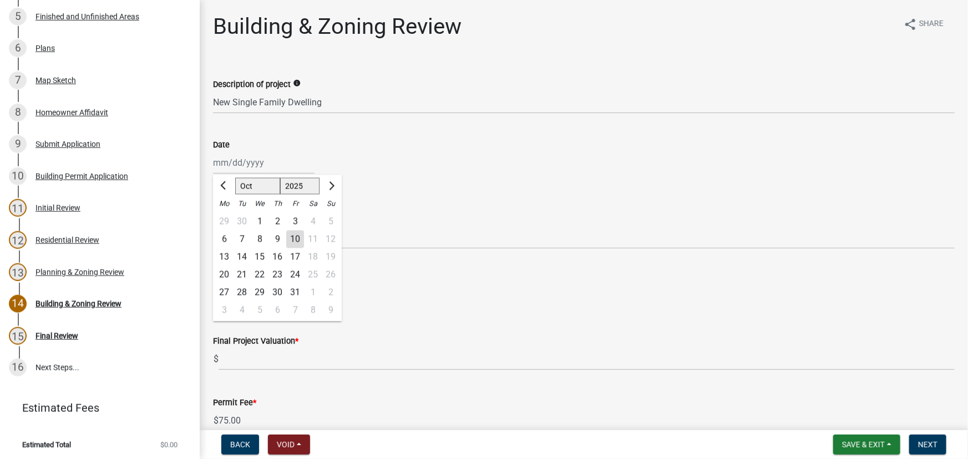
click at [289, 237] on div "10" at bounding box center [295, 240] width 18 height 18
type input "[DATE]"
click at [249, 238] on select "Select Item... Douglas Richardson James Lorimer Thrailkill Jr Keanua Patterson …" at bounding box center [584, 237] width 742 height 23
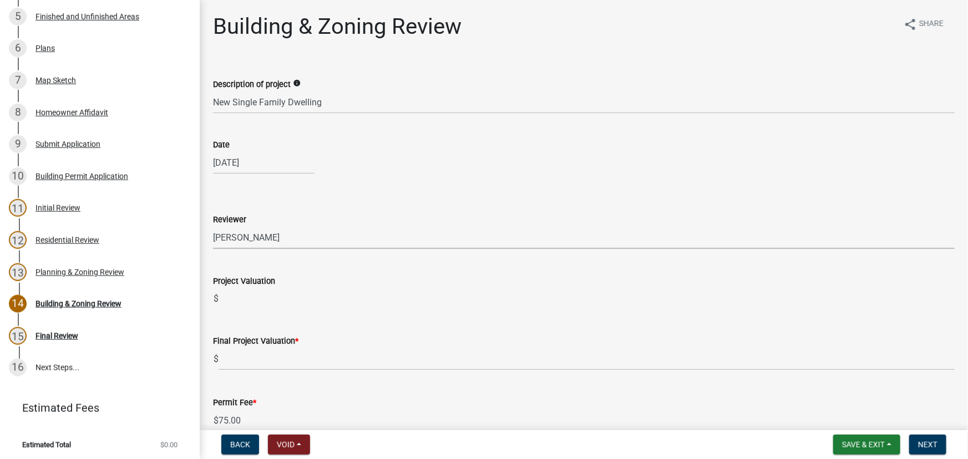
click at [213, 226] on select "Select Item... Douglas Richardson James Lorimer Thrailkill Jr Keanua Patterson …" at bounding box center [584, 237] width 742 height 23
select select "d688b2a4-394c-4e7e-bf27-4f07b97f5404"
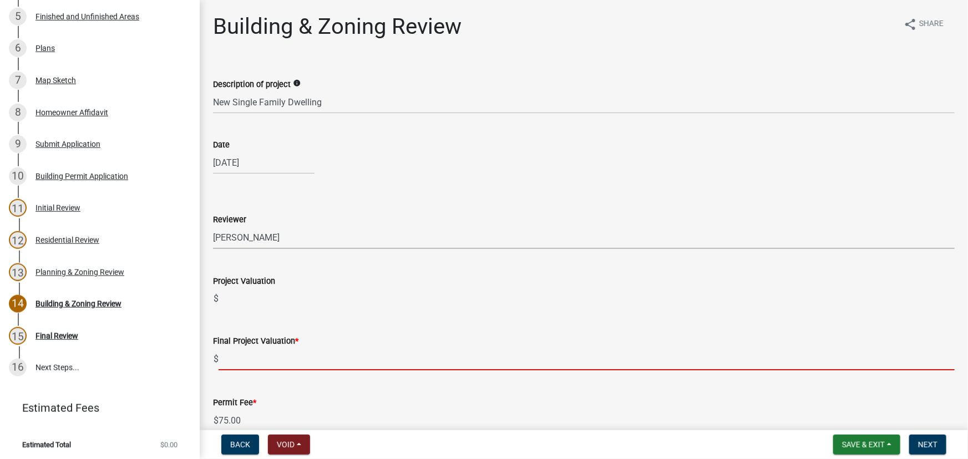
click at [251, 358] on input "text" at bounding box center [587, 359] width 736 height 23
paste input "$356,420.00"
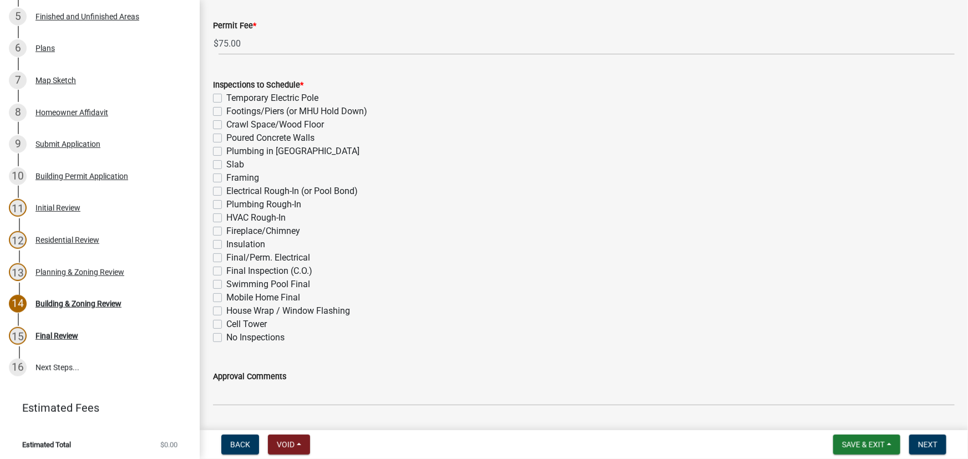
scroll to position [409, 0]
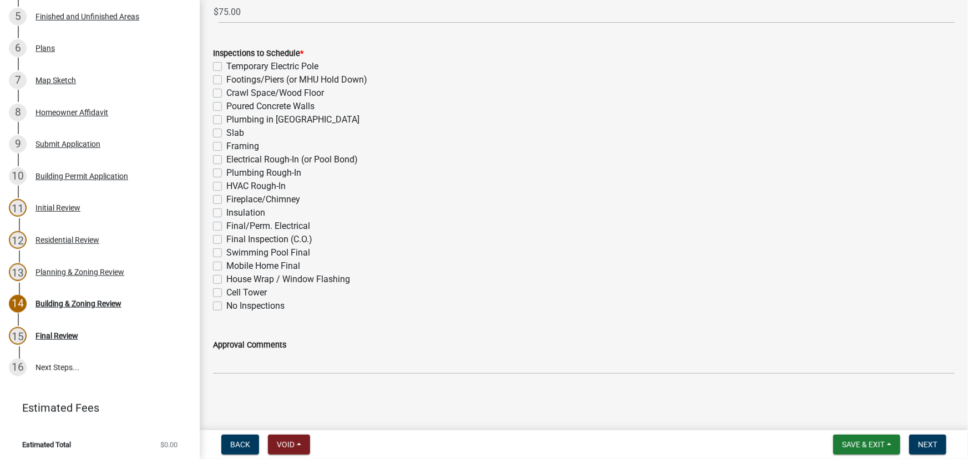
type input "356420"
click at [226, 68] on label "Temporary Electric Pole" at bounding box center [272, 66] width 92 height 13
click at [226, 67] on input "Temporary Electric Pole" at bounding box center [229, 63] width 7 height 7
checkbox input "true"
checkbox input "false"
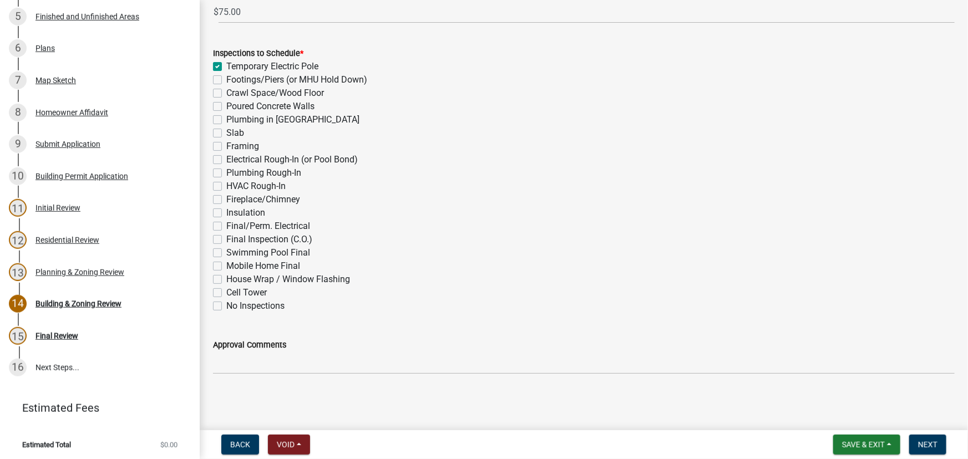
checkbox input "false"
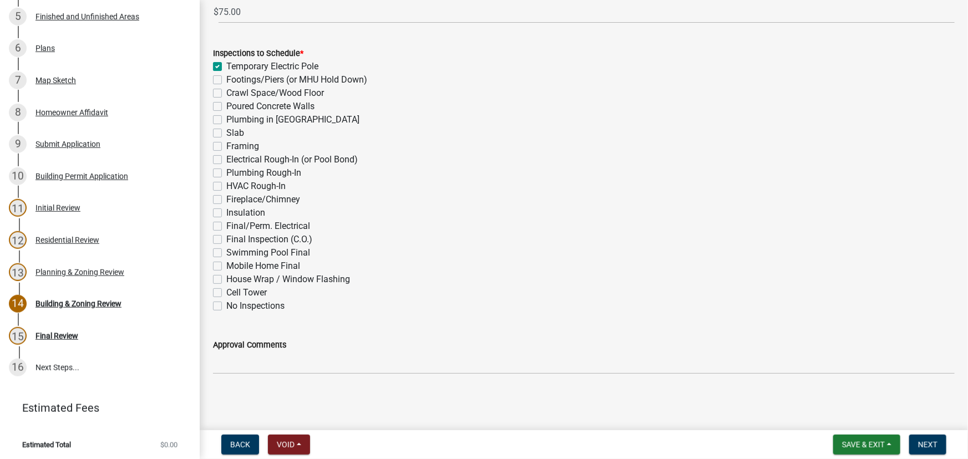
checkbox input "false"
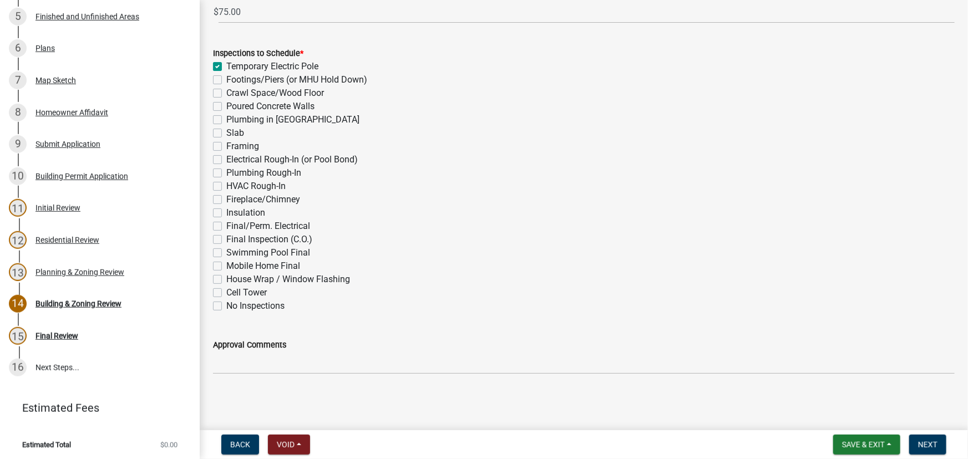
checkbox input "false"
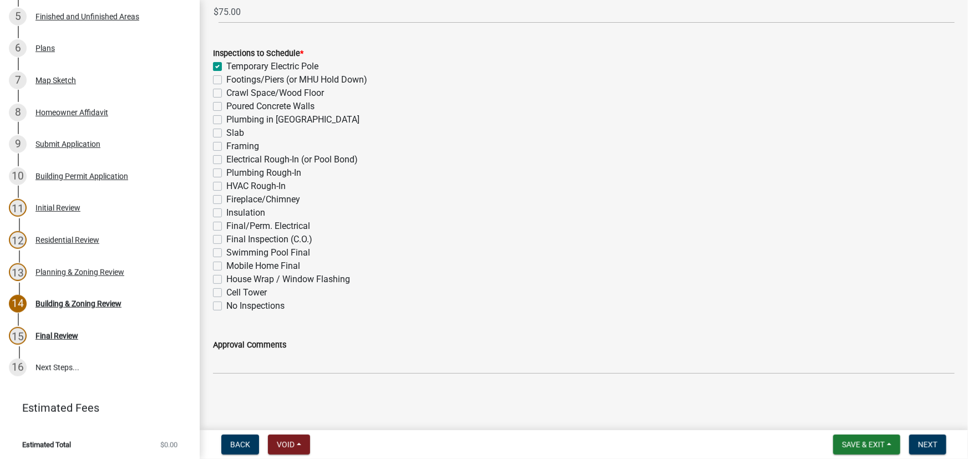
checkbox input "false"
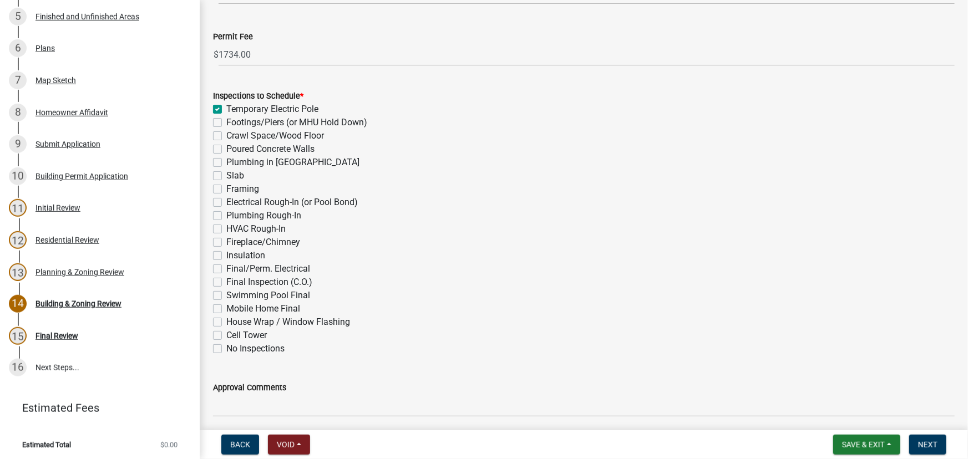
click at [226, 174] on label "Slab" at bounding box center [235, 175] width 18 height 13
click at [226, 174] on input "Slab" at bounding box center [229, 172] width 7 height 7
checkbox input "true"
checkbox input "false"
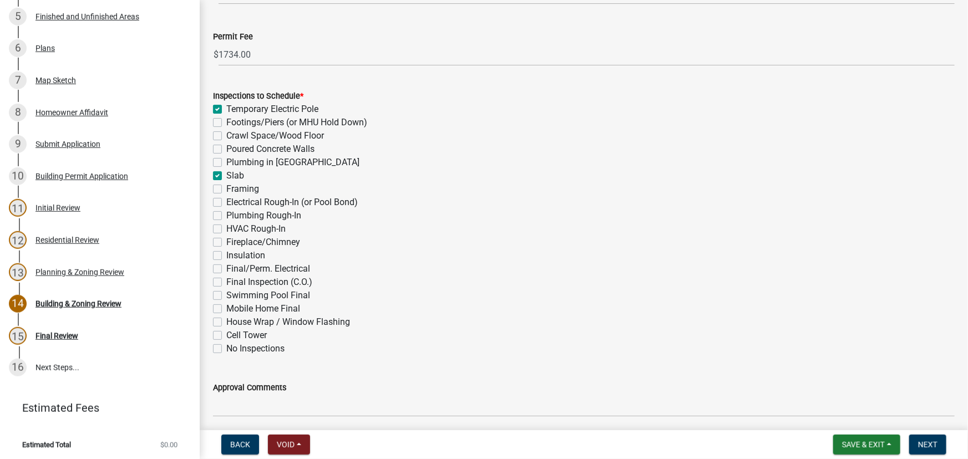
checkbox input "false"
checkbox input "true"
checkbox input "false"
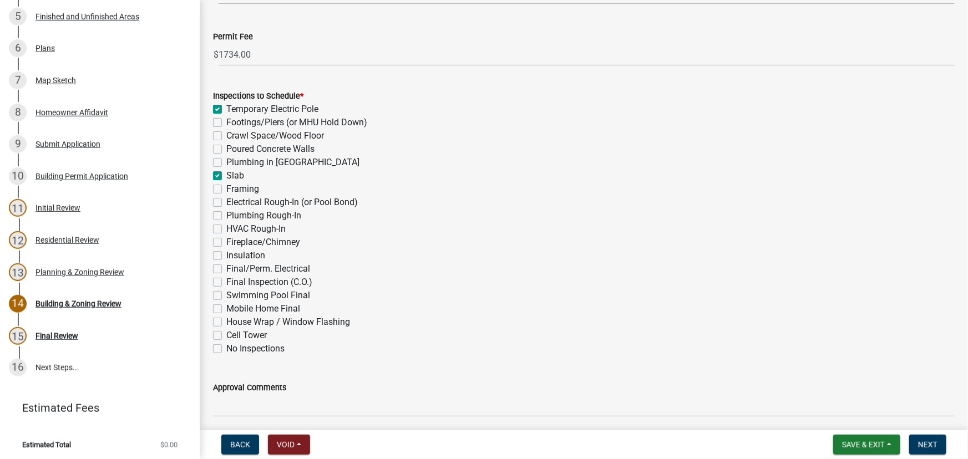
checkbox input "false"
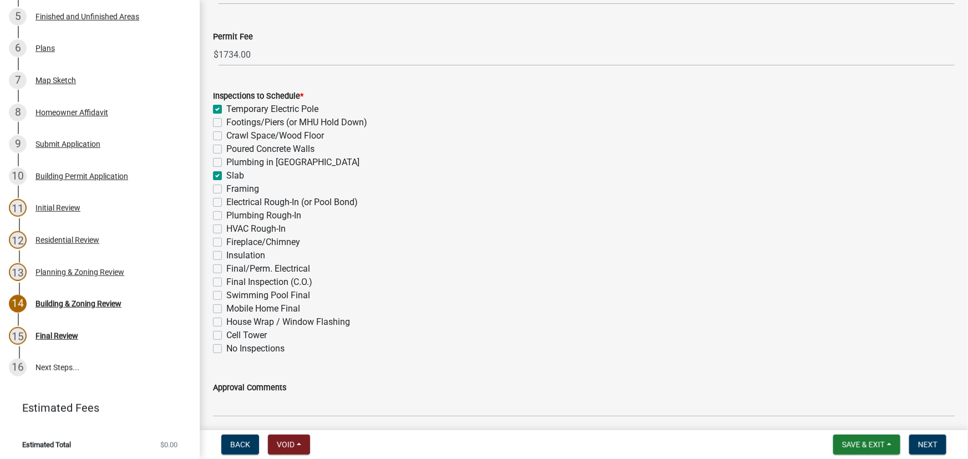
checkbox input "false"
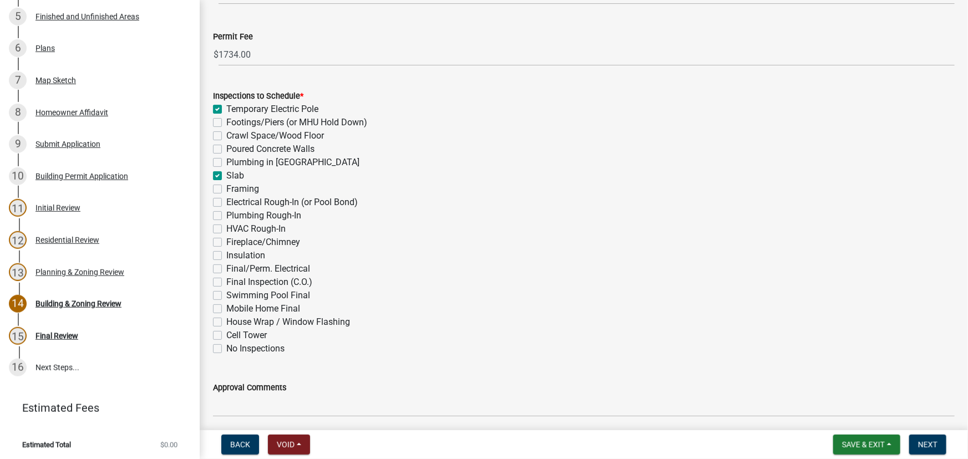
checkbox input "false"
click at [226, 120] on label "Footings/Piers (or MHU Hold Down)" at bounding box center [296, 122] width 141 height 13
click at [226, 120] on input "Footings/Piers (or MHU Hold Down)" at bounding box center [229, 119] width 7 height 7
checkbox input "true"
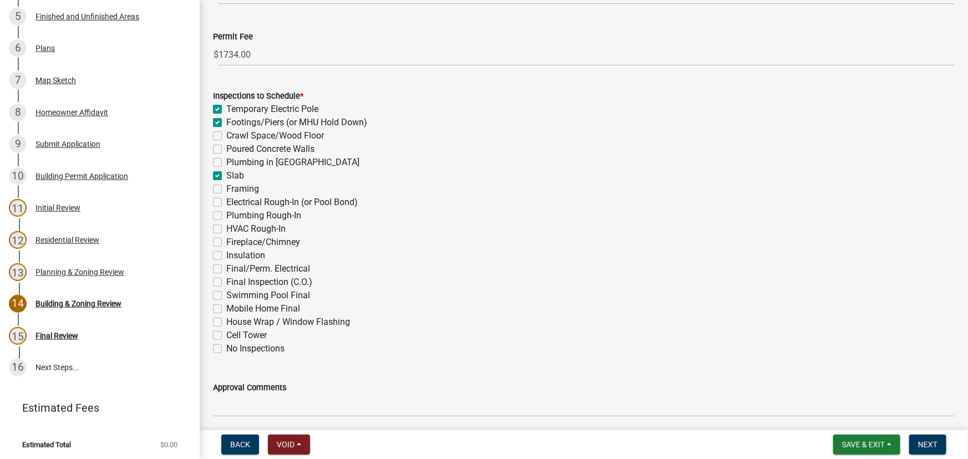
checkbox input "true"
checkbox input "false"
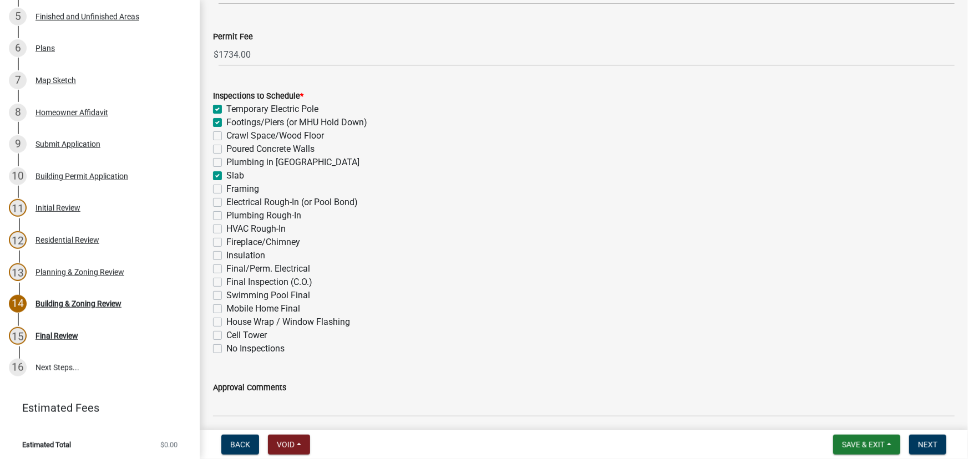
checkbox input "true"
checkbox input "false"
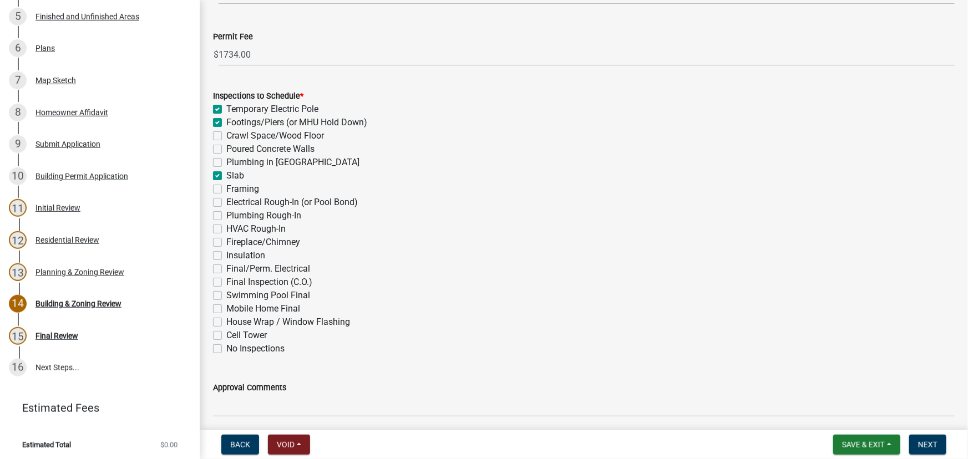
checkbox input "false"
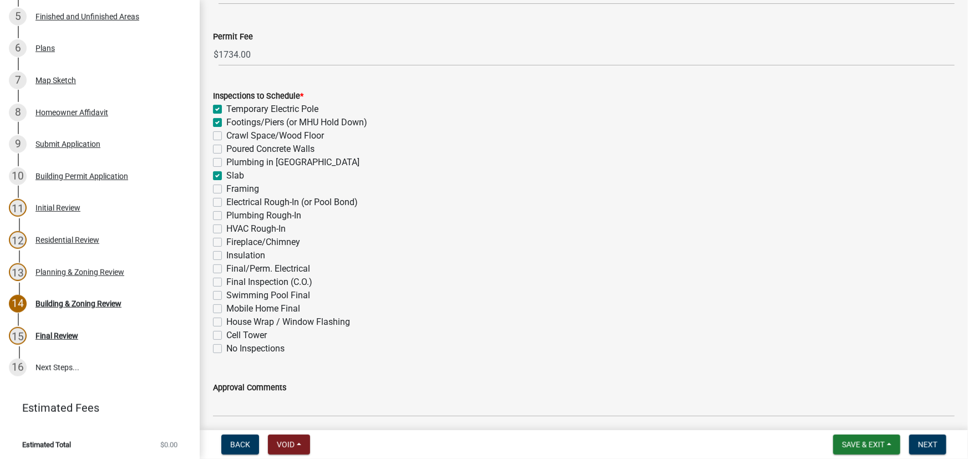
checkbox input "false"
click at [226, 160] on label "Plumbing in Slab" at bounding box center [292, 162] width 133 height 13
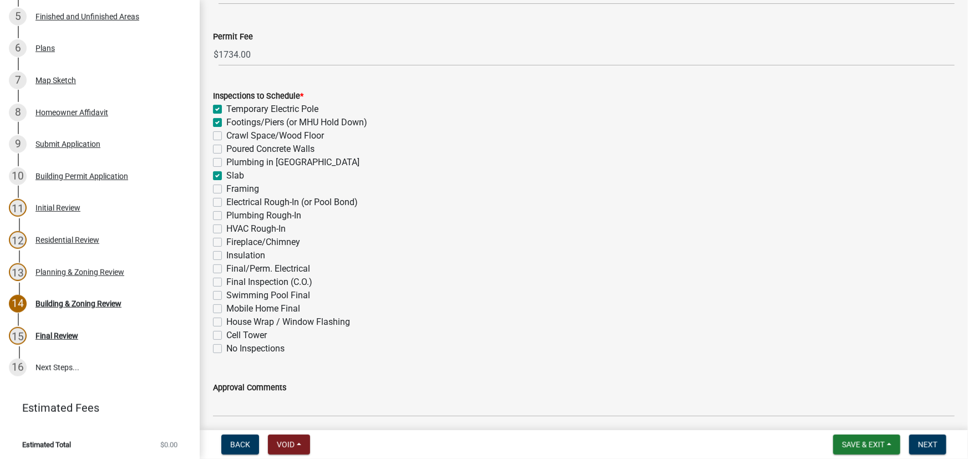
click at [226, 160] on input "Plumbing in Slab" at bounding box center [229, 159] width 7 height 7
checkbox input "true"
checkbox input "false"
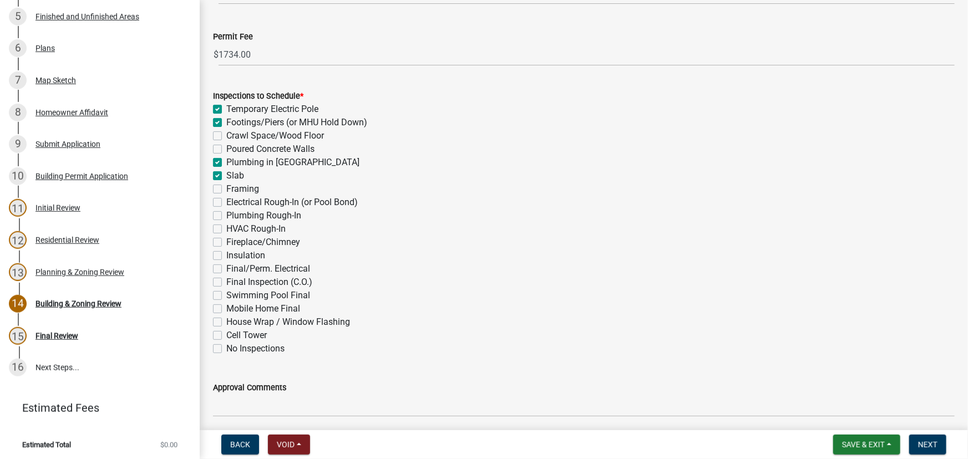
checkbox input "false"
checkbox input "true"
checkbox input "false"
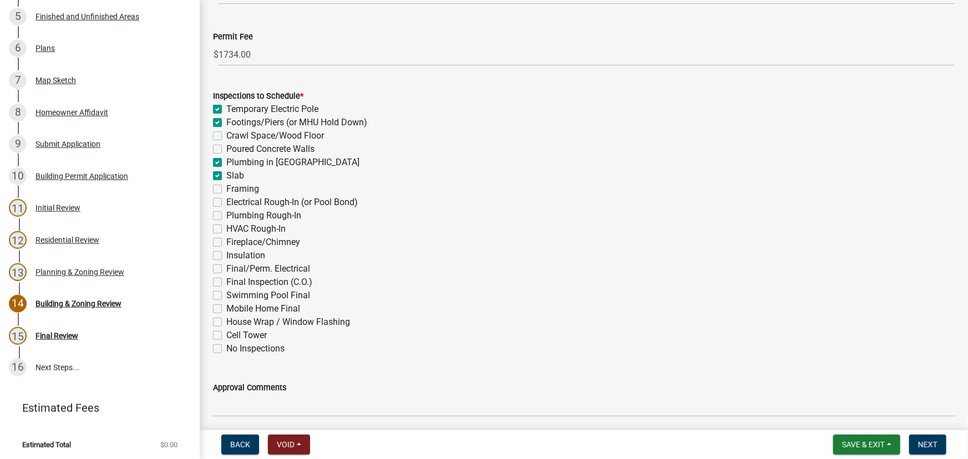
checkbox input "false"
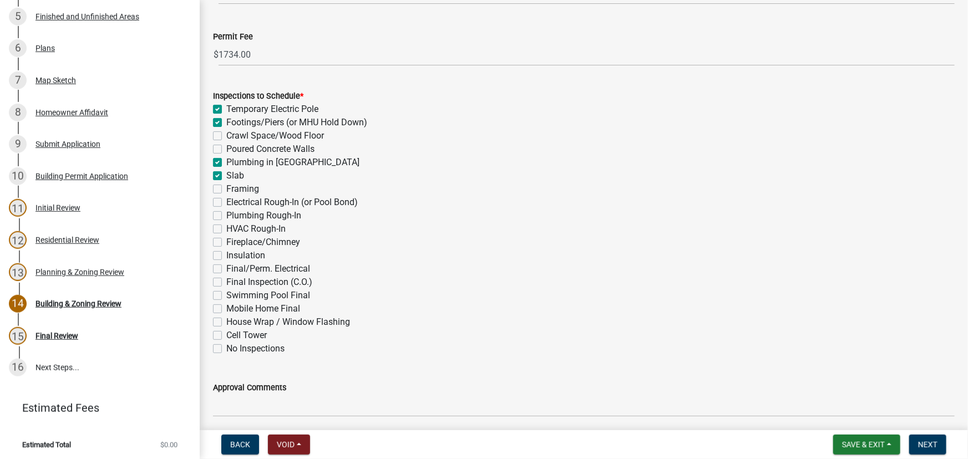
checkbox input "false"
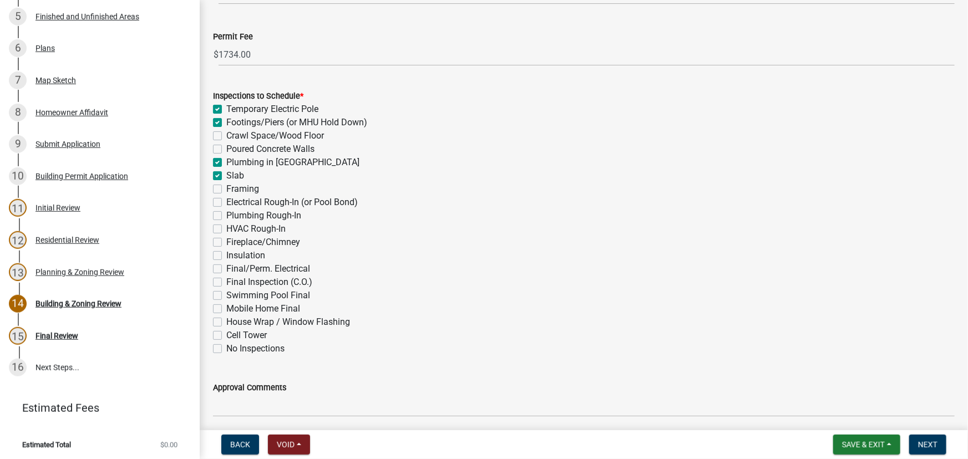
checkbox input "false"
click at [226, 186] on label "Framing" at bounding box center [242, 188] width 33 height 13
click at [226, 186] on input "Framing" at bounding box center [229, 185] width 7 height 7
checkbox input "true"
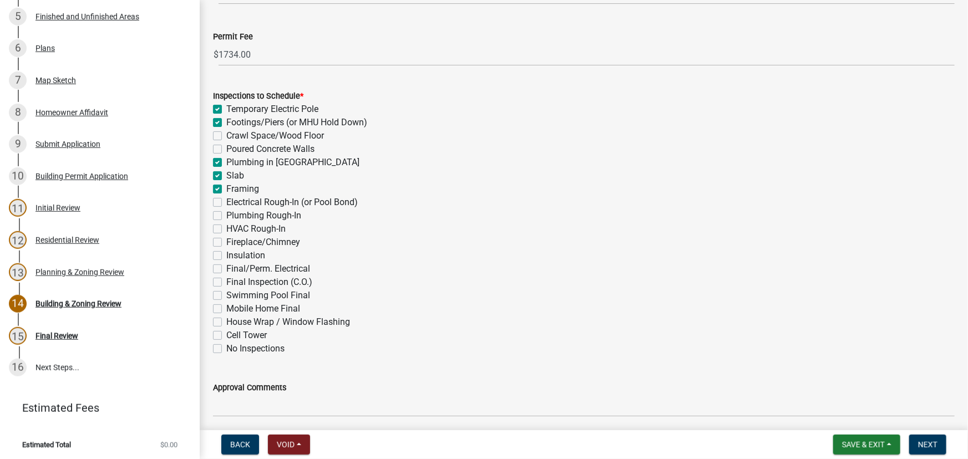
checkbox input "true"
checkbox input "false"
checkbox input "true"
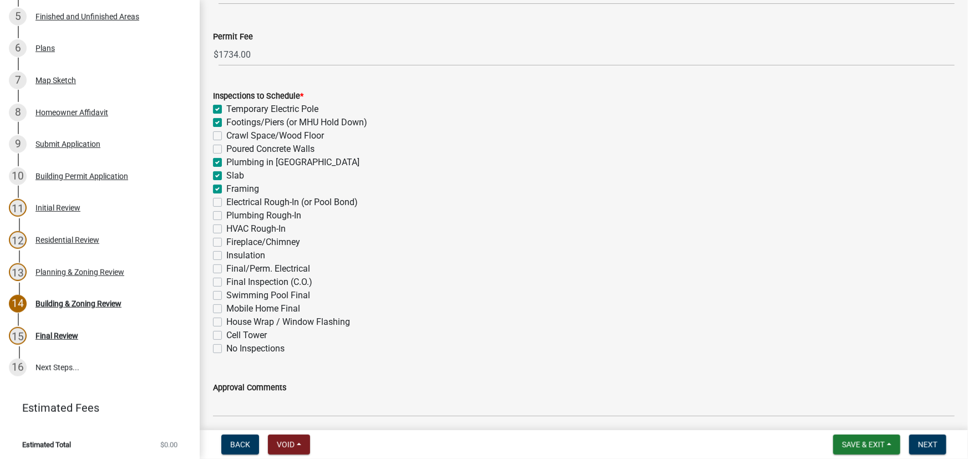
checkbox input "true"
checkbox input "false"
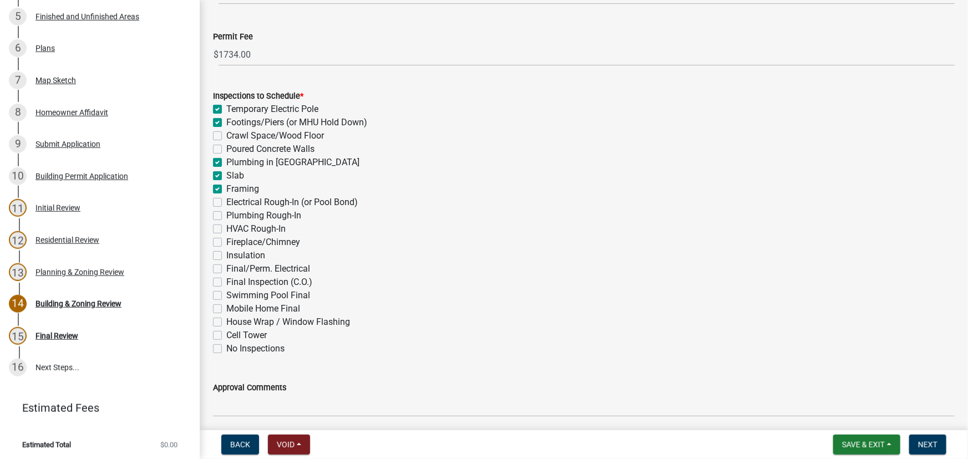
checkbox input "false"
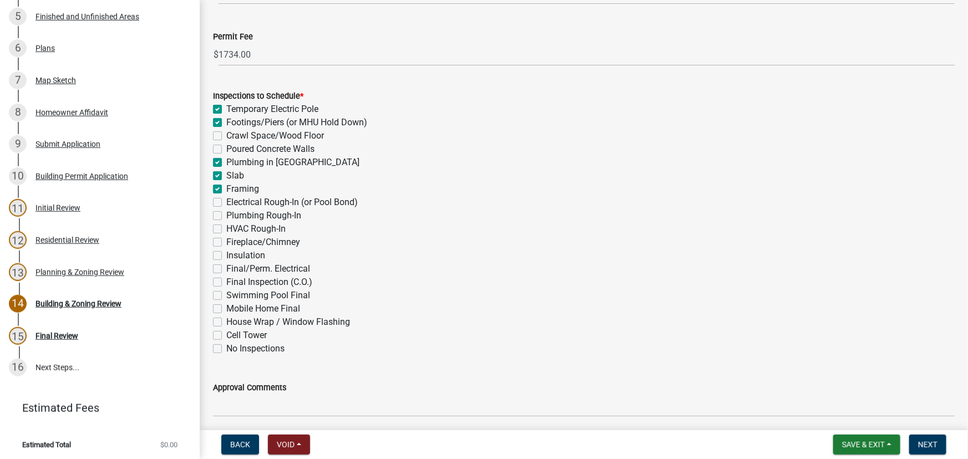
checkbox input "false"
click at [226, 199] on label "Electrical Rough-In (or Pool Bond)" at bounding box center [291, 202] width 131 height 13
click at [226, 199] on input "Electrical Rough-In (or Pool Bond)" at bounding box center [229, 199] width 7 height 7
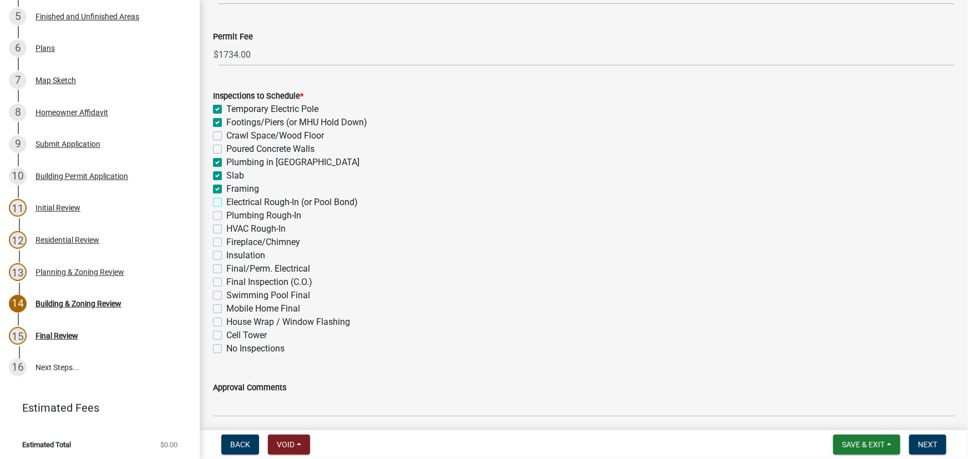
checkbox input "true"
checkbox input "false"
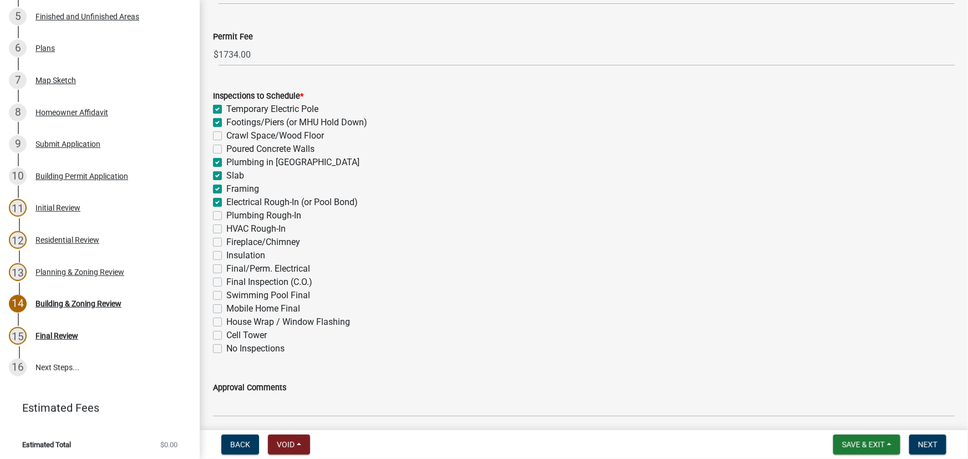
checkbox input "true"
checkbox input "false"
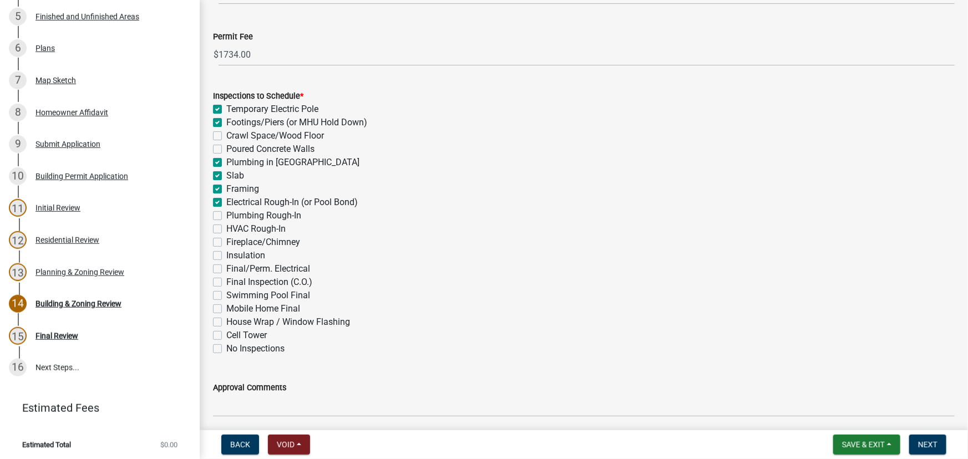
checkbox input "false"
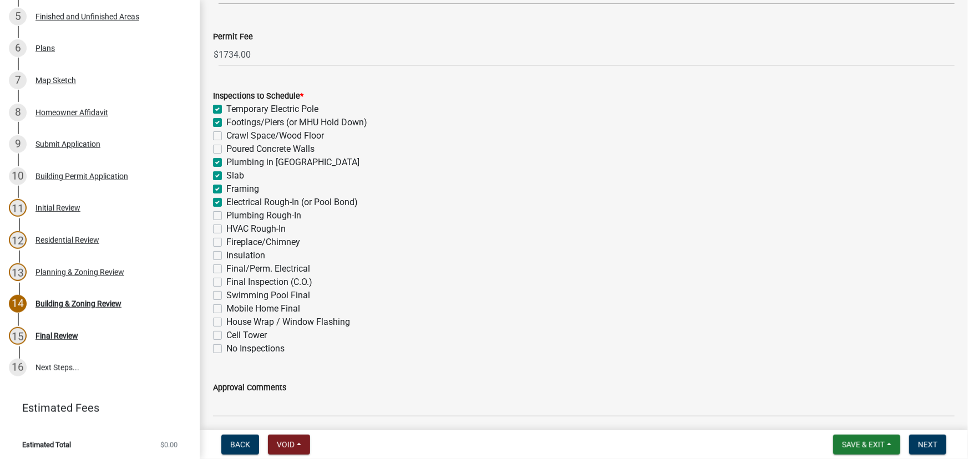
checkbox input "false"
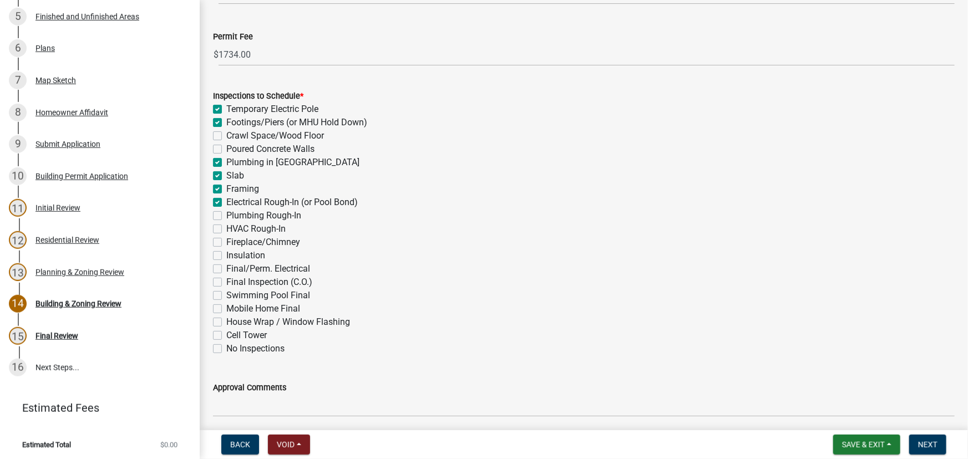
click at [226, 211] on label "Plumbing Rough-In" at bounding box center [263, 215] width 75 height 13
click at [226, 211] on input "Plumbing Rough-In" at bounding box center [229, 212] width 7 height 7
checkbox input "true"
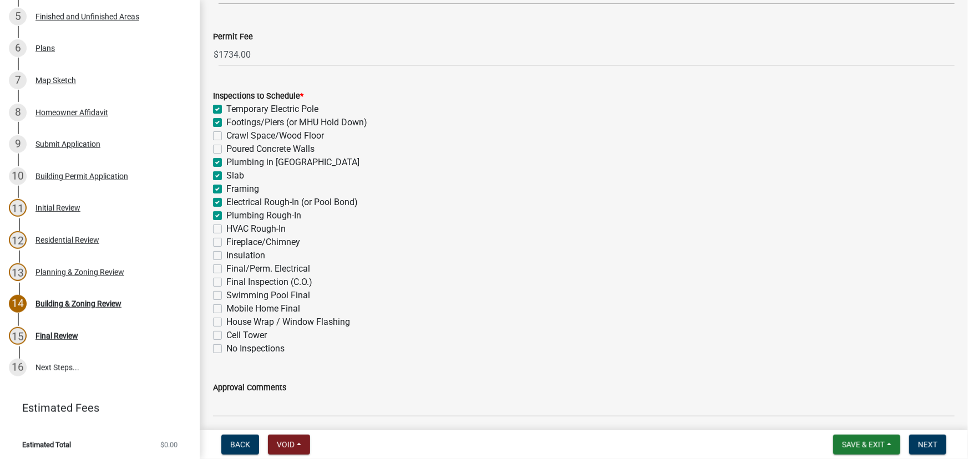
checkbox input "false"
checkbox input "true"
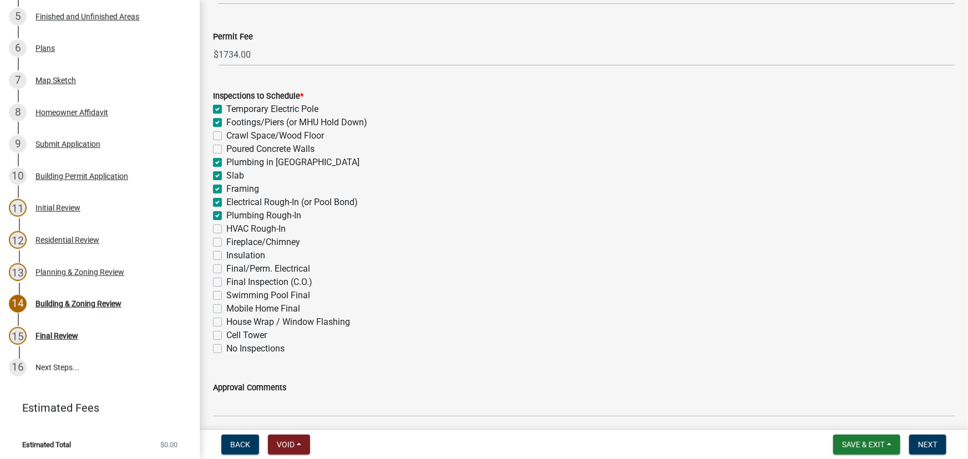
checkbox input "true"
checkbox input "false"
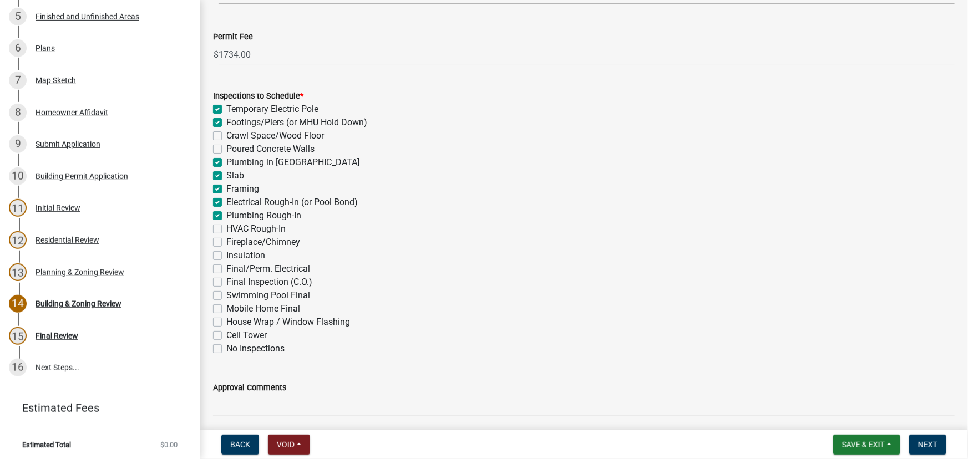
checkbox input "false"
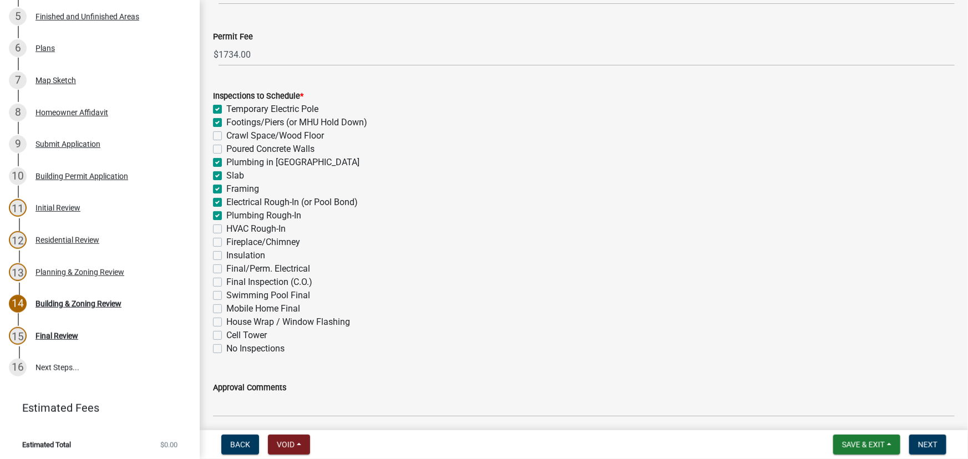
checkbox input "false"
click at [226, 227] on label "HVAC Rough-In" at bounding box center [255, 228] width 59 height 13
click at [226, 227] on input "HVAC Rough-In" at bounding box center [229, 225] width 7 height 7
checkbox input "true"
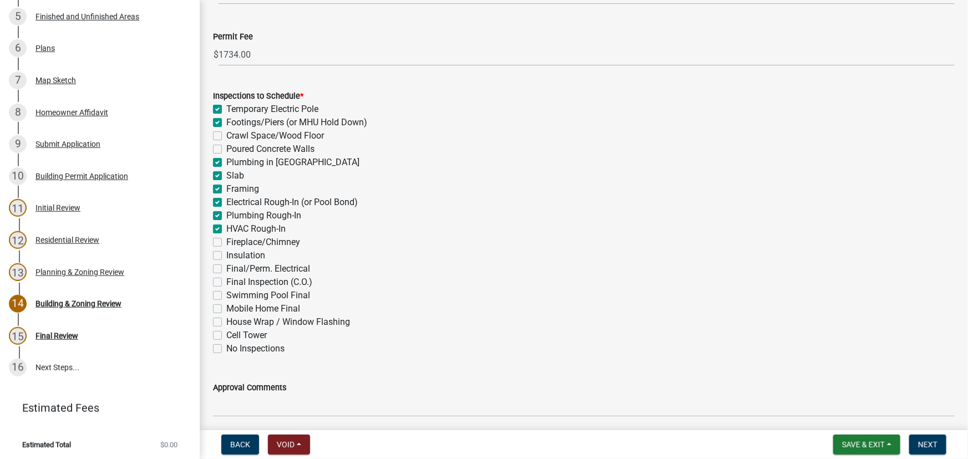
checkbox input "true"
checkbox input "false"
checkbox input "true"
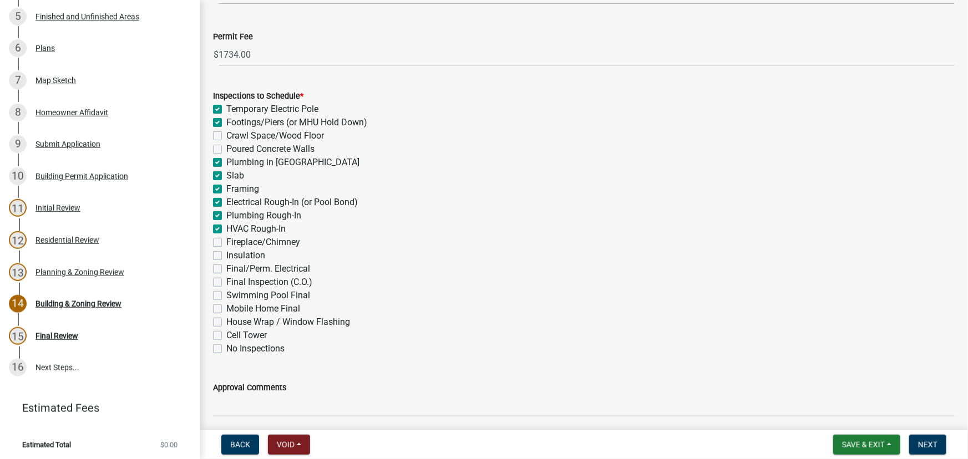
checkbox input "true"
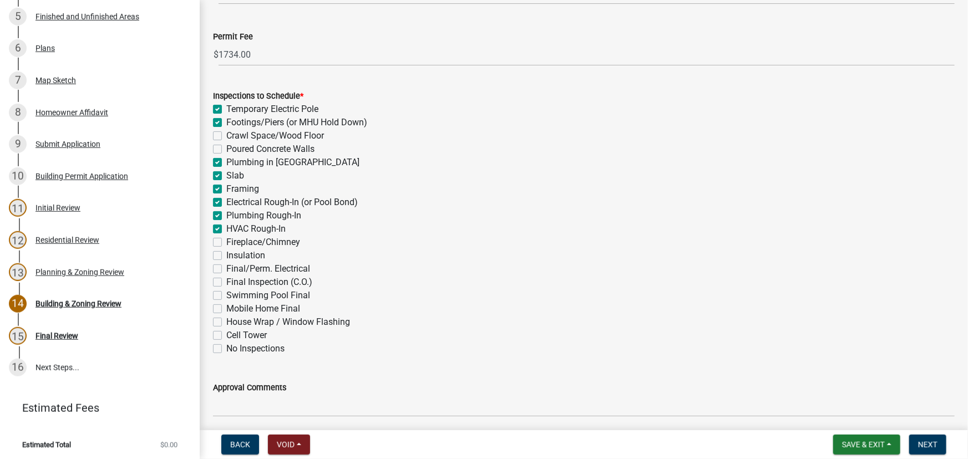
checkbox input "false"
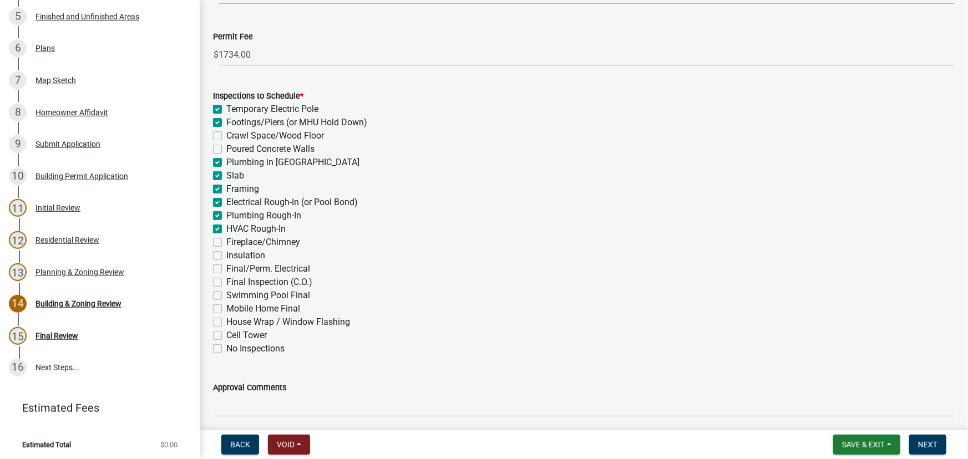
checkbox input "false"
click at [226, 251] on label "Insulation" at bounding box center [245, 255] width 39 height 13
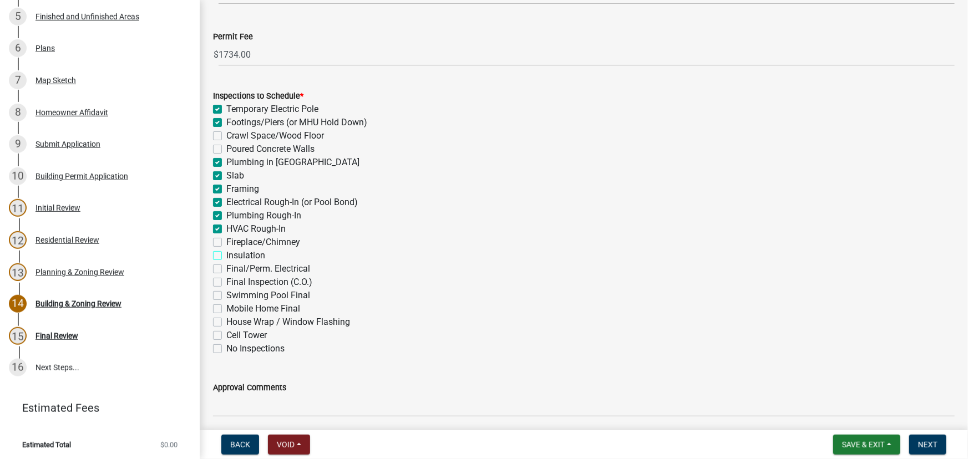
click at [226, 251] on input "Insulation" at bounding box center [229, 252] width 7 height 7
checkbox input "true"
checkbox input "false"
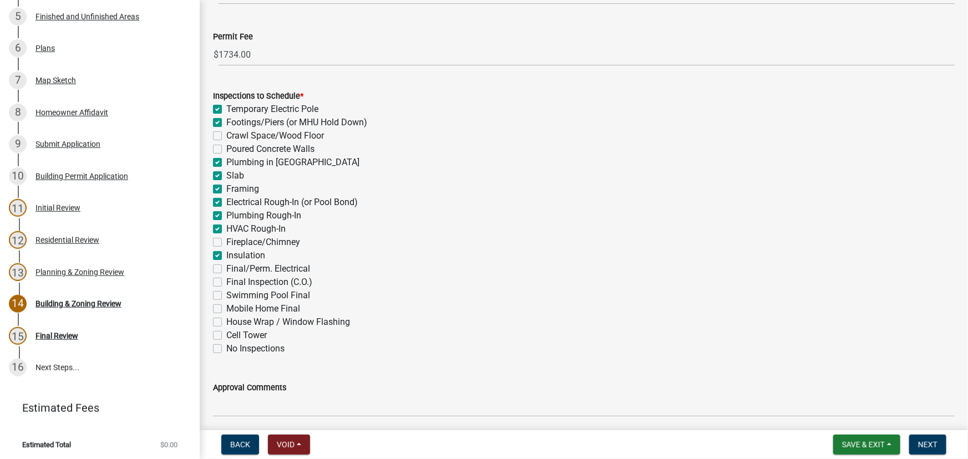
checkbox input "false"
checkbox input "true"
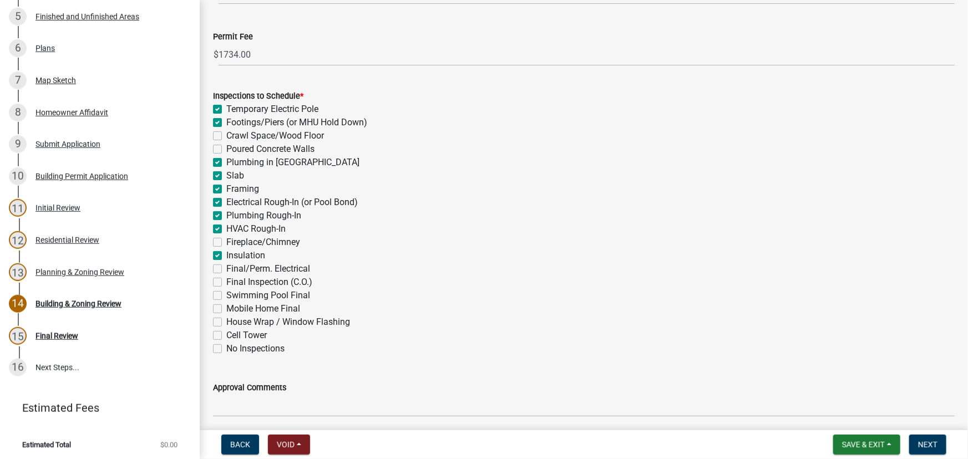
checkbox input "true"
checkbox input "false"
checkbox input "true"
checkbox input "false"
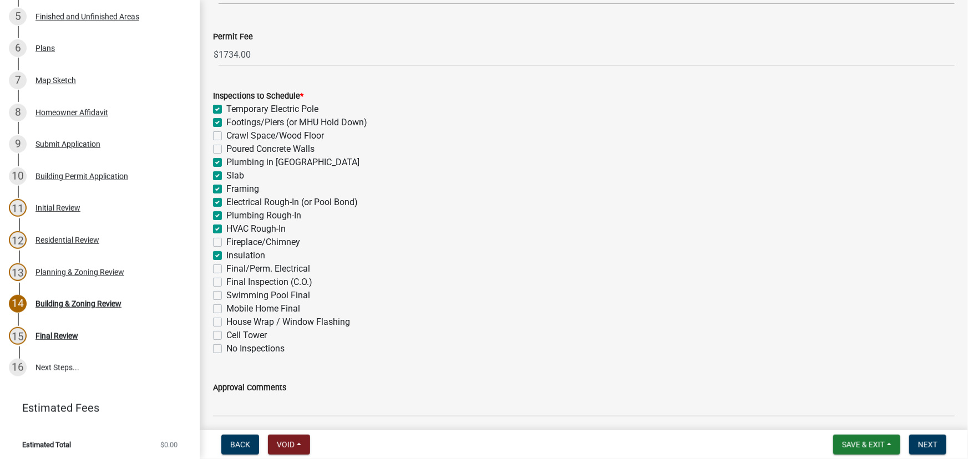
checkbox input "false"
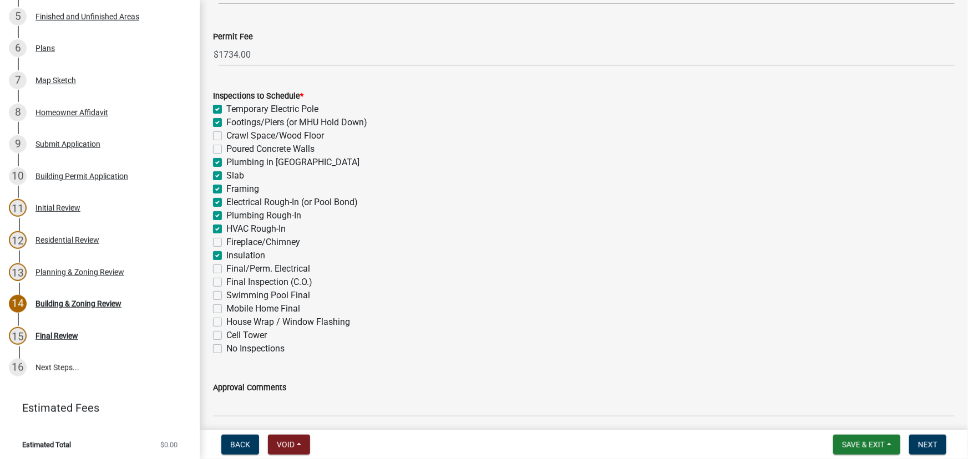
checkbox input "false"
click at [226, 270] on label "Final/Perm. Electrical" at bounding box center [268, 268] width 84 height 13
click at [226, 270] on input "Final/Perm. Electrical" at bounding box center [229, 265] width 7 height 7
checkbox input "true"
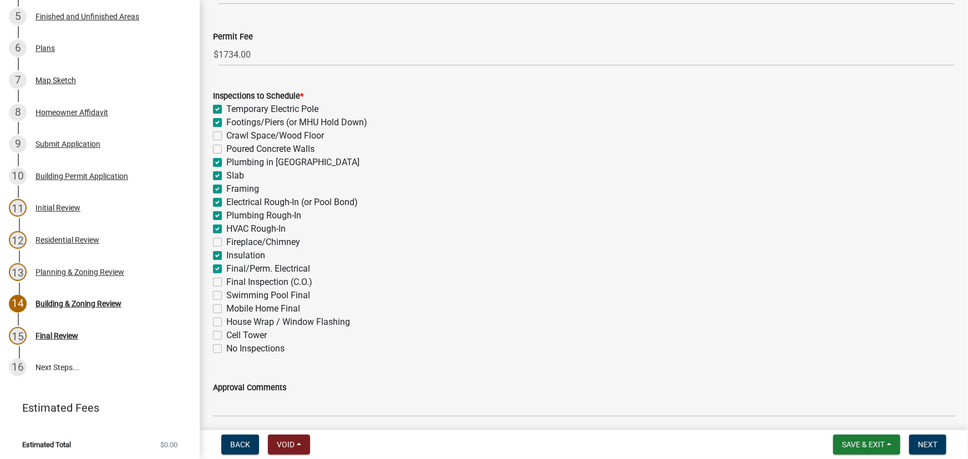
checkbox input "true"
checkbox input "false"
checkbox input "true"
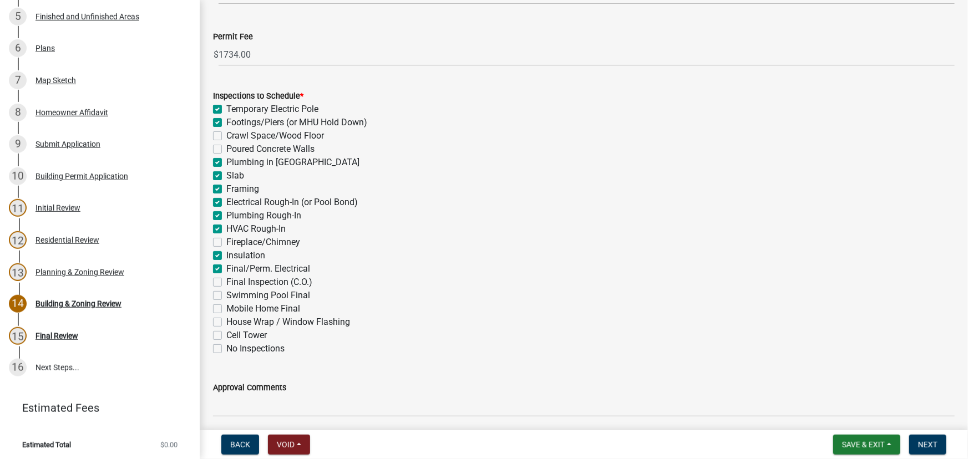
checkbox input "true"
checkbox input "false"
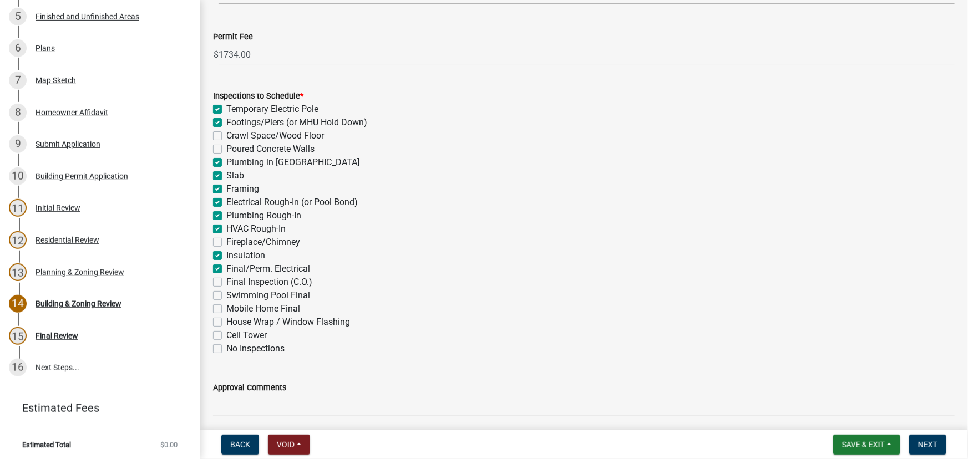
click at [226, 281] on label "Final Inspection (C.O.)" at bounding box center [269, 282] width 86 height 13
click at [226, 281] on input "Final Inspection (C.O.)" at bounding box center [229, 279] width 7 height 7
click at [226, 308] on label "Mobile Home Final" at bounding box center [263, 308] width 74 height 13
click at [226, 308] on input "Mobile Home Final" at bounding box center [229, 305] width 7 height 7
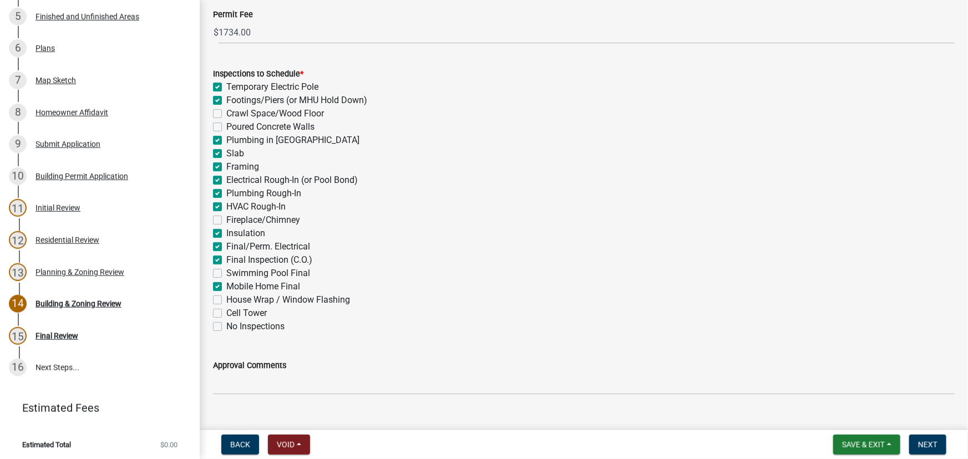
scroll to position [409, 0]
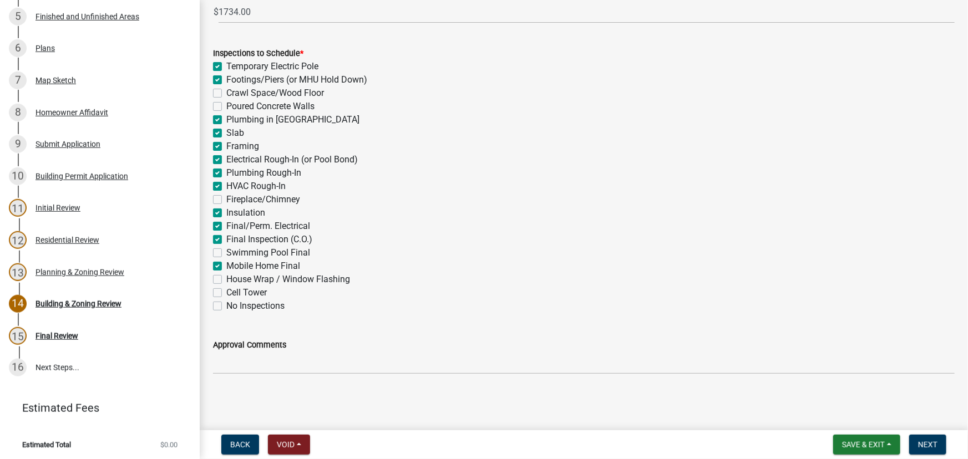
click at [226, 261] on label "Mobile Home Final" at bounding box center [263, 266] width 74 height 13
click at [226, 261] on input "Mobile Home Final" at bounding box center [229, 263] width 7 height 7
click at [226, 279] on label "House Wrap / Window Flashing" at bounding box center [288, 279] width 124 height 13
click at [226, 279] on input "House Wrap / Window Flashing" at bounding box center [229, 276] width 7 height 7
click at [925, 445] on span "Next" at bounding box center [927, 444] width 19 height 9
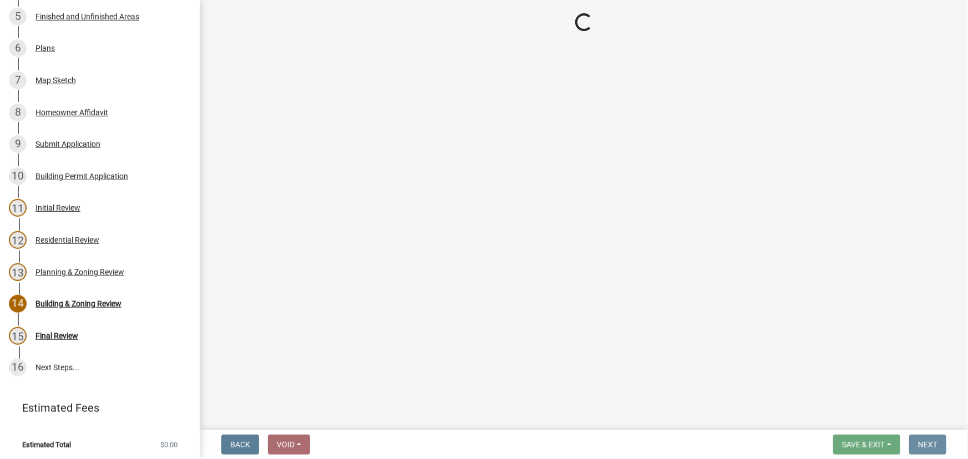
scroll to position [0, 0]
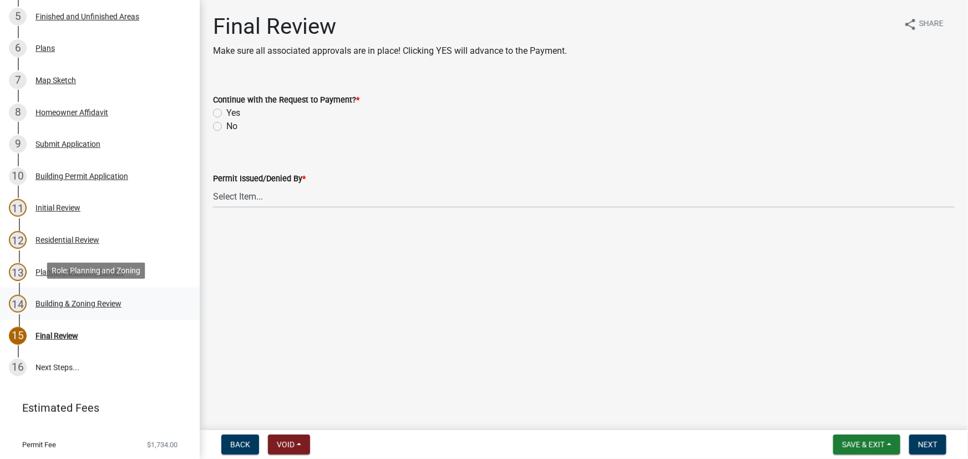
click at [53, 307] on div "14 Building & Zoning Review" at bounding box center [95, 304] width 173 height 18
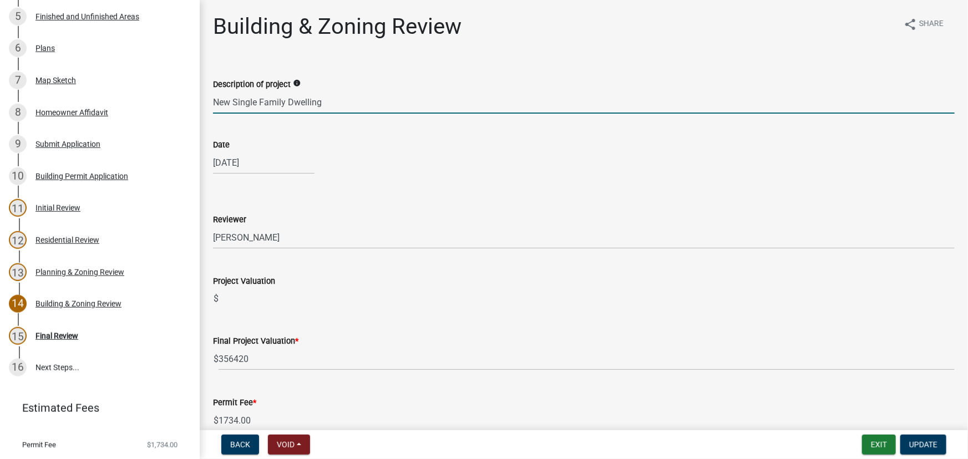
click at [343, 106] on input "New Single Family Dwelling" at bounding box center [584, 102] width 742 height 23
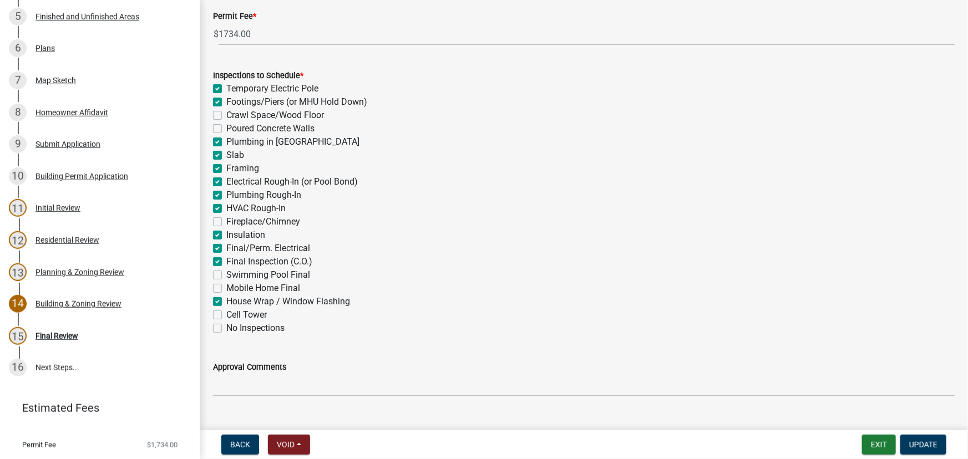
scroll to position [409, 0]
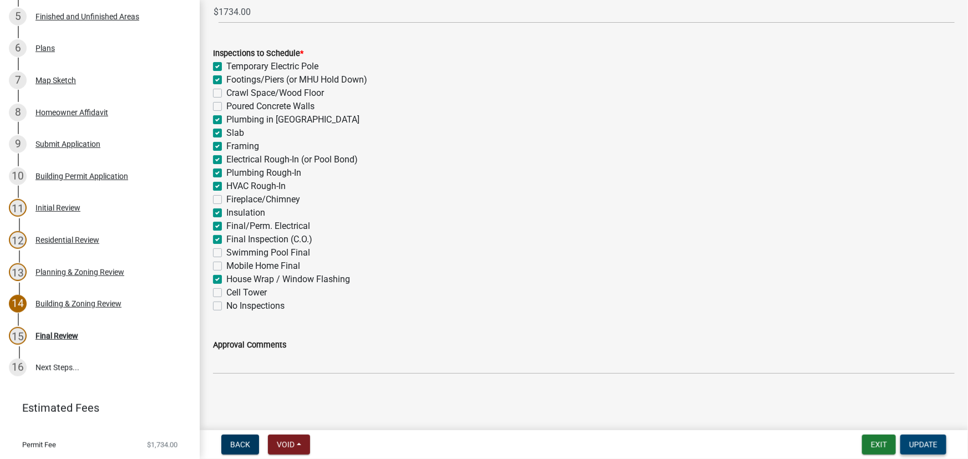
click at [926, 445] on span "Update" at bounding box center [923, 444] width 28 height 9
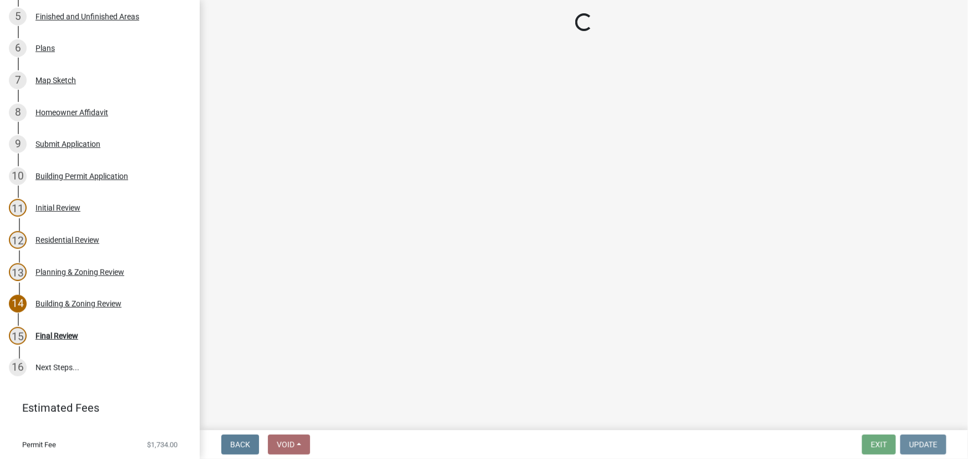
scroll to position [0, 0]
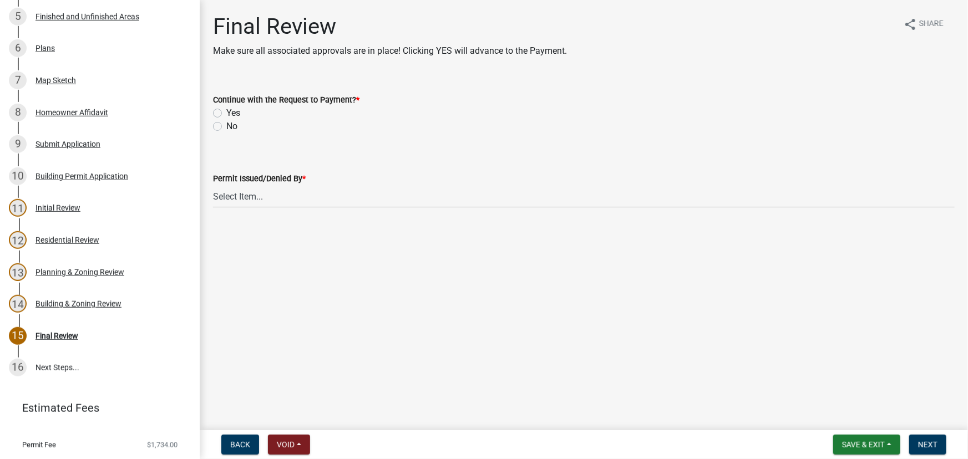
click at [226, 114] on label "Yes" at bounding box center [233, 112] width 14 height 13
click at [226, 114] on input "Yes" at bounding box center [229, 109] width 7 height 7
click at [247, 196] on select "Select Item... Douglas Richardson James Lorimer Thrailkill Jr Keanua Patterson …" at bounding box center [584, 196] width 742 height 23
click at [213, 185] on select "Select Item... Douglas Richardson James Lorimer Thrailkill Jr Keanua Patterson …" at bounding box center [584, 196] width 742 height 23
click at [935, 448] on span "Next" at bounding box center [927, 444] width 19 height 9
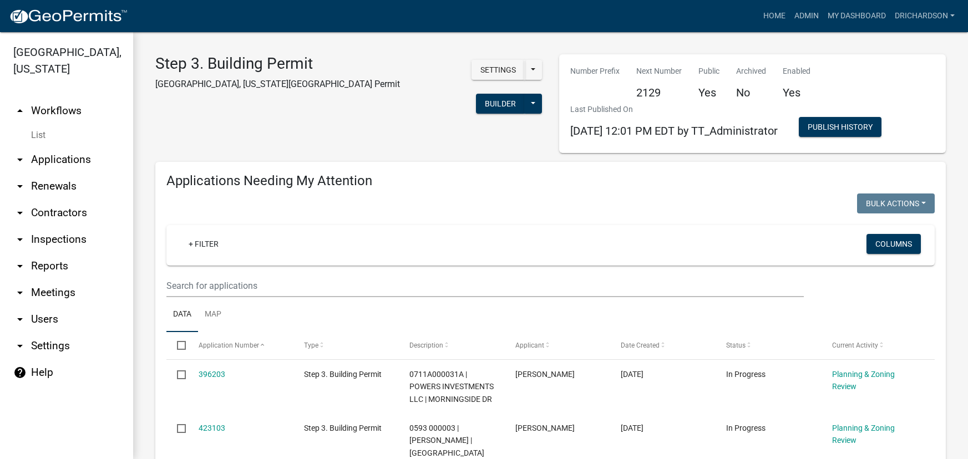
select select "1: 25"
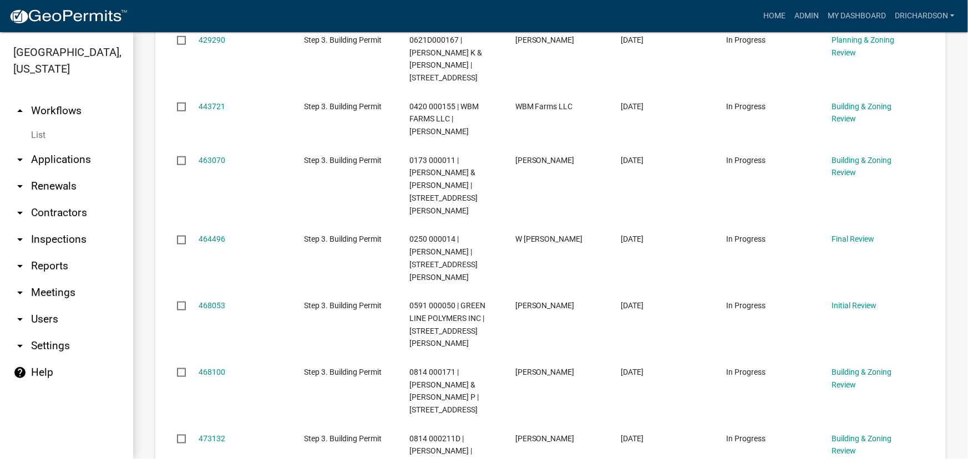
scroll to position [504, 0]
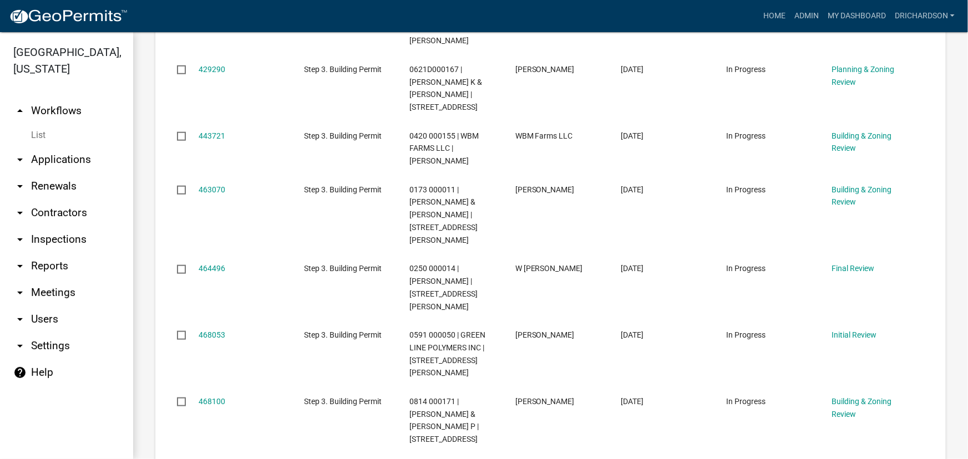
click at [57, 146] on link "arrow_drop_down Applications" at bounding box center [66, 159] width 133 height 27
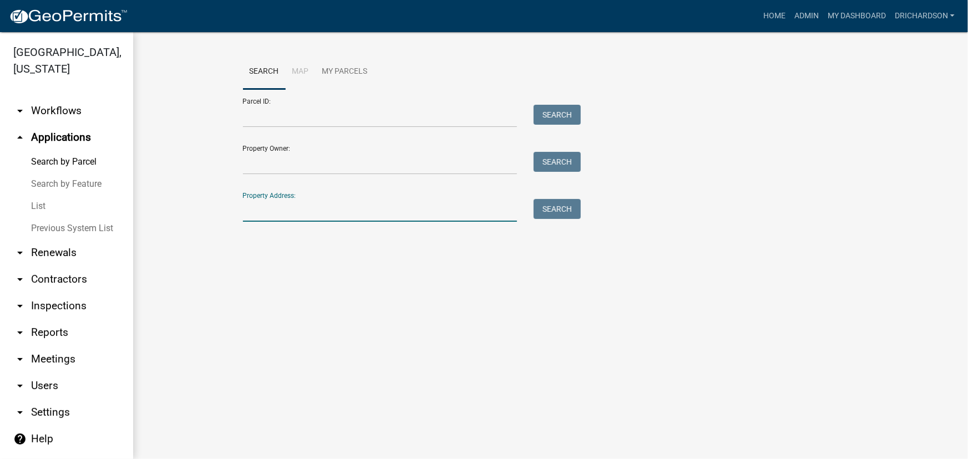
click at [275, 213] on input "Property Address:" at bounding box center [380, 210] width 275 height 23
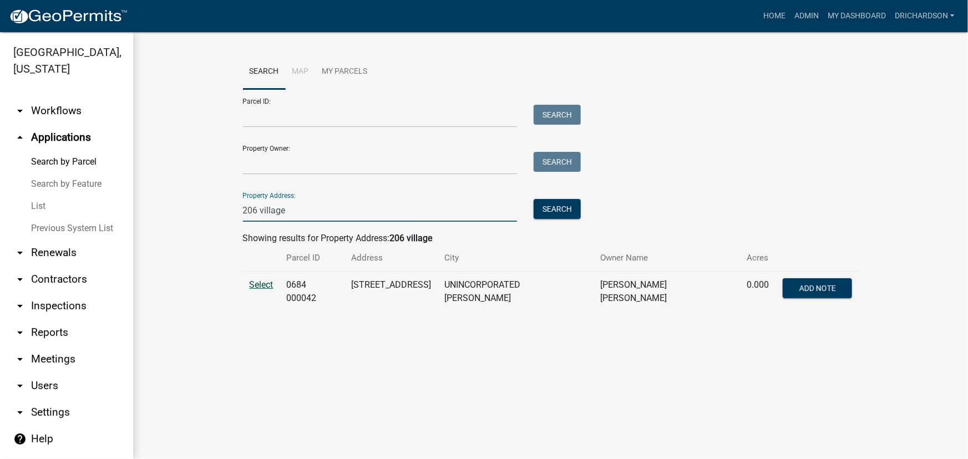
type input "206 village"
click at [268, 285] on span "Select" at bounding box center [262, 285] width 24 height 11
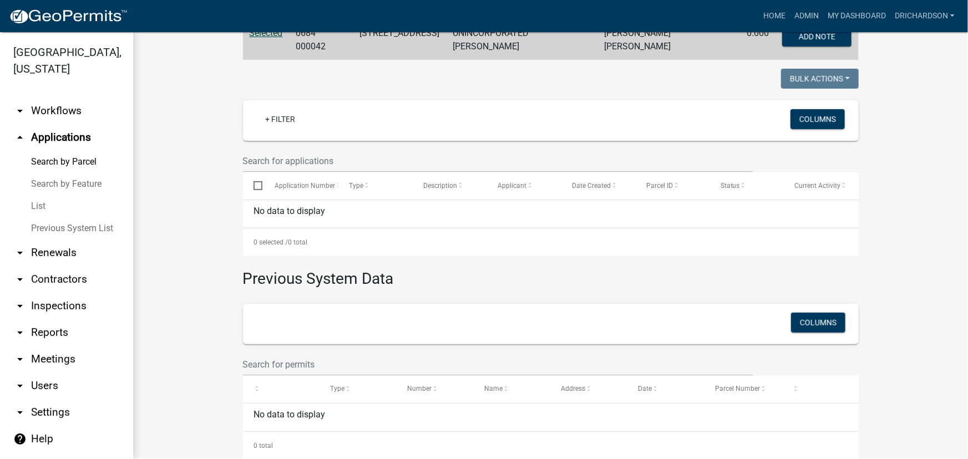
scroll to position [50, 0]
